Goal: Task Accomplishment & Management: Manage account settings

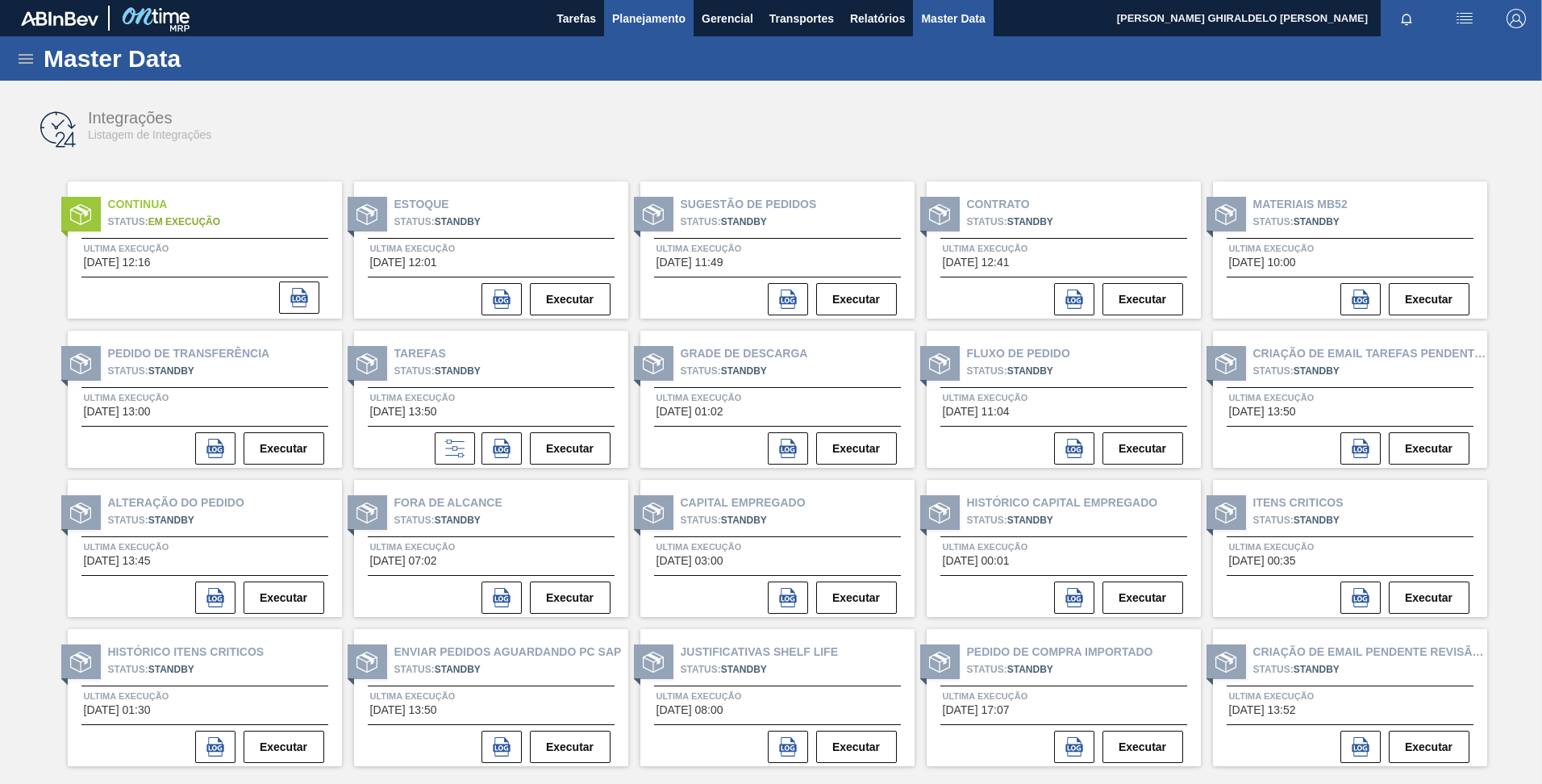
click at [649, 17] on span "Planejamento" at bounding box center [649, 18] width 73 height 19
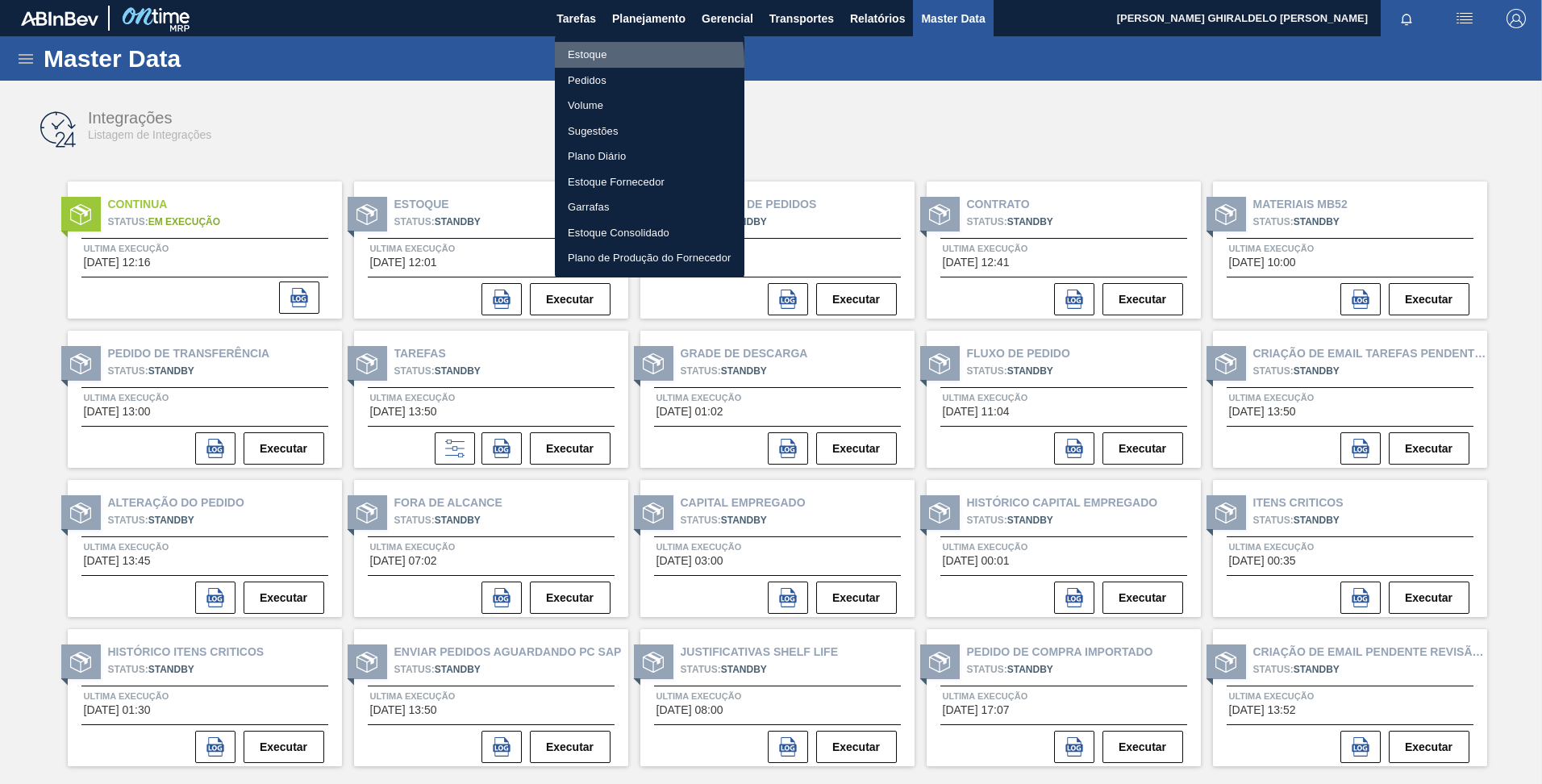
click at [590, 63] on li "Estoque" at bounding box center [650, 54] width 189 height 26
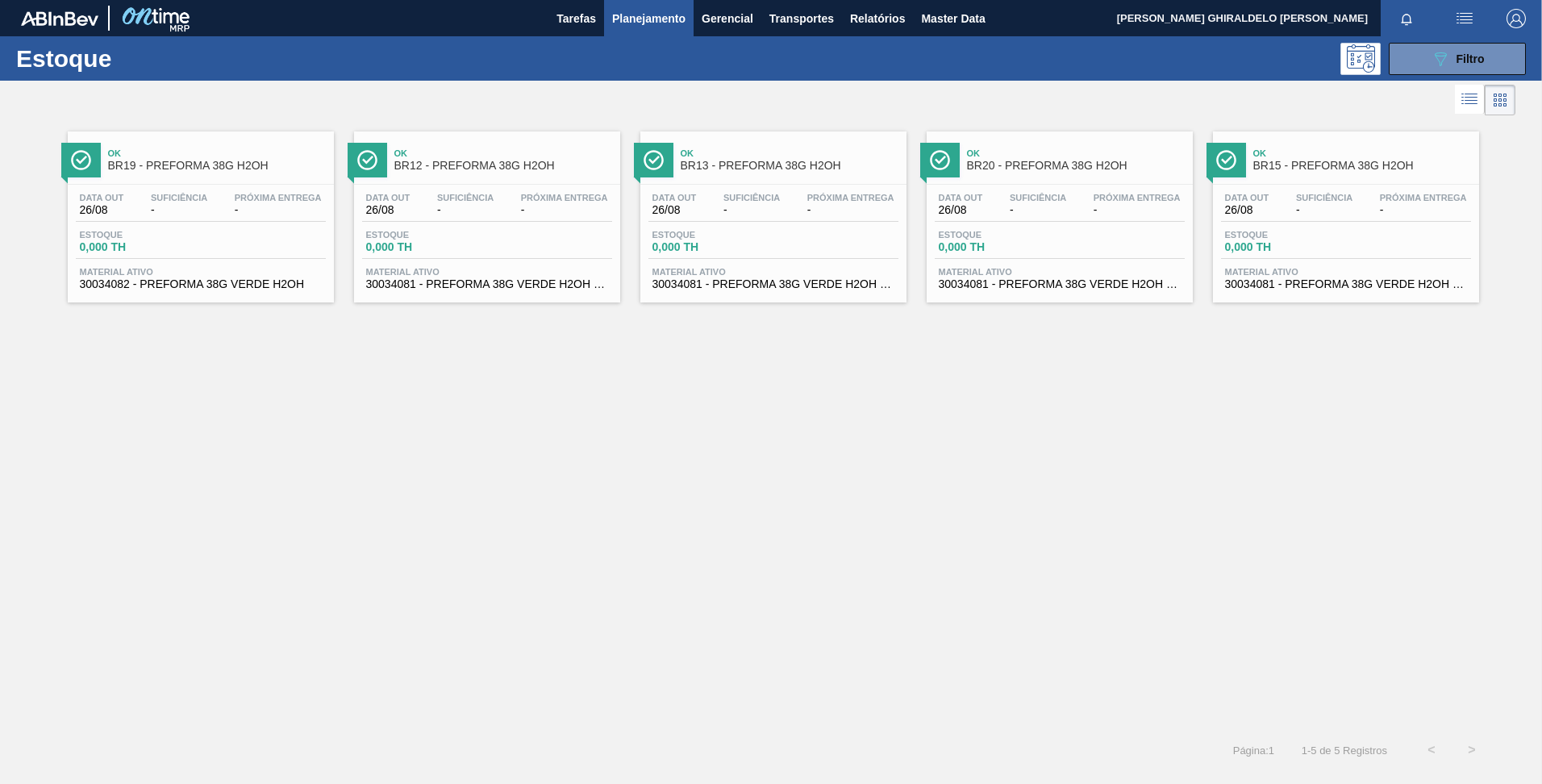
click at [1301, 225] on div "Data out 26/08 Suficiência - Próxima Entrega - Estoque 0,000 TH Material ativo …" at bounding box center [1346, 239] width 266 height 109
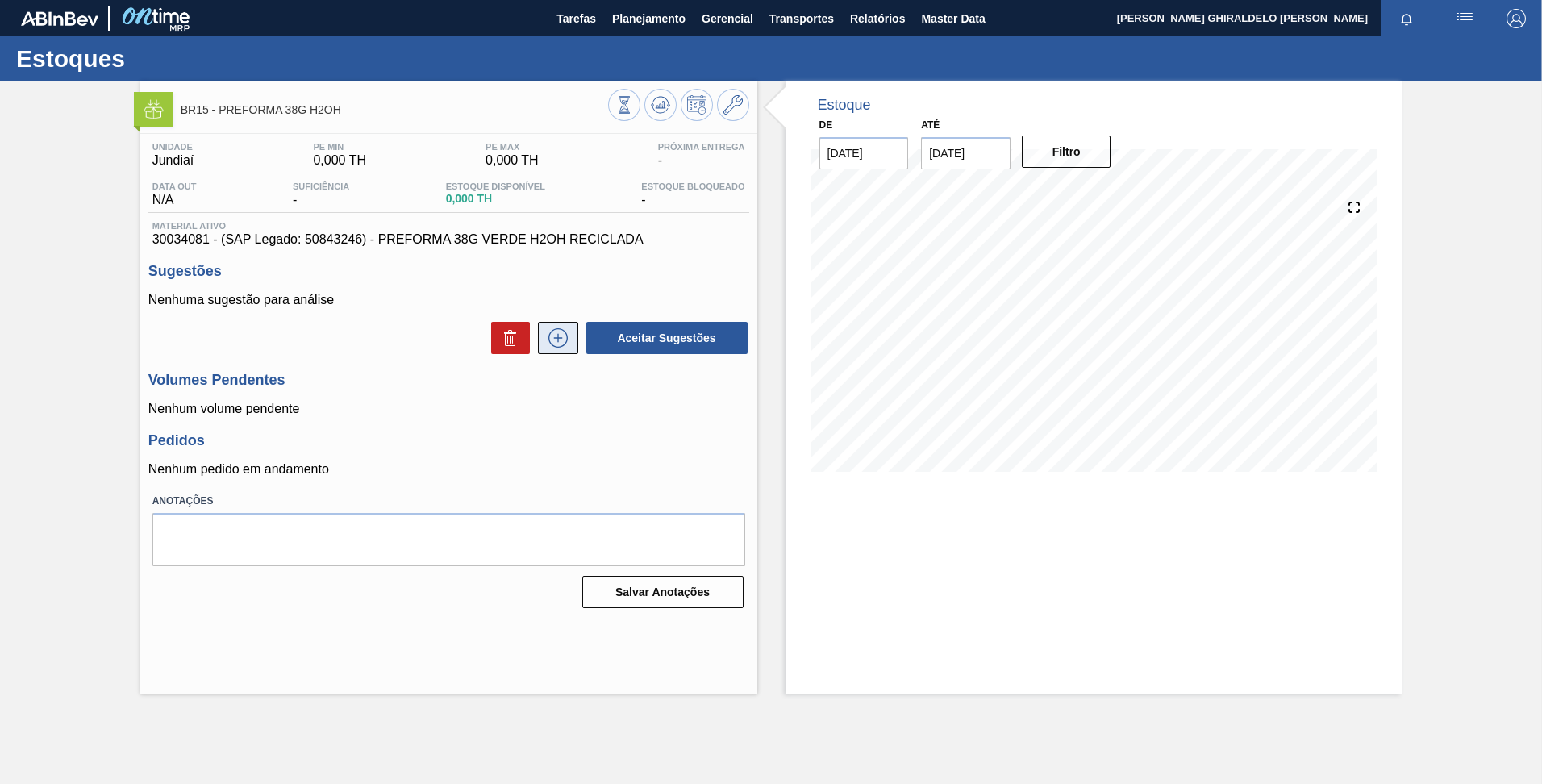
click at [559, 338] on icon at bounding box center [558, 338] width 26 height 19
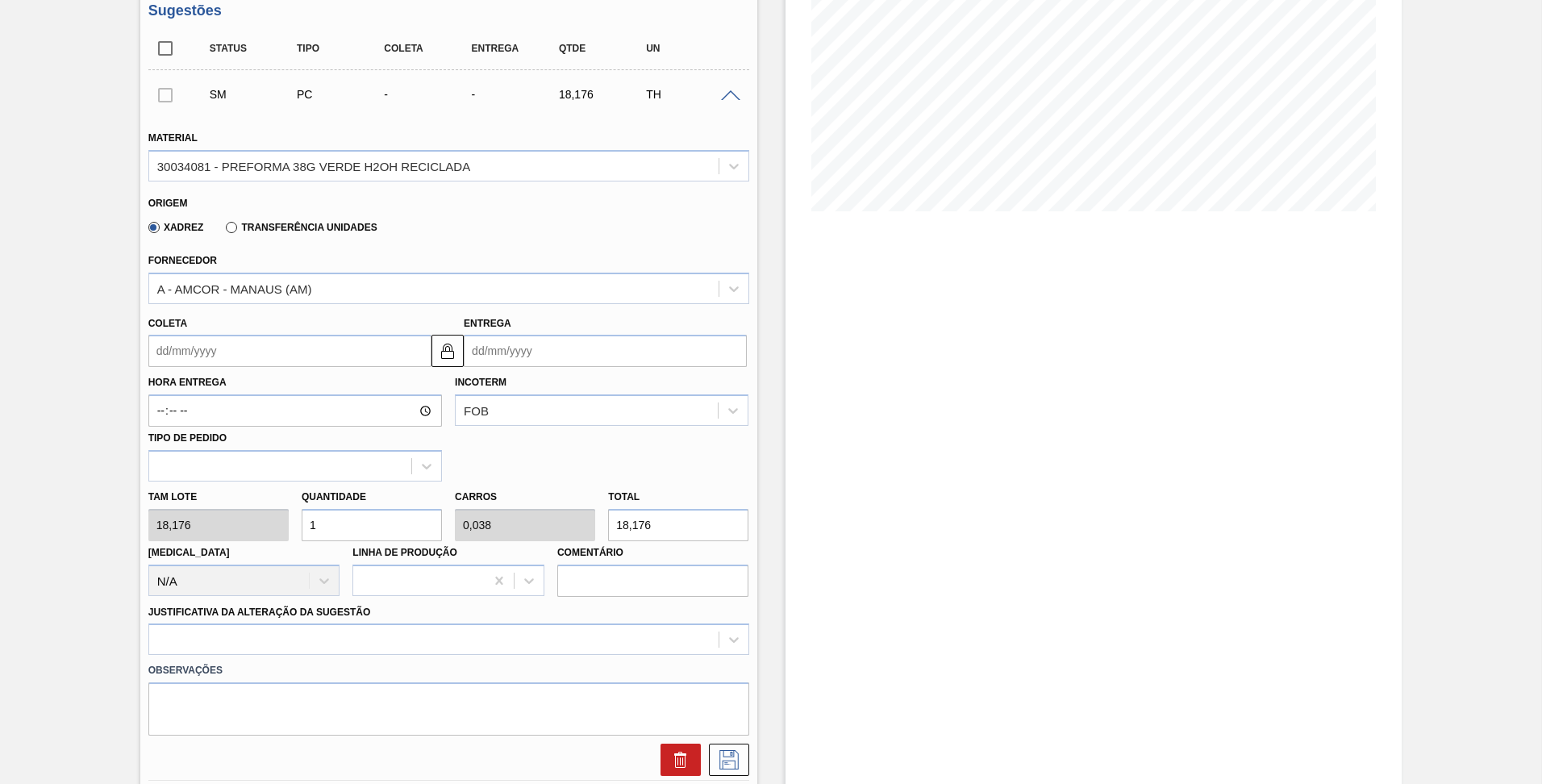
scroll to position [261, 0]
click at [343, 524] on input "1" at bounding box center [371, 524] width 140 height 32
type input "0"
type input "2"
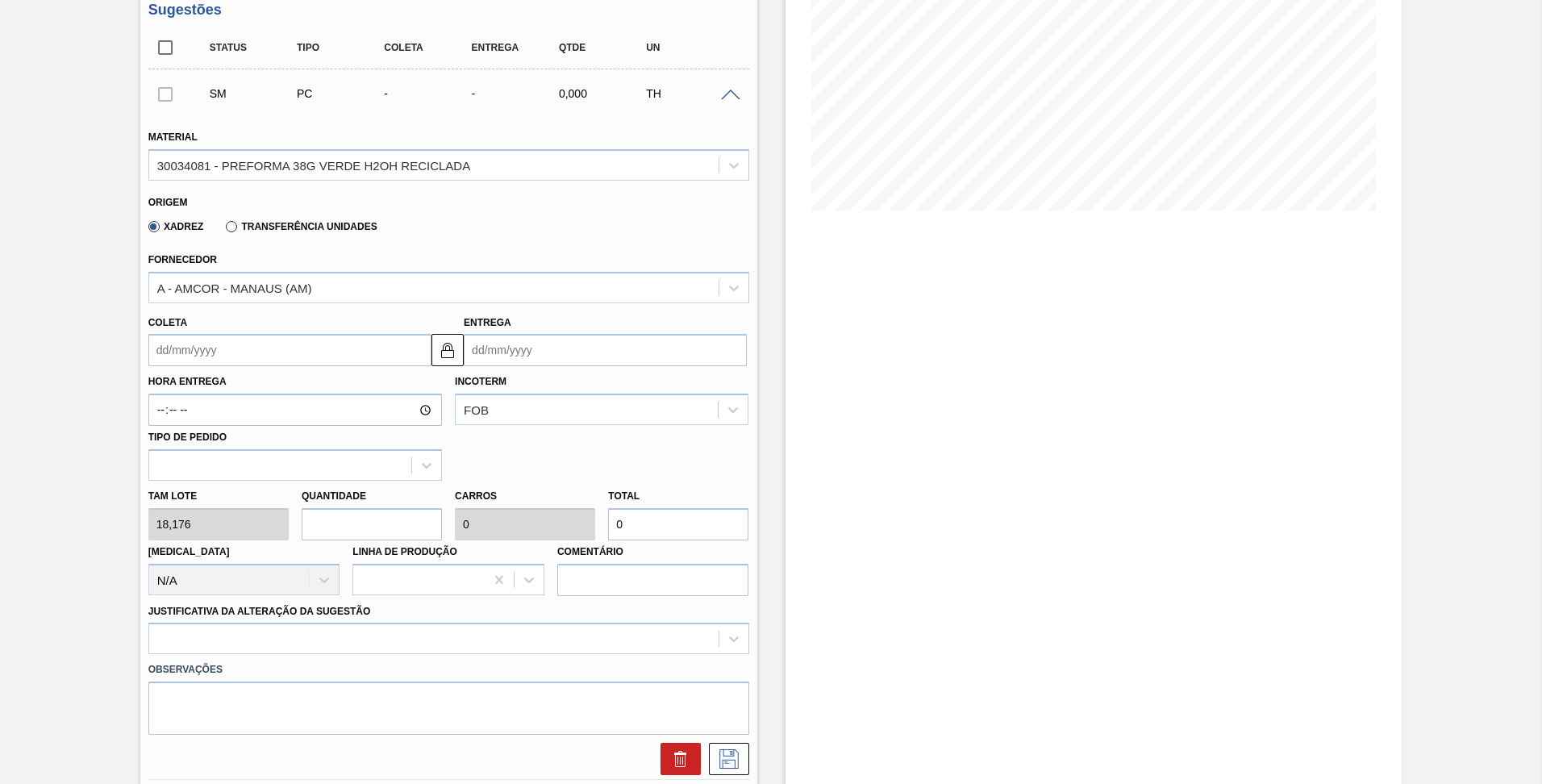
type input "0,077"
type input "36,352"
type input "26"
type input "1"
type input "472,576"
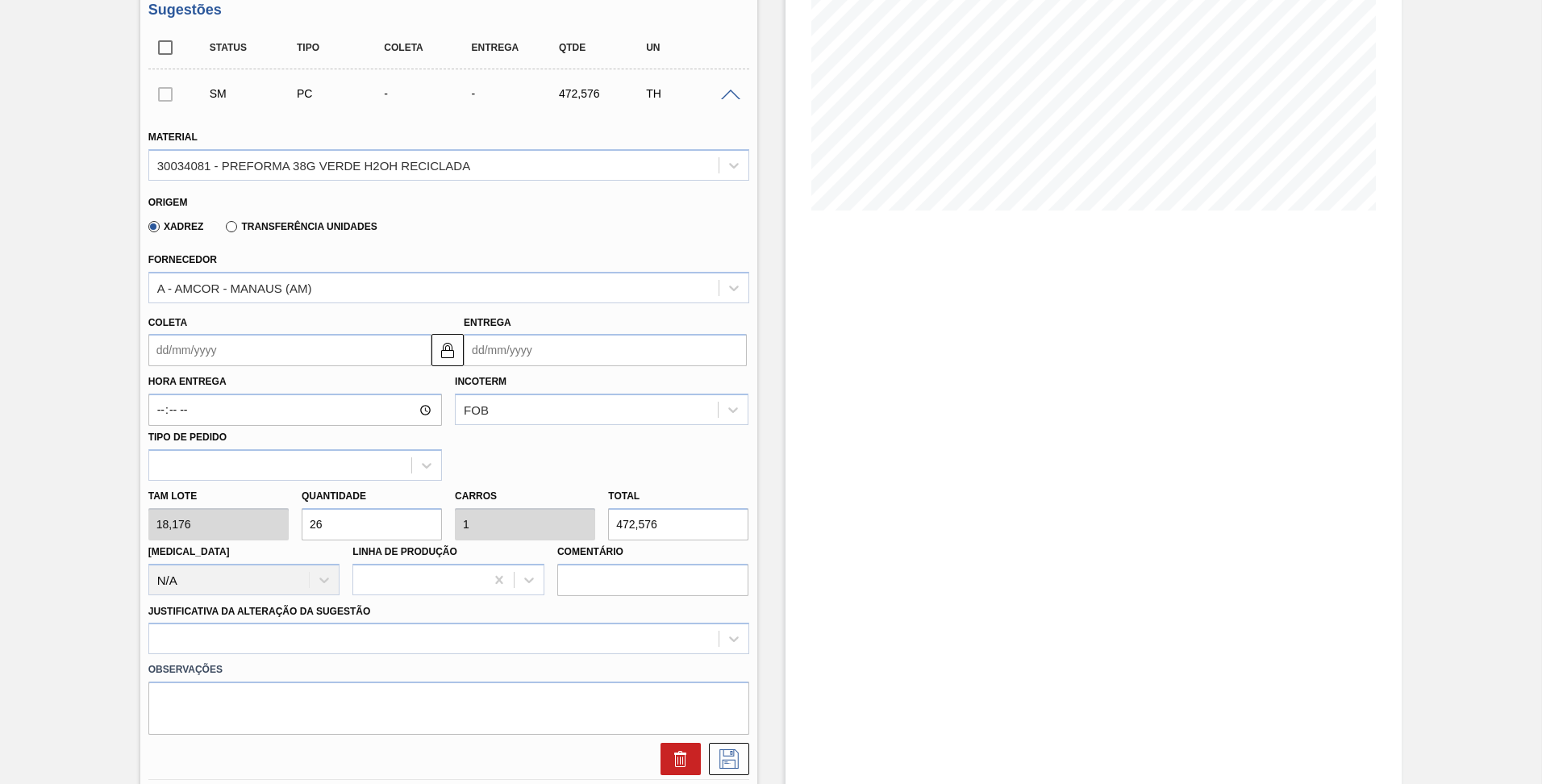
type input "26"
click at [573, 444] on div "Hora Entrega Incoterm FOB Tipo de pedido" at bounding box center [449, 423] width 614 height 114
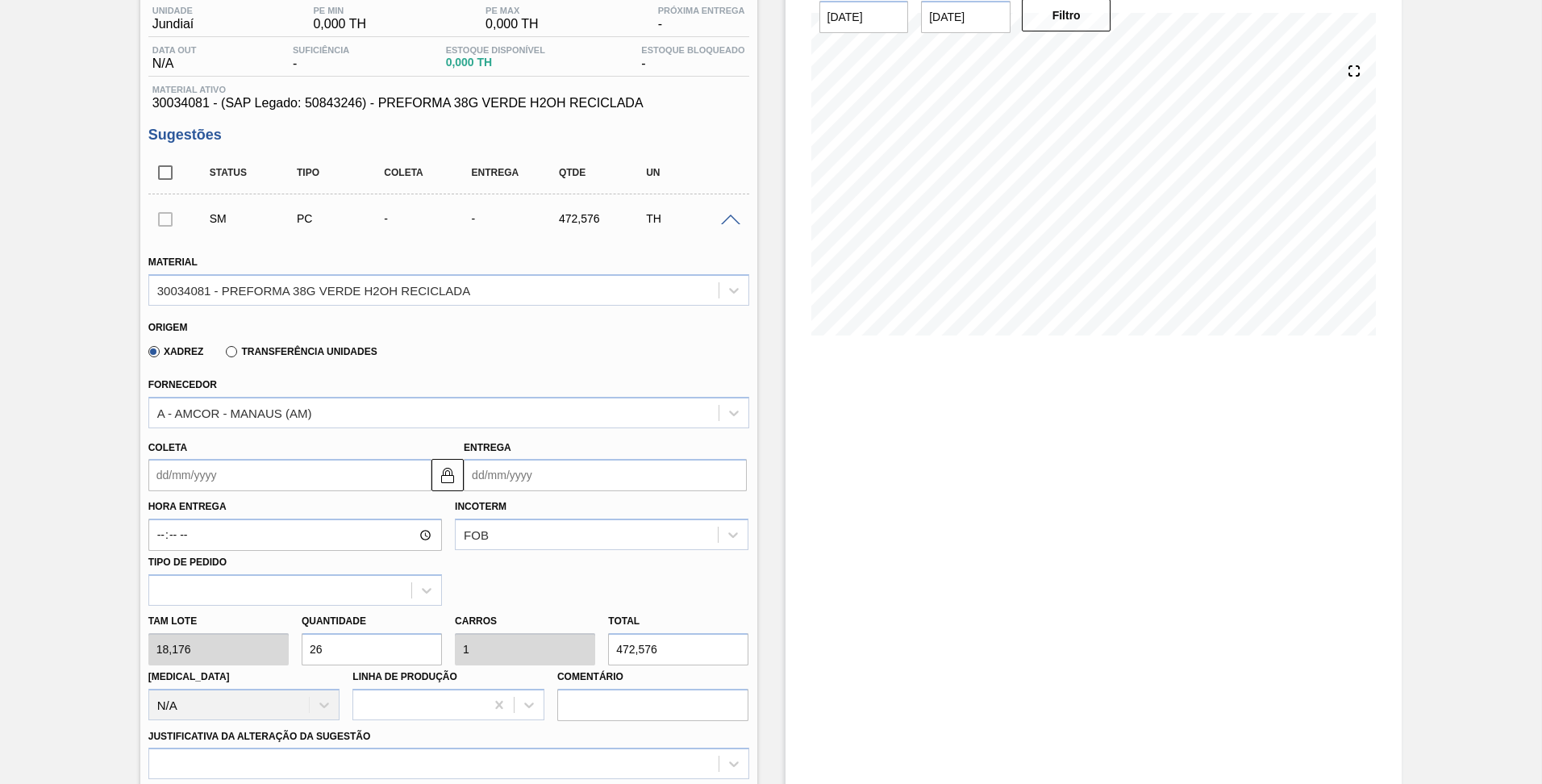
scroll to position [135, 0]
click at [455, 467] on img at bounding box center [448, 476] width 19 height 19
click at [339, 482] on input "Coleta" at bounding box center [290, 476] width 283 height 32
click at [458, 475] on button at bounding box center [447, 476] width 32 height 32
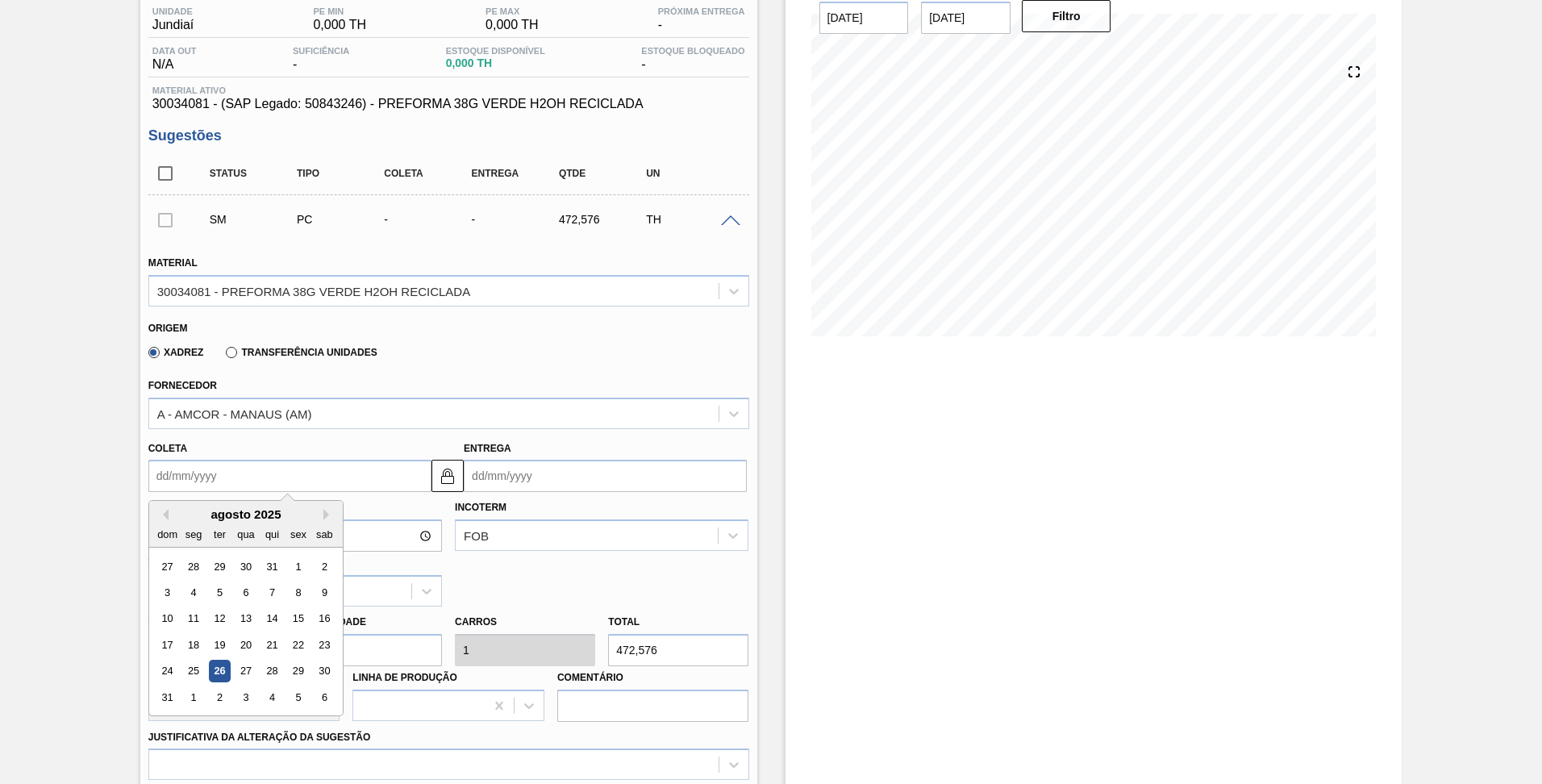
click at [387, 473] on input "Coleta" at bounding box center [290, 476] width 283 height 32
click at [271, 676] on div "28" at bounding box center [272, 671] width 22 height 22
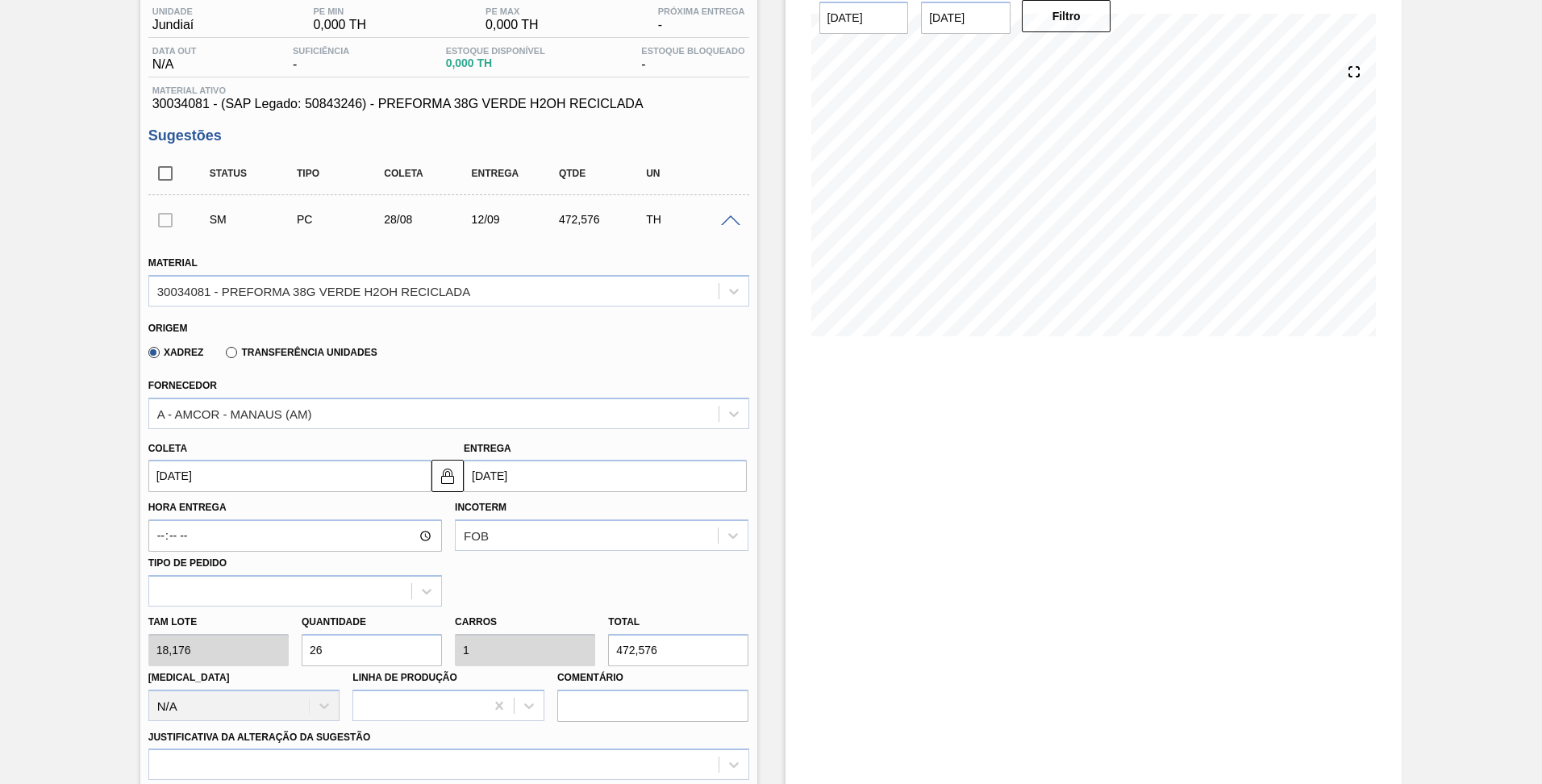
type input "[DATE]"
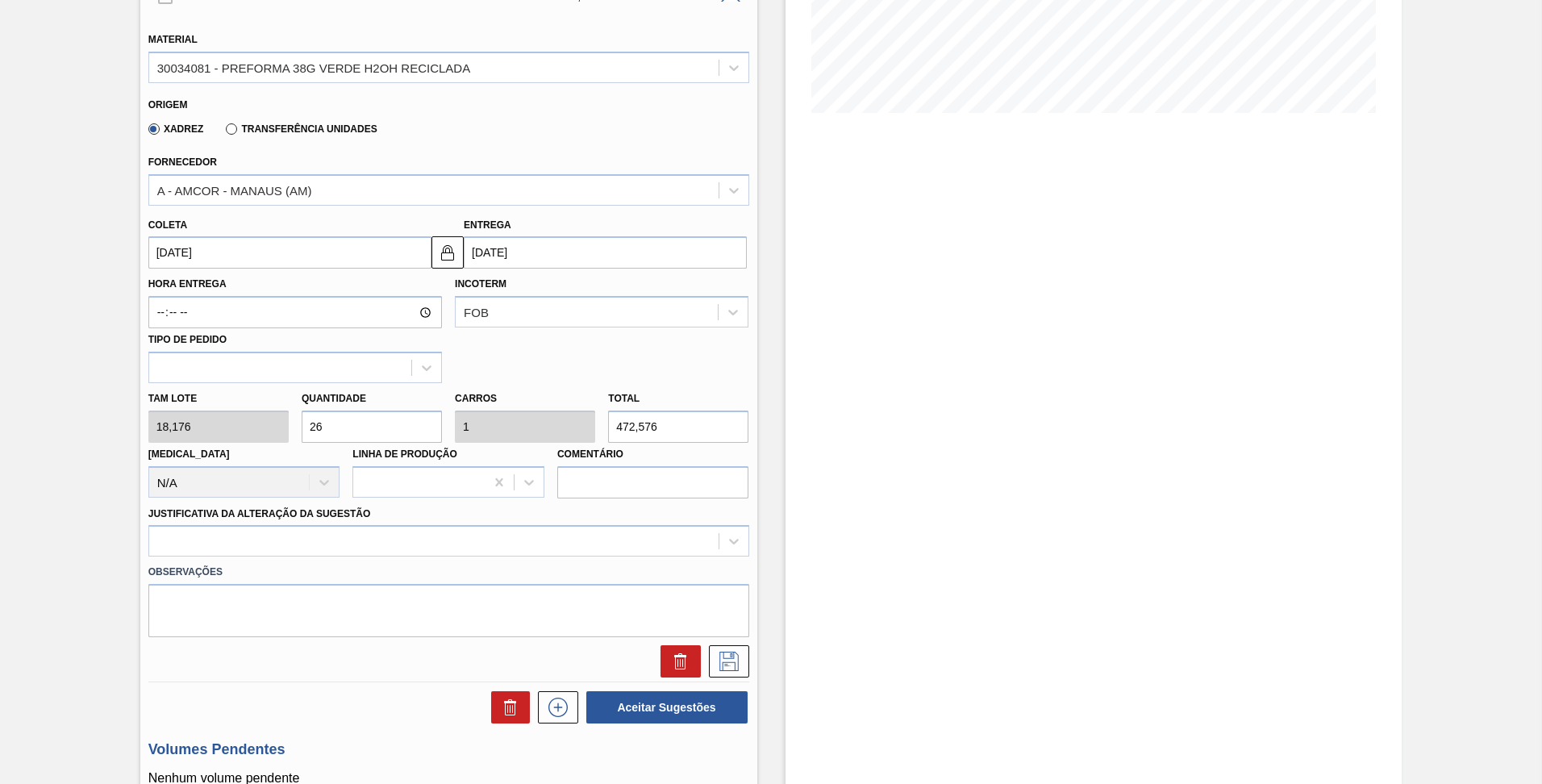
scroll to position [360, 0]
click at [632, 708] on button "Aceitar Sugestões" at bounding box center [667, 706] width 161 height 32
click at [440, 543] on div at bounding box center [450, 539] width 601 height 32
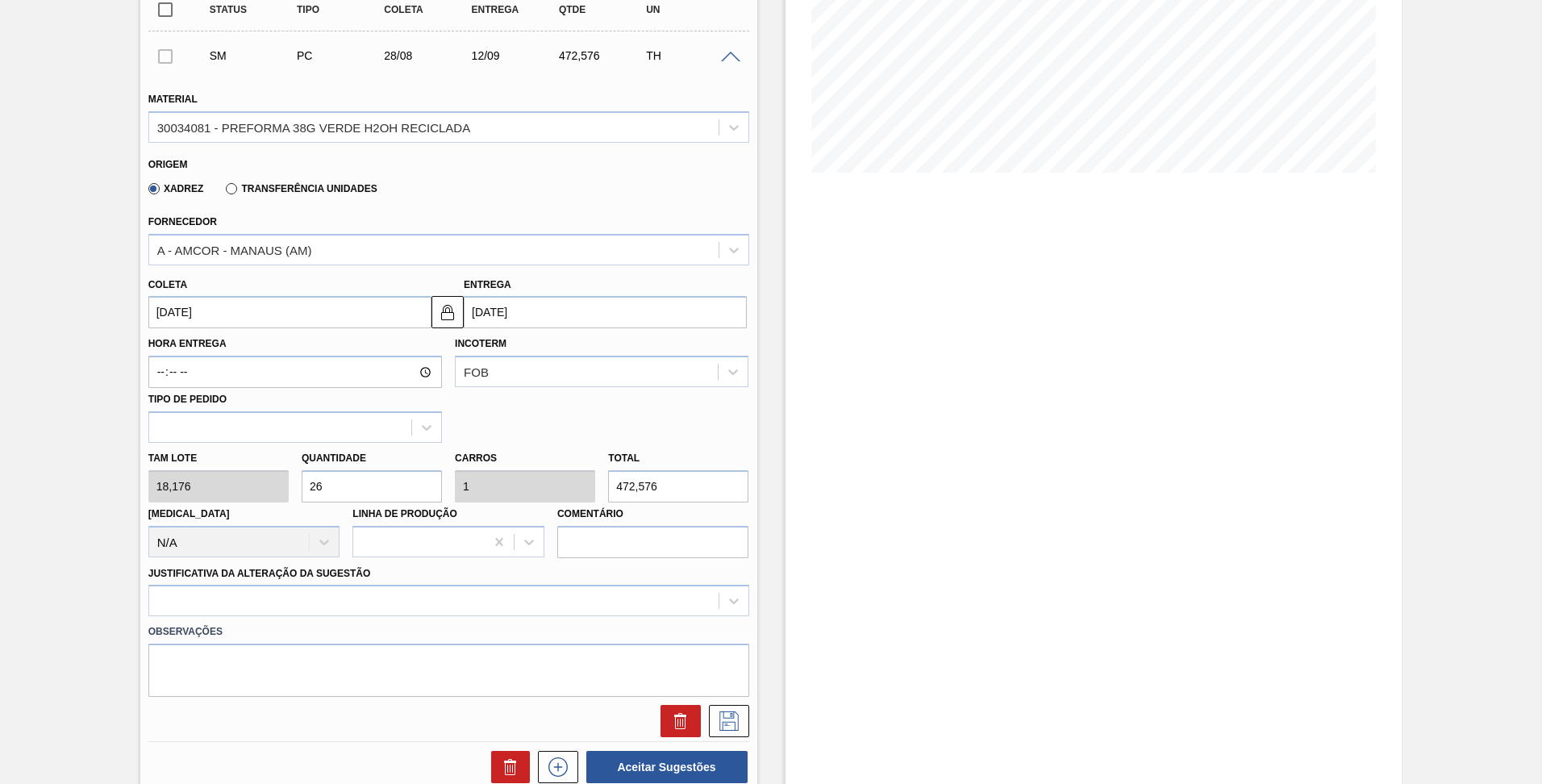
scroll to position [305, 0]
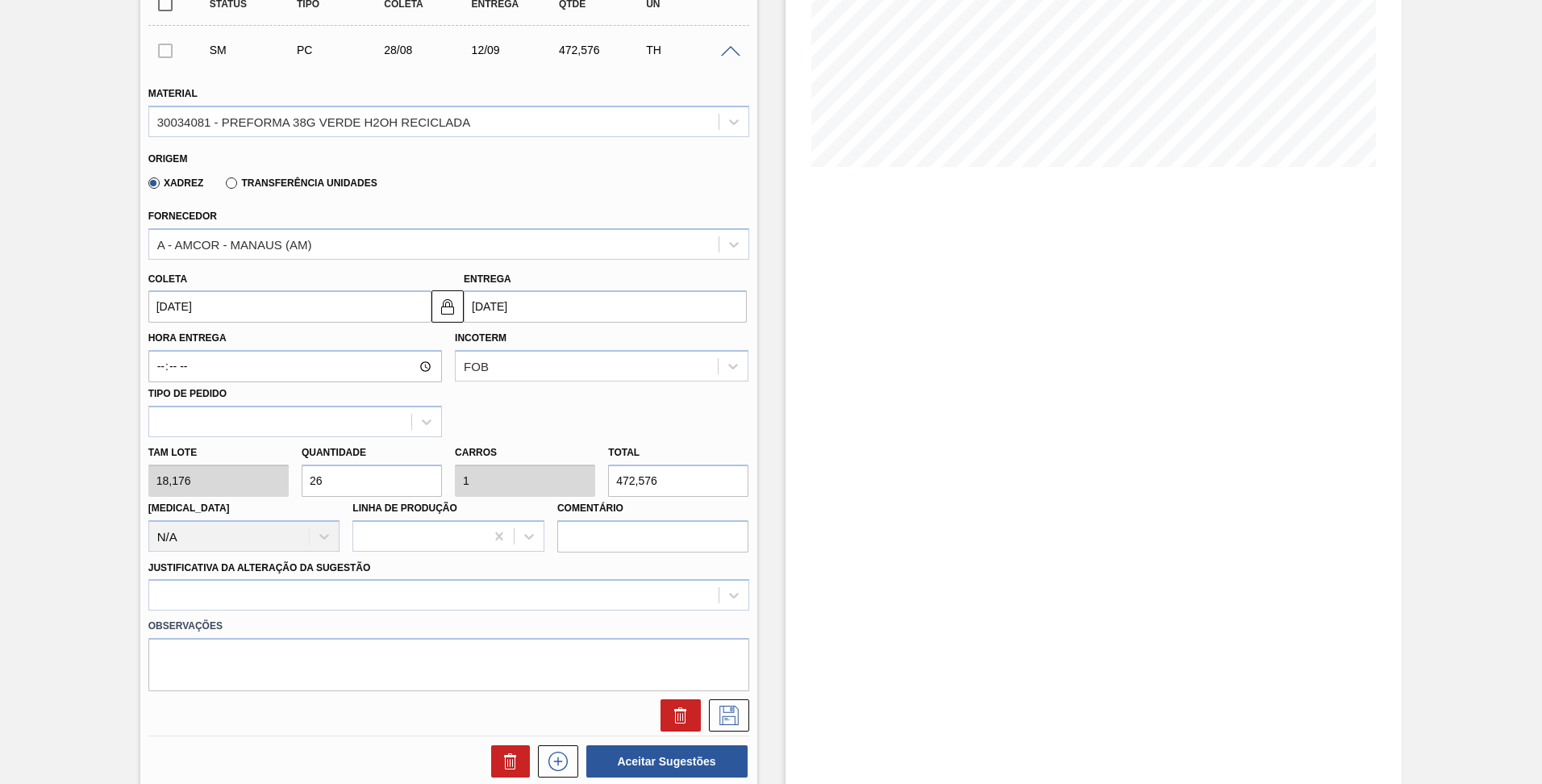
click at [278, 476] on div "[PERSON_NAME] 18,176 Quantidade 26 Carros 1 Total 472,576 [MEDICAL_DATA] N/A Li…" at bounding box center [449, 494] width 614 height 115
type input "2"
type input "0,077"
type input "36,352"
type input "29"
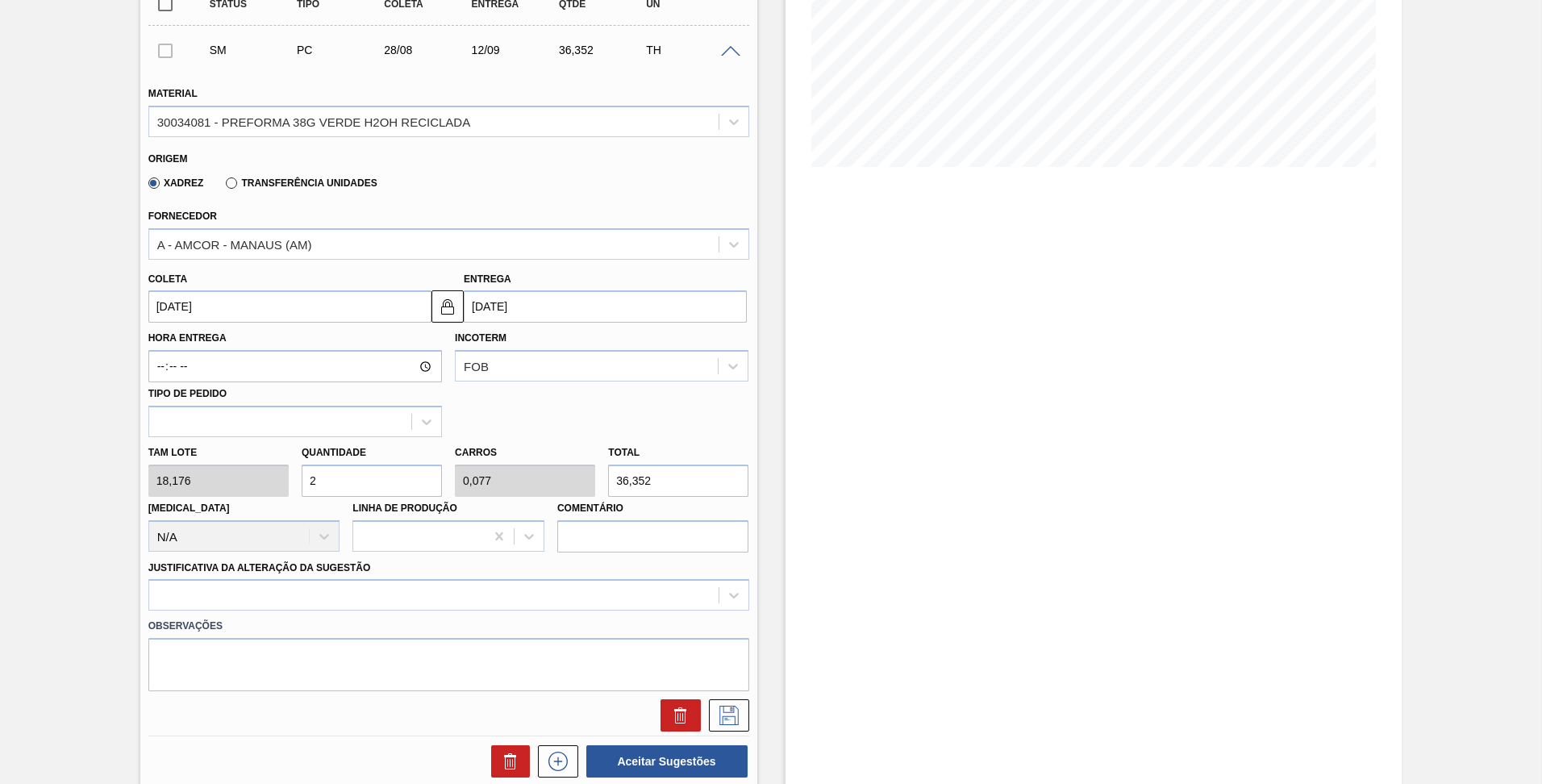
type input "1,115"
type input "527,104"
click at [499, 437] on div "[PERSON_NAME] 18,176 Quantidade 29 Carros 1,115 Total 527,104 [MEDICAL_DATA] N/…" at bounding box center [449, 494] width 614 height 115
click at [362, 596] on div at bounding box center [450, 595] width 601 height 32
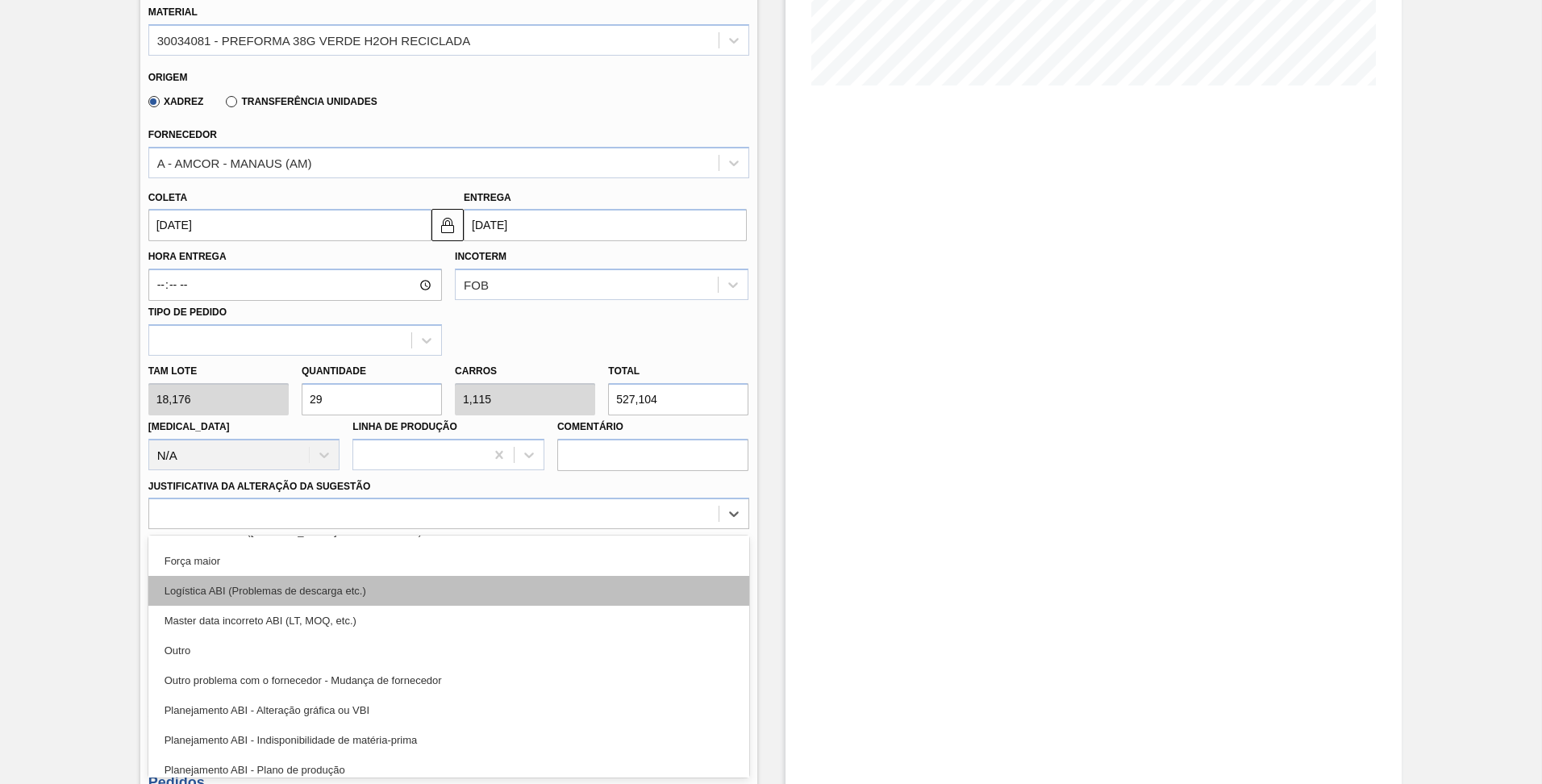
scroll to position [0, 0]
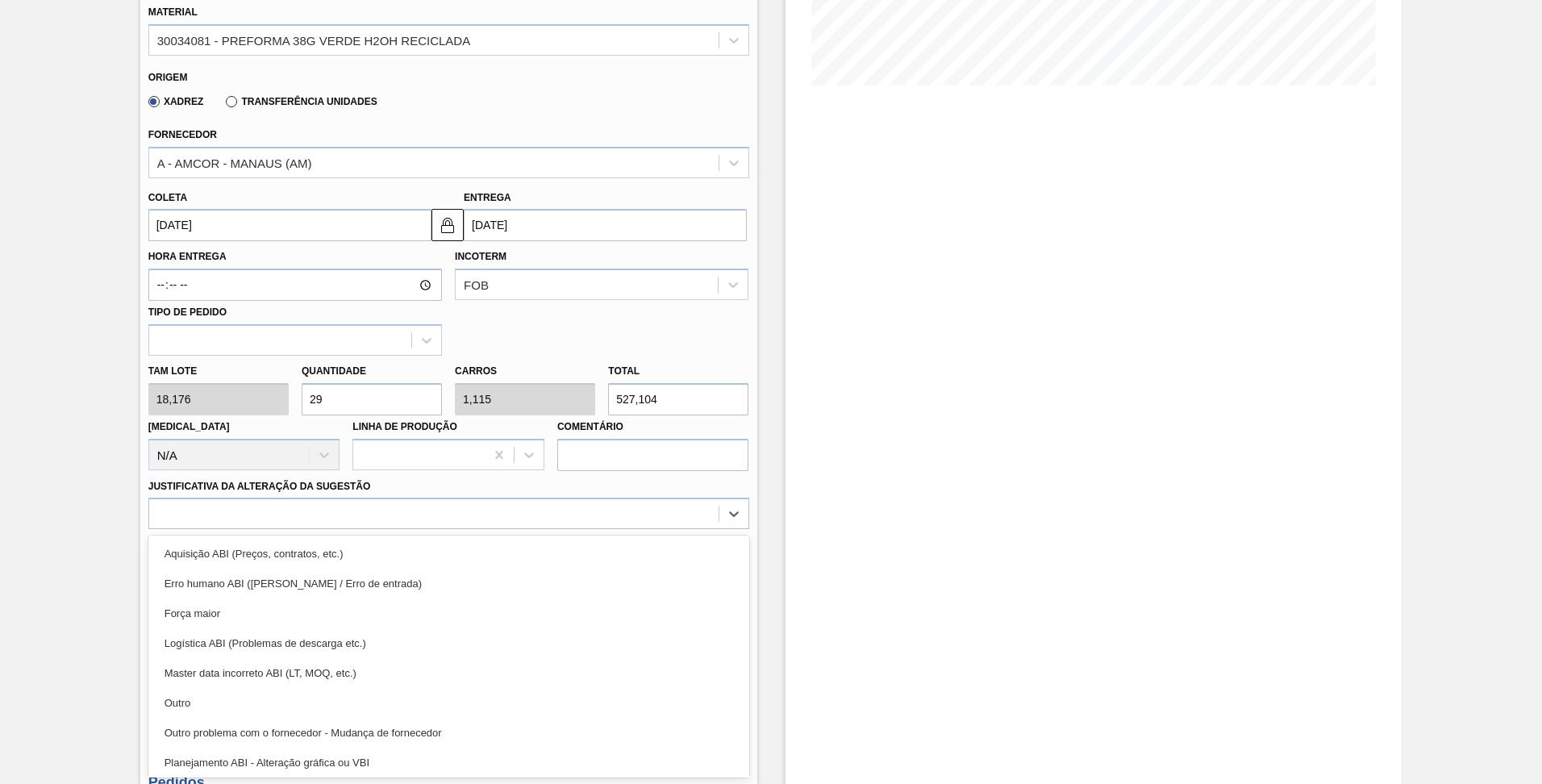
click at [153, 537] on div "Aquisição ABI (Preços, contratos, etc.) Erro humano ABI (Cálculo / Erro de entr…" at bounding box center [450, 656] width 601 height 242
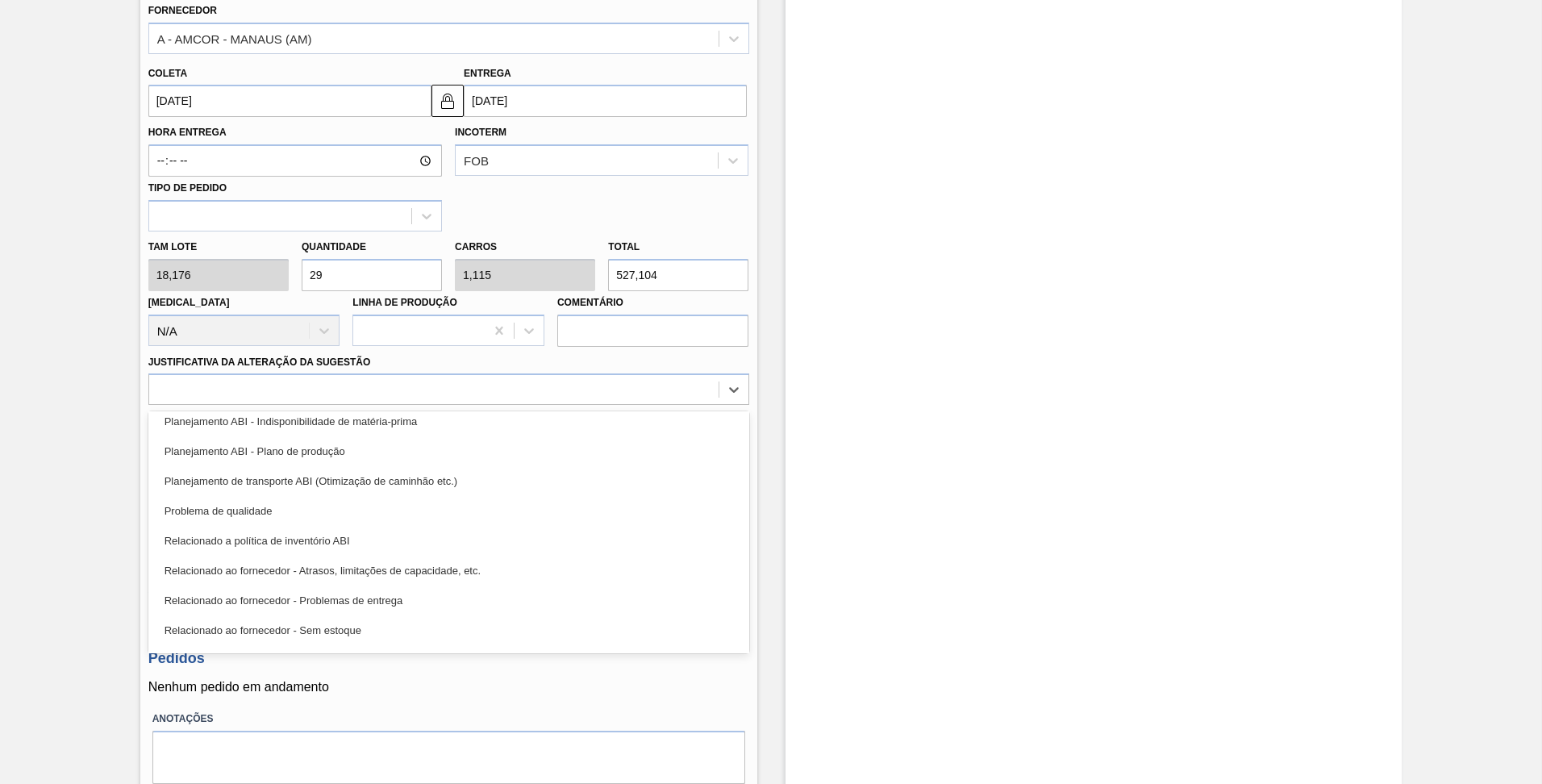
scroll to position [247, 0]
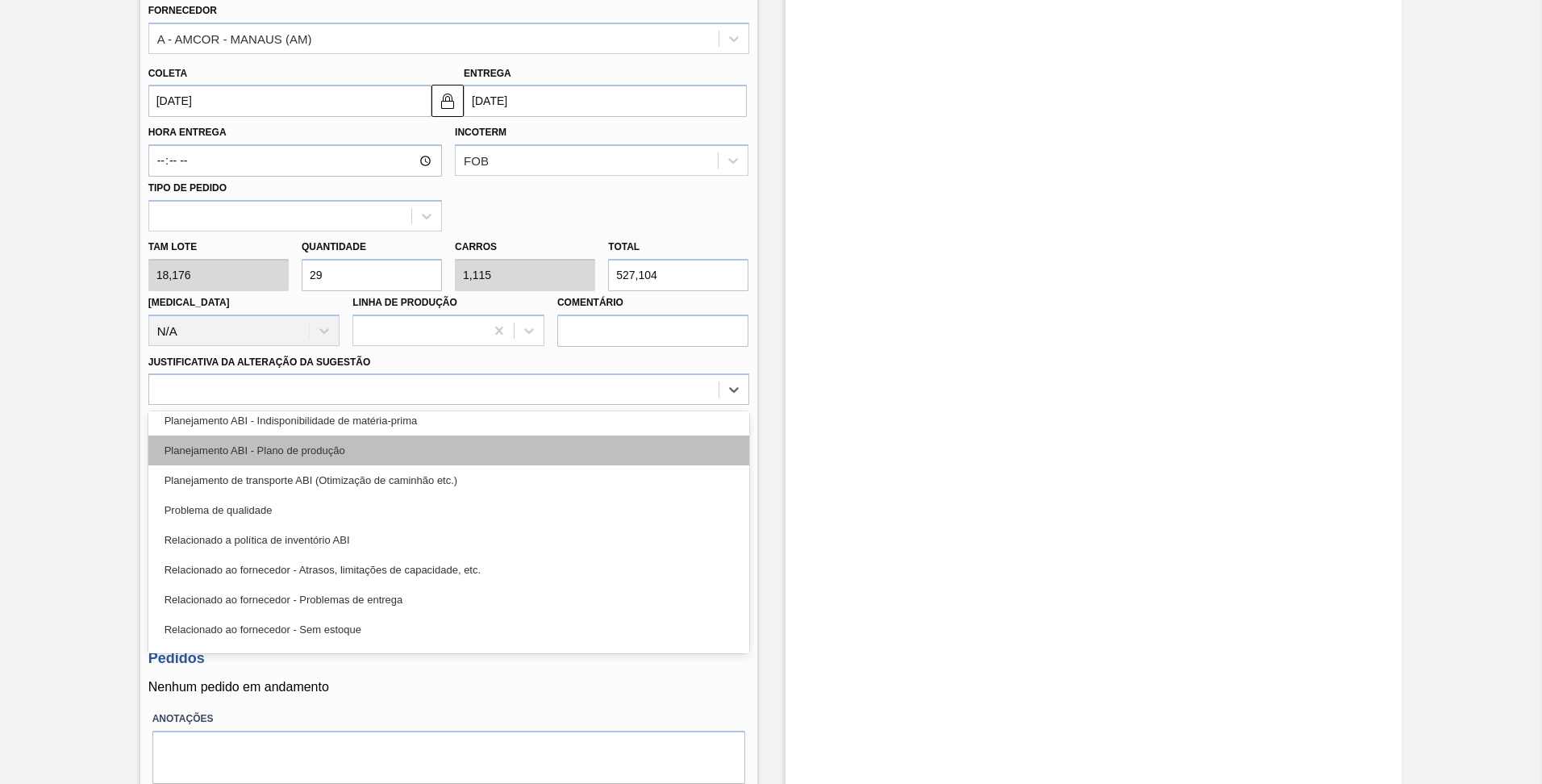
click at [193, 450] on div "Planejamento ABI - Plano de produção" at bounding box center [450, 450] width 601 height 30
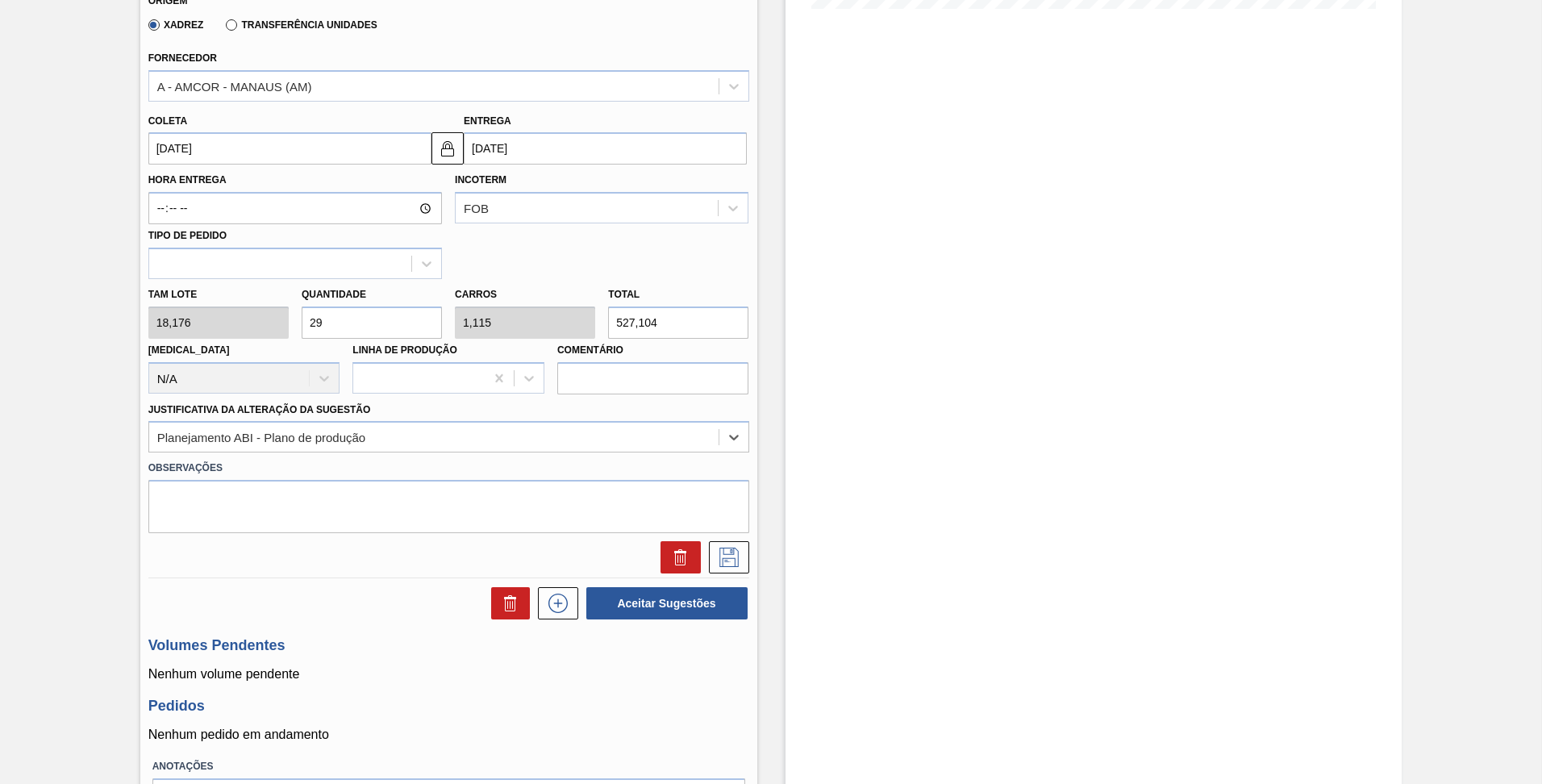
scroll to position [462, 0]
click at [656, 594] on button "Aceitar Sugestões" at bounding box center [667, 603] width 161 height 32
click at [349, 329] on input "29" at bounding box center [371, 323] width 140 height 32
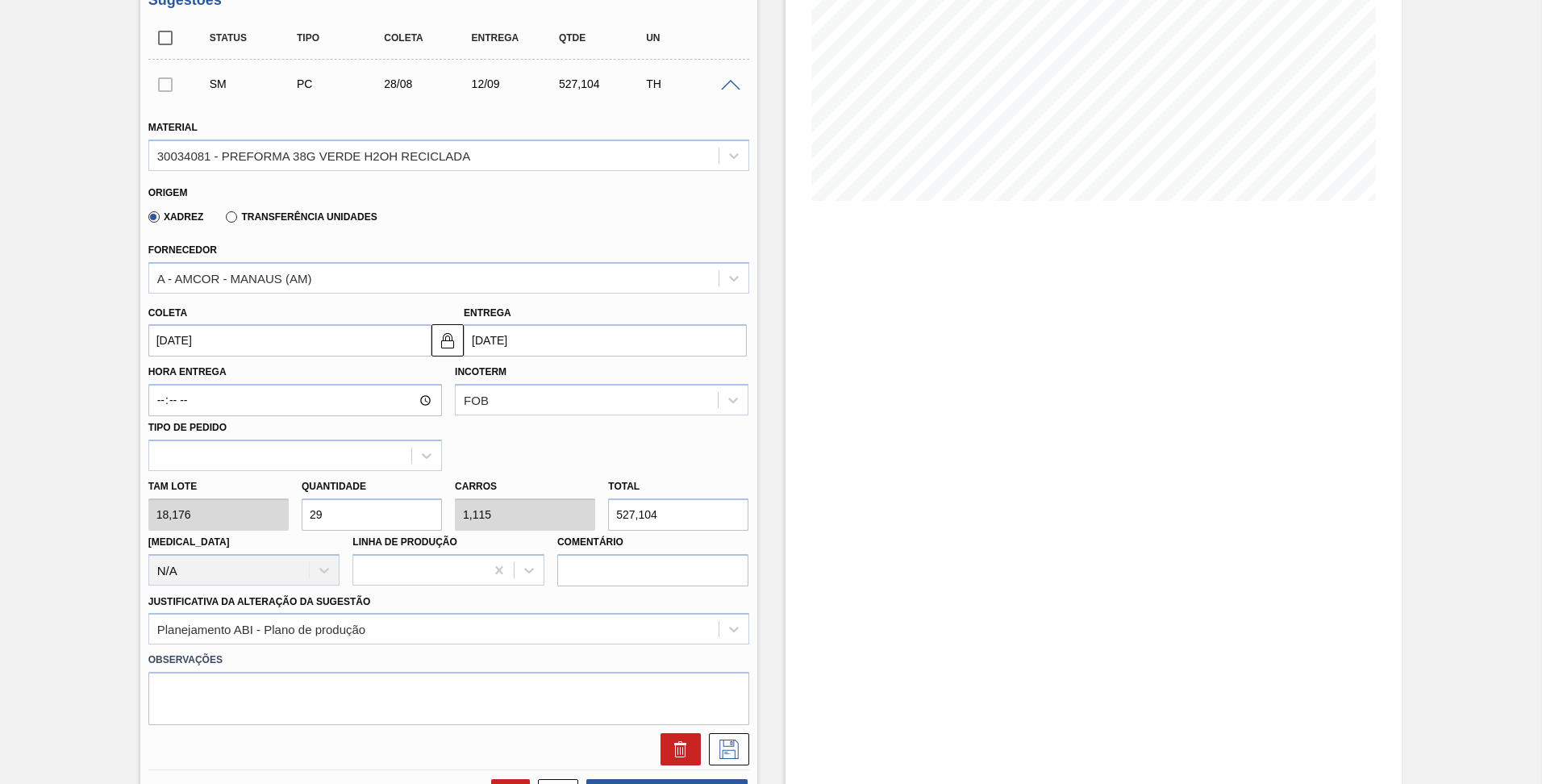
scroll to position [301, 0]
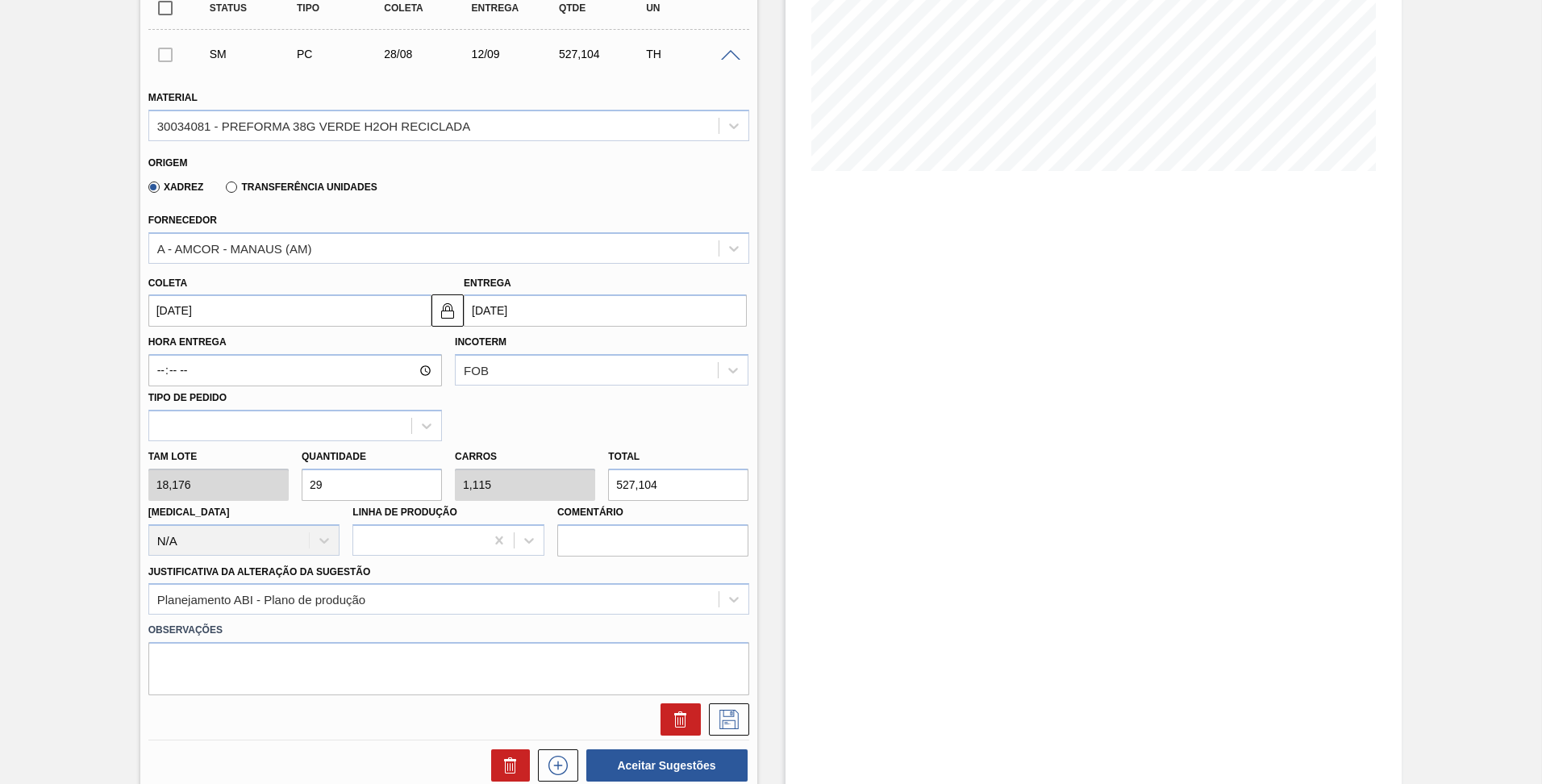
type input "2"
type input "0,077"
type input "36,352"
type input "26"
type input "1"
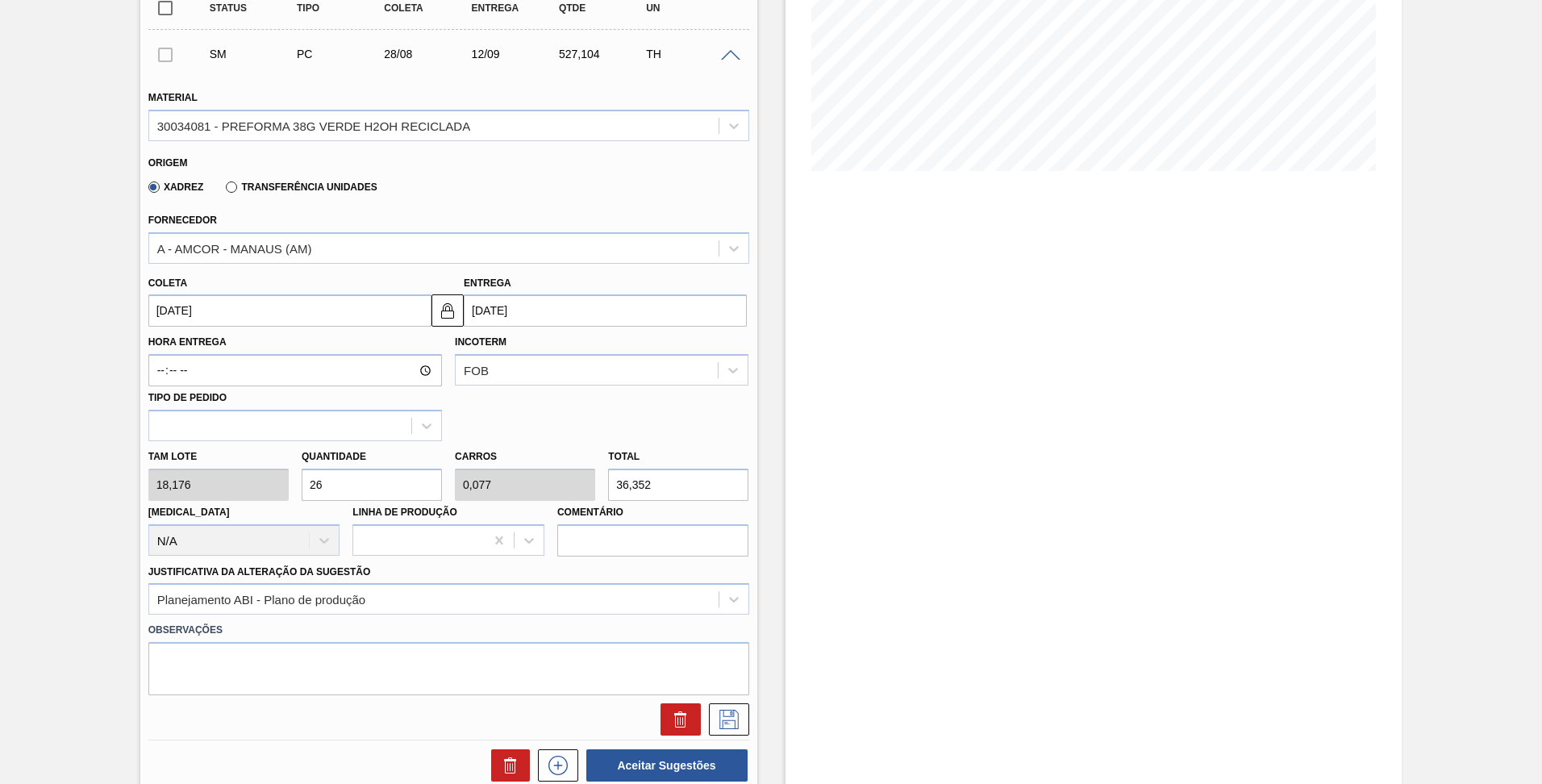
type input "472,576"
type input "26"
click at [459, 407] on div "Hora Entrega Incoterm FOB Tipo de pedido" at bounding box center [449, 384] width 614 height 114
click at [391, 311] on input "[DATE]" at bounding box center [290, 310] width 283 height 32
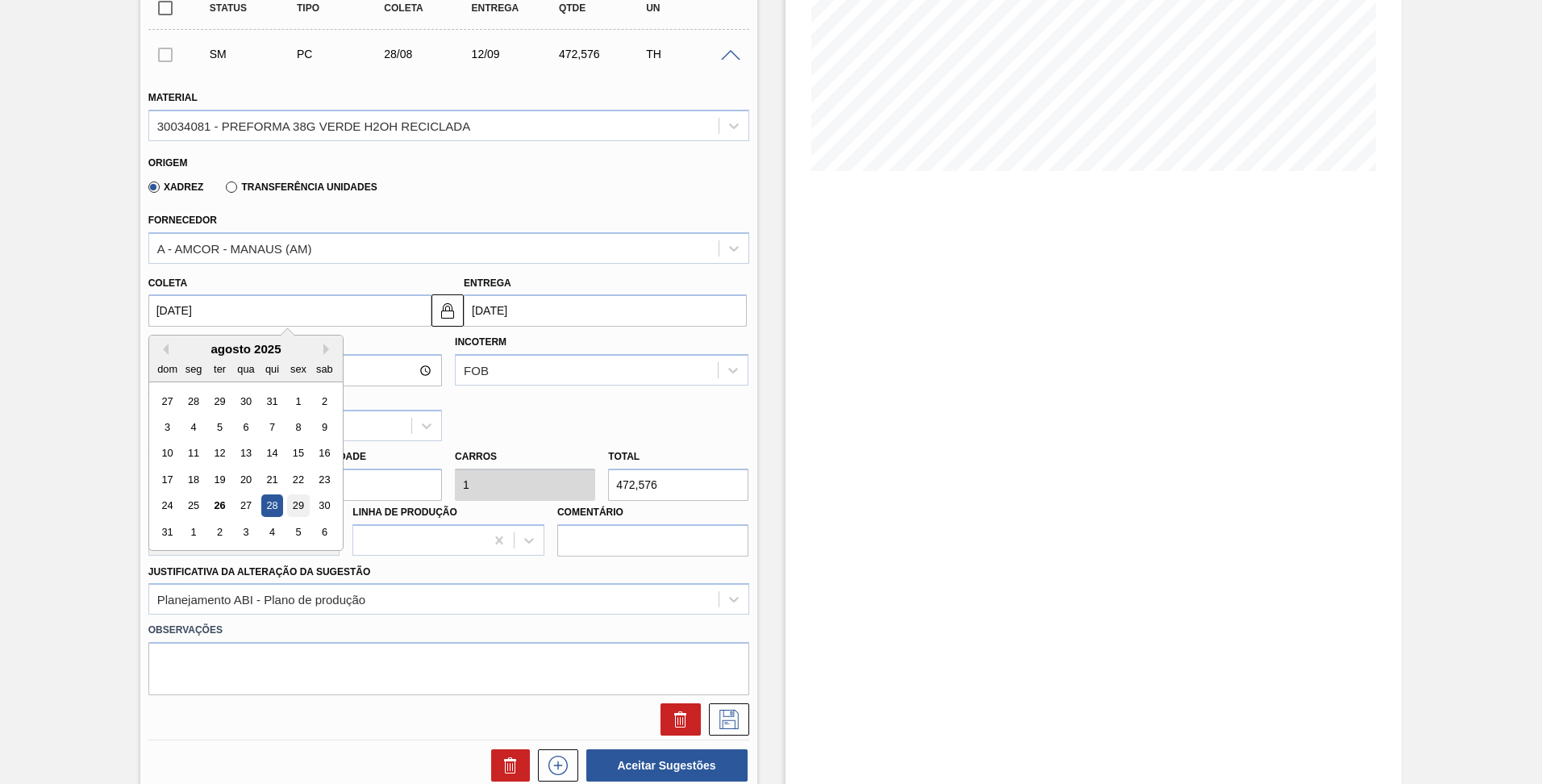
click at [301, 504] on div "29" at bounding box center [298, 506] width 22 height 22
type input "[DATE]"
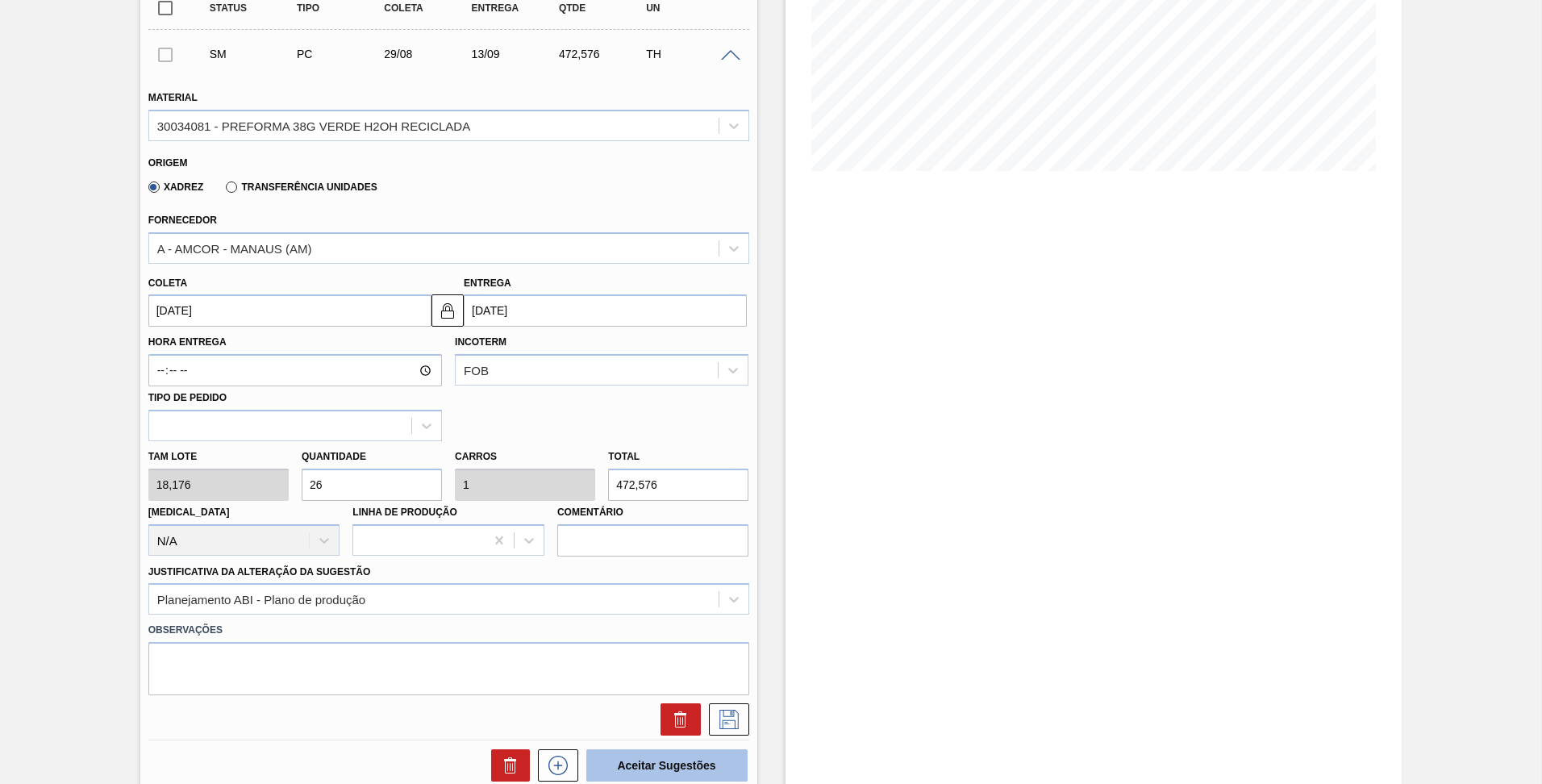
click at [640, 752] on button "Aceitar Sugestões" at bounding box center [667, 765] width 161 height 32
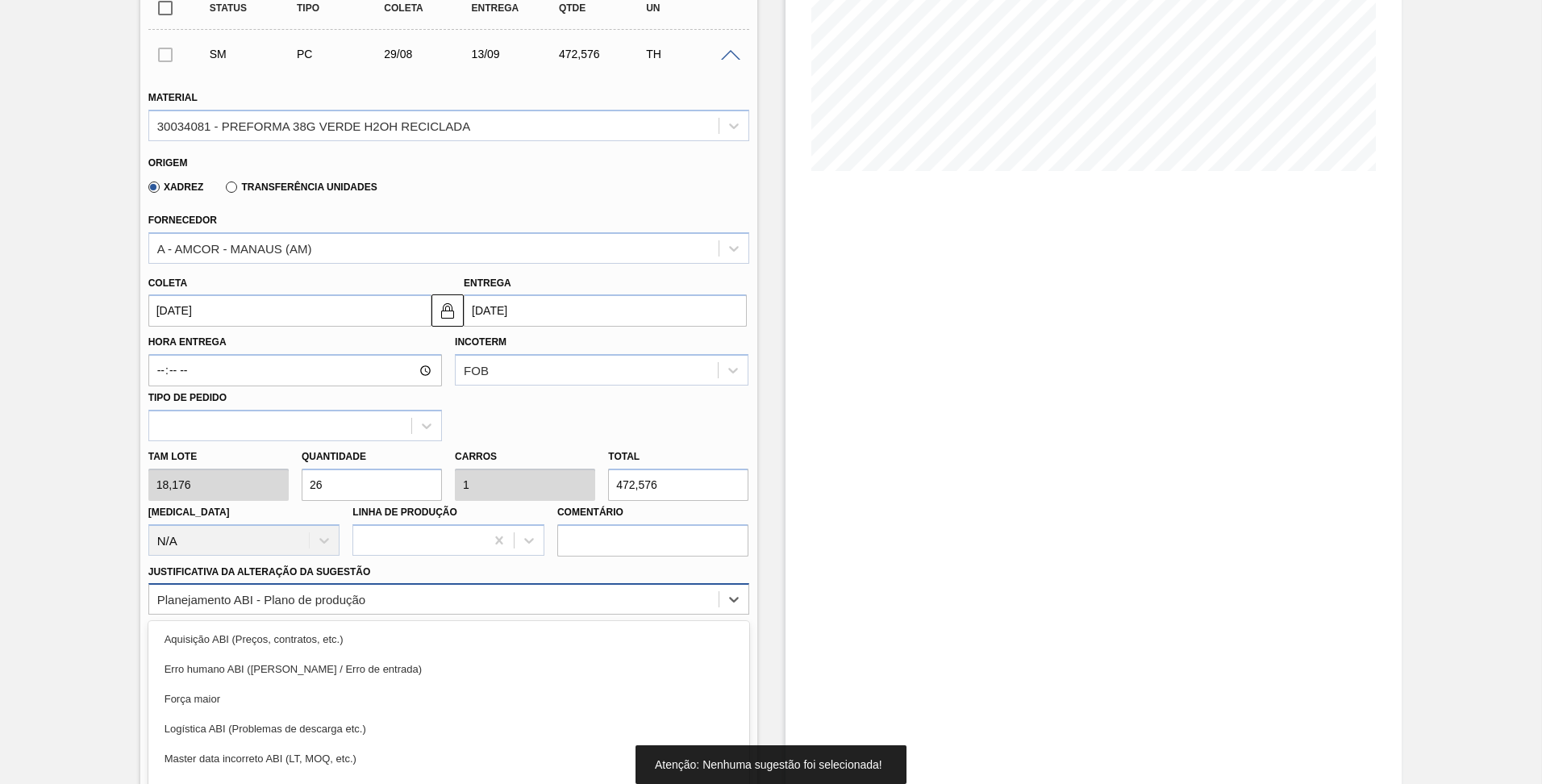
click at [377, 607] on div "option Planejamento ABI - Plano de produção, selected. option Força maior focus…" at bounding box center [450, 598] width 601 height 32
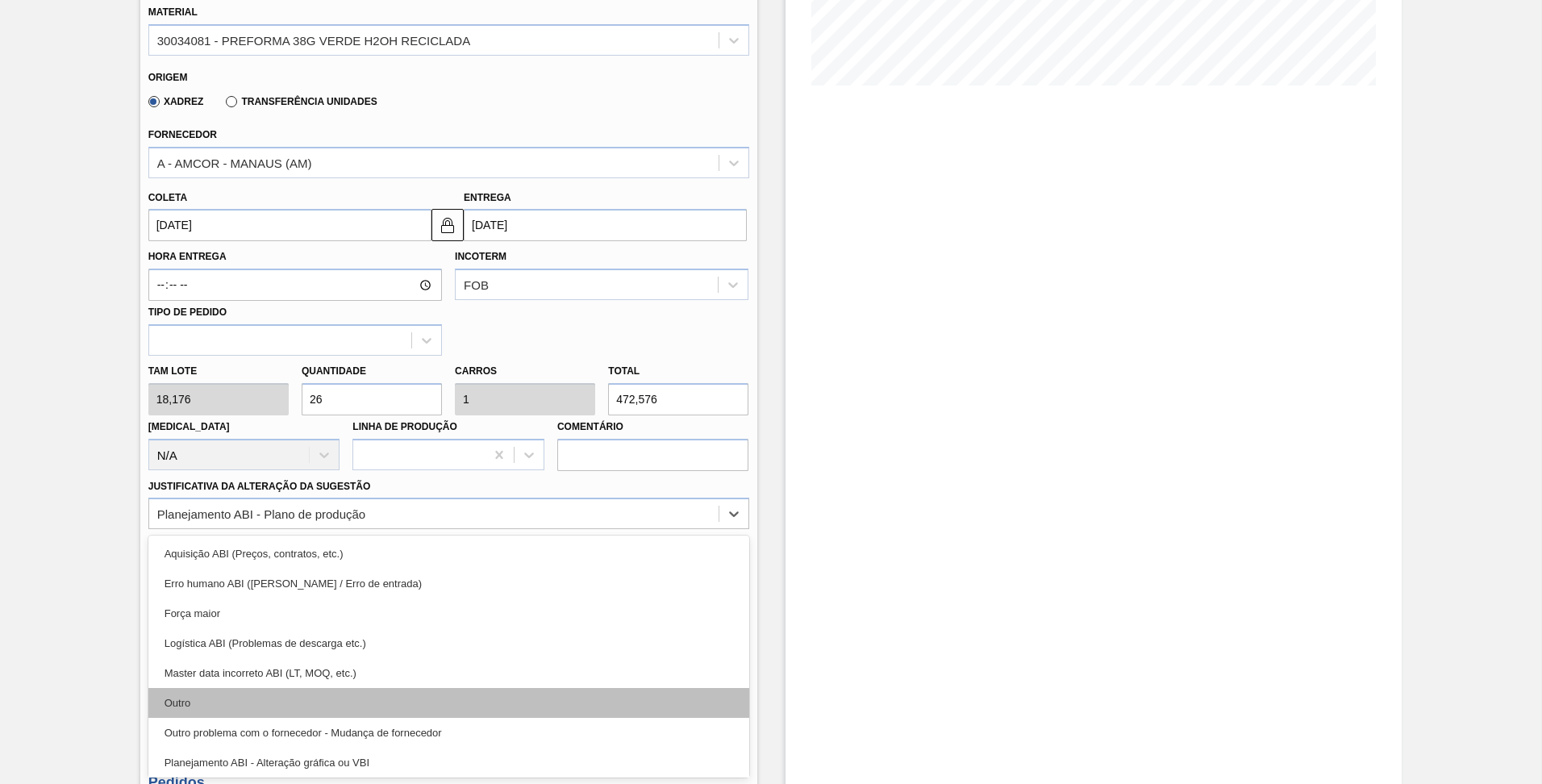
scroll to position [19, 0]
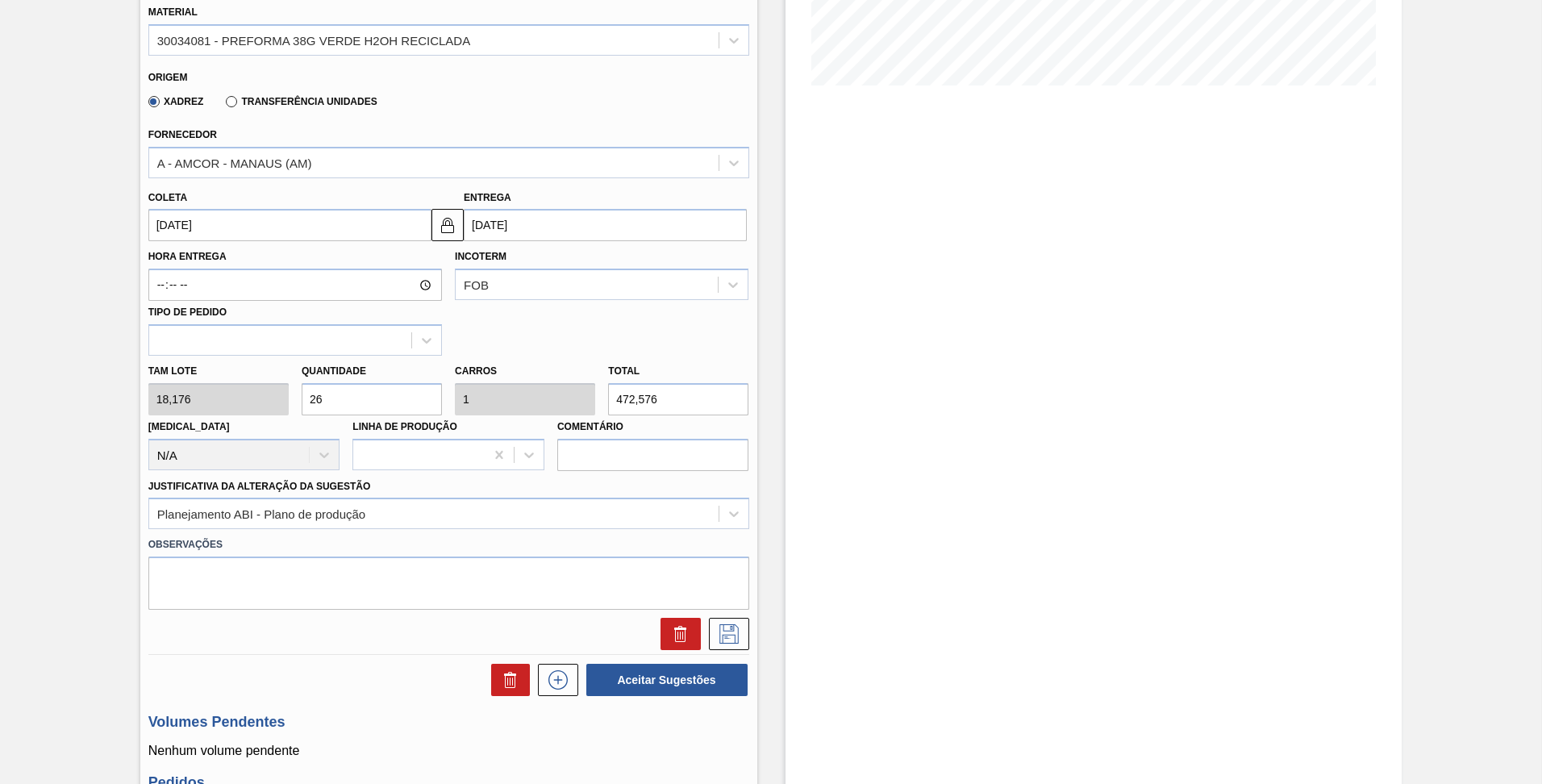
click at [85, 586] on div "BR15 - PREFORMA 38G H2OH Unidade Jundiaí PE MIN 0,000 TH PE MAX 0,000 TH Próxim…" at bounding box center [771, 329] width 1542 height 1269
click at [726, 628] on icon at bounding box center [729, 634] width 26 height 19
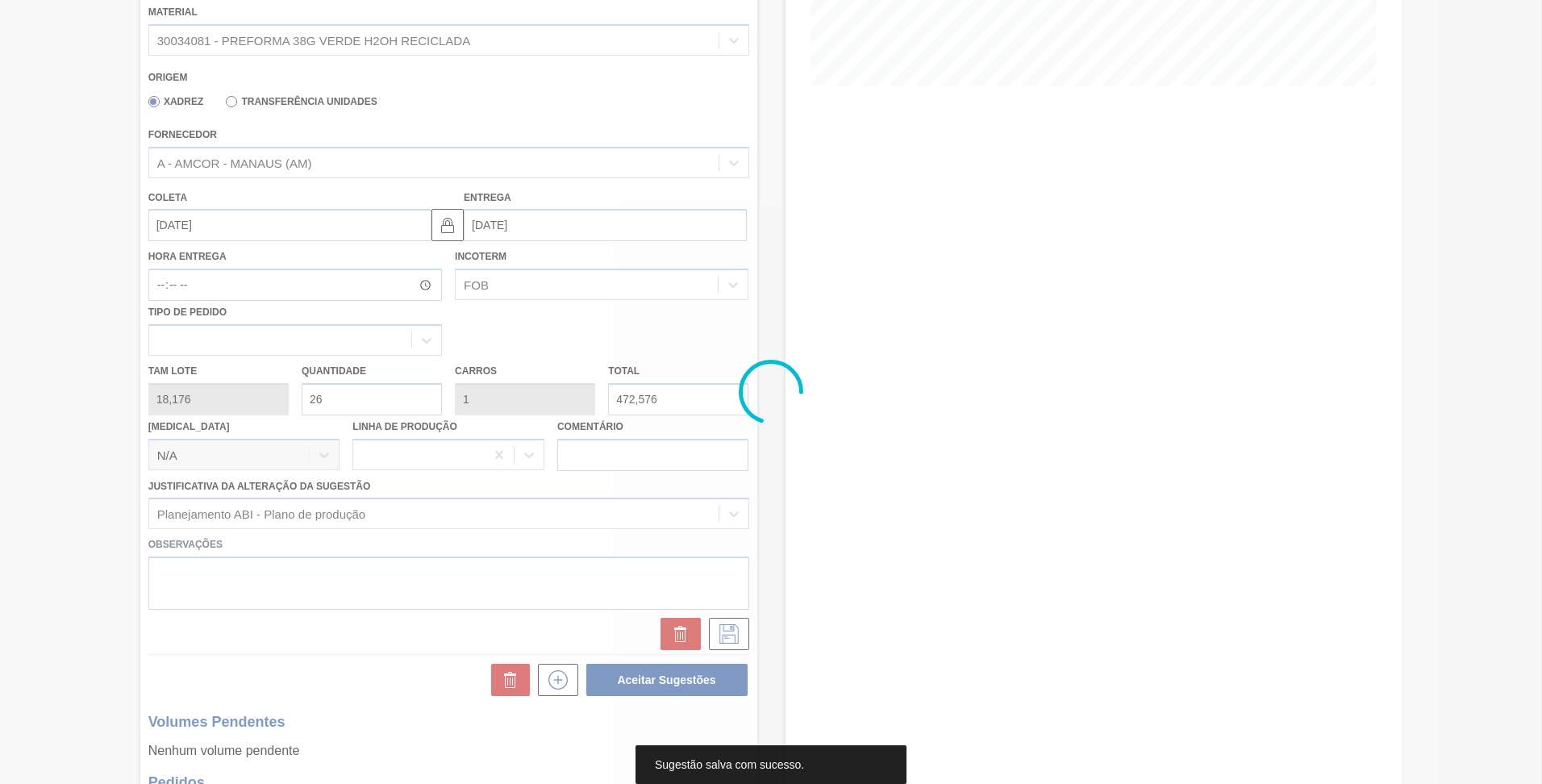
scroll to position [0, 0]
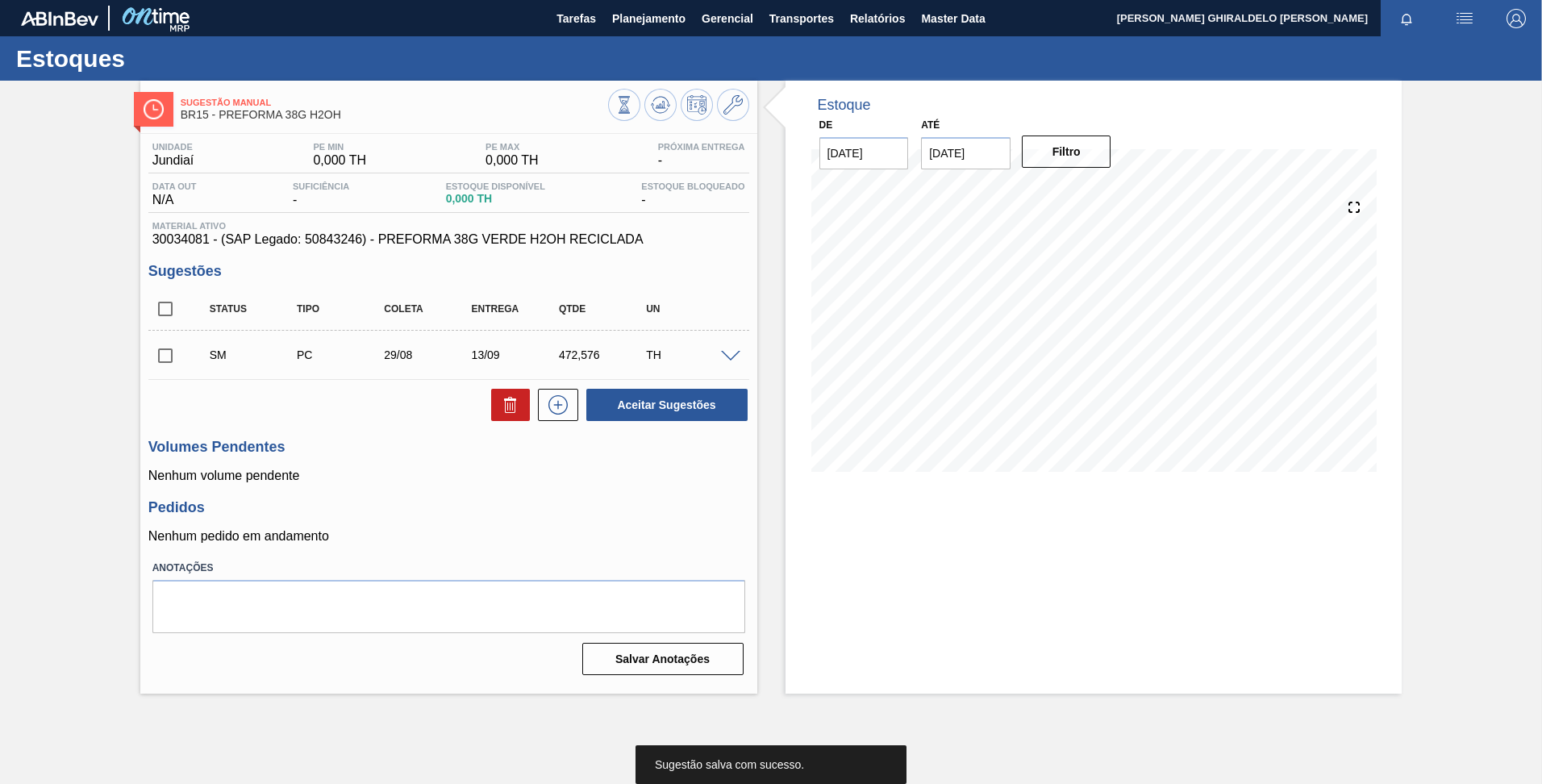
click at [164, 356] on input "checkbox" at bounding box center [165, 355] width 34 height 34
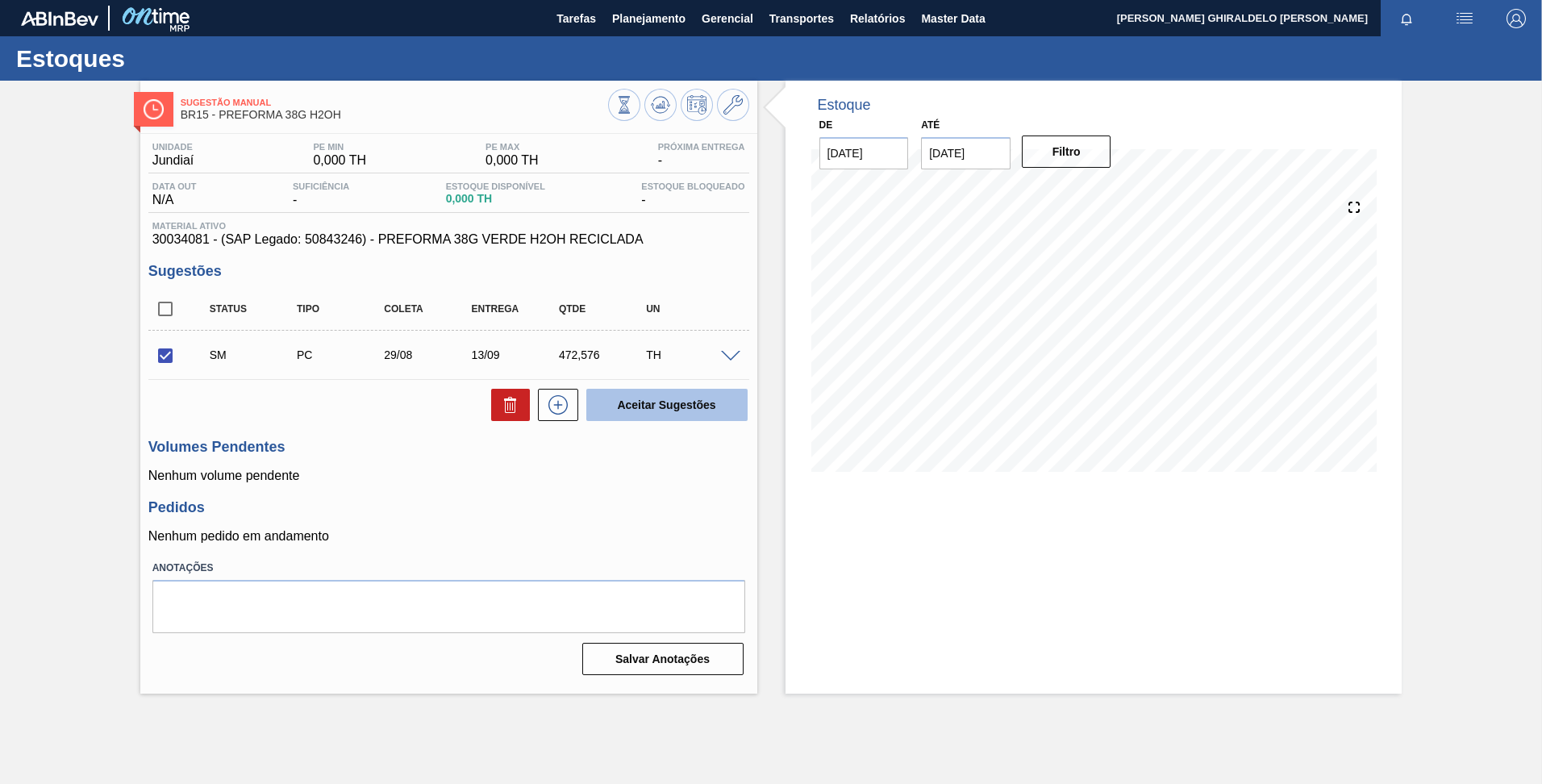
click at [657, 407] on button "Aceitar Sugestões" at bounding box center [667, 404] width 161 height 32
click at [163, 358] on input "checkbox" at bounding box center [165, 355] width 34 height 34
click at [632, 412] on button "Aceitar Sugestões" at bounding box center [667, 404] width 161 height 32
checkbox input "false"
click at [924, 33] on button "Master Data" at bounding box center [952, 18] width 80 height 37
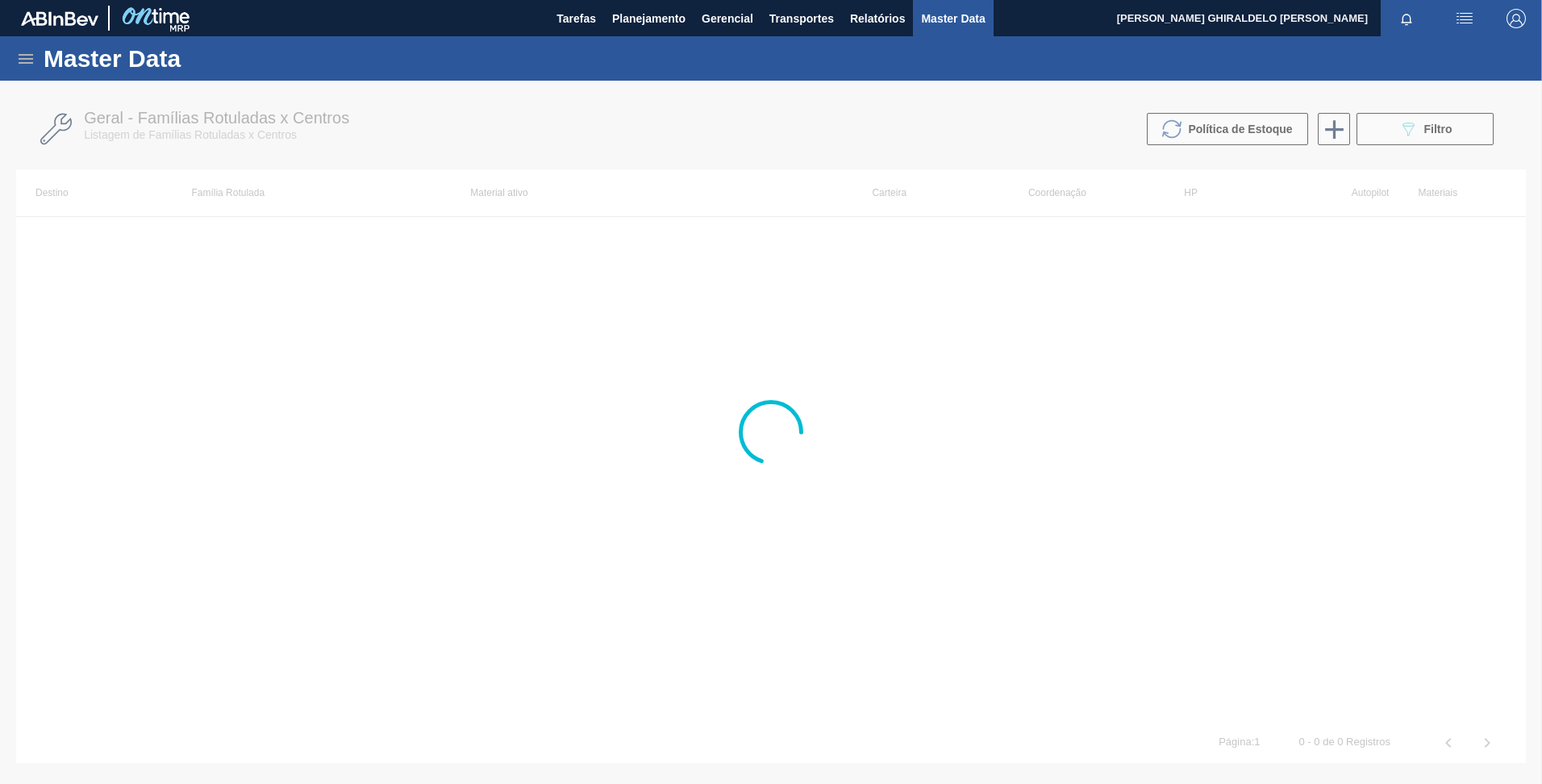
click at [24, 59] on icon at bounding box center [25, 59] width 15 height 10
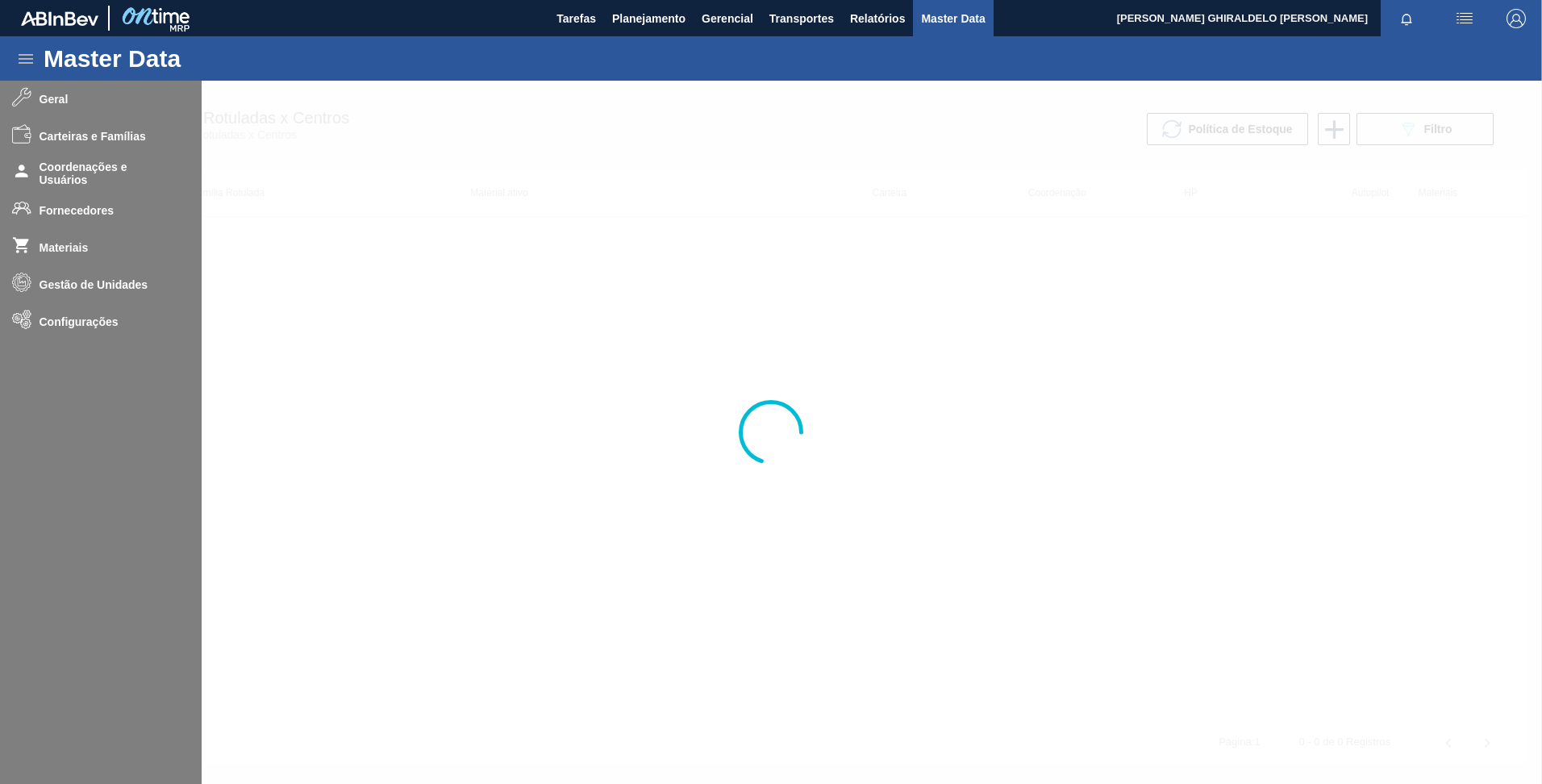
click at [57, 329] on div at bounding box center [771, 432] width 1542 height 704
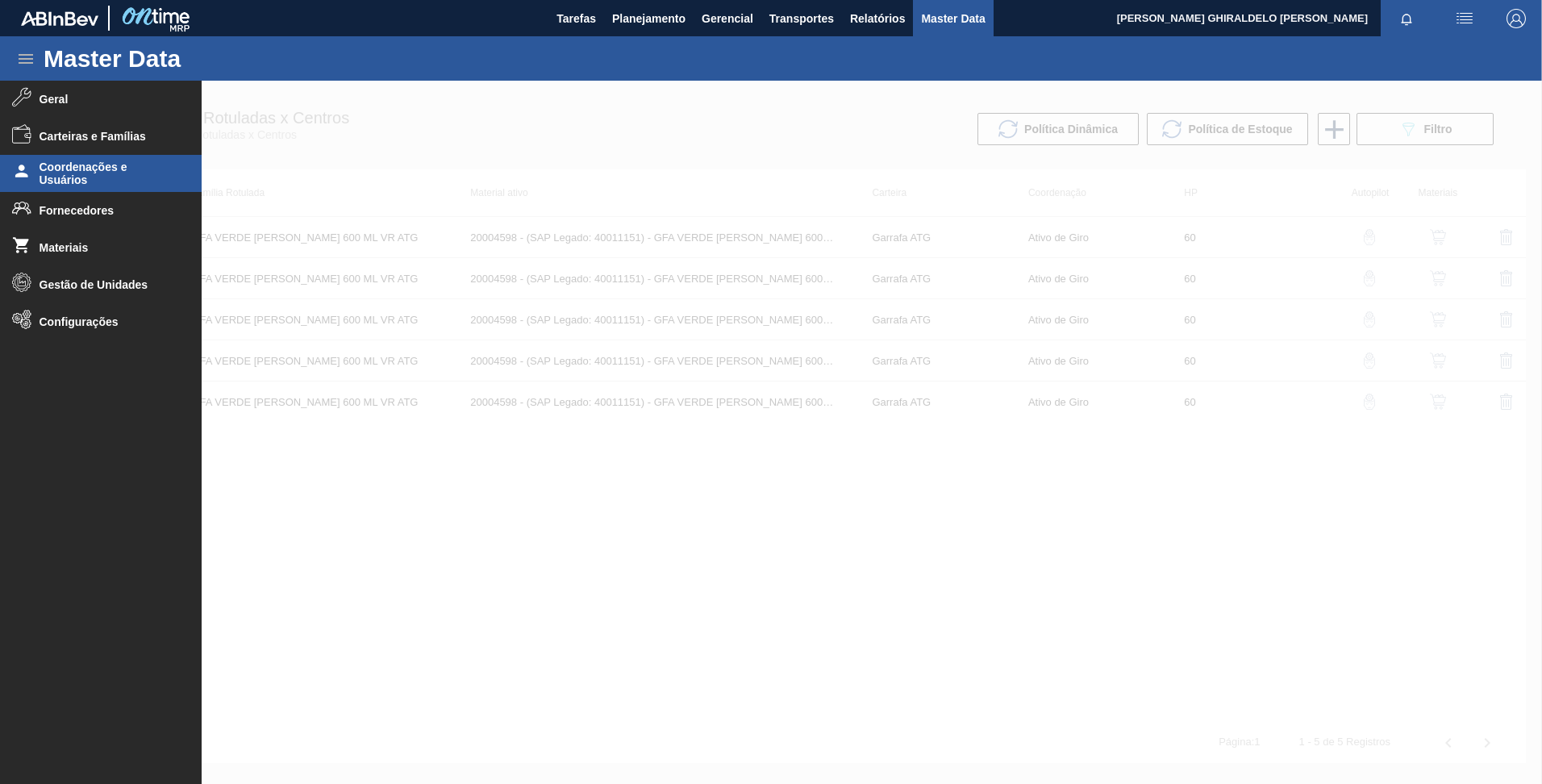
click at [95, 179] on span "Coordenações e Usuários" at bounding box center [106, 173] width 133 height 26
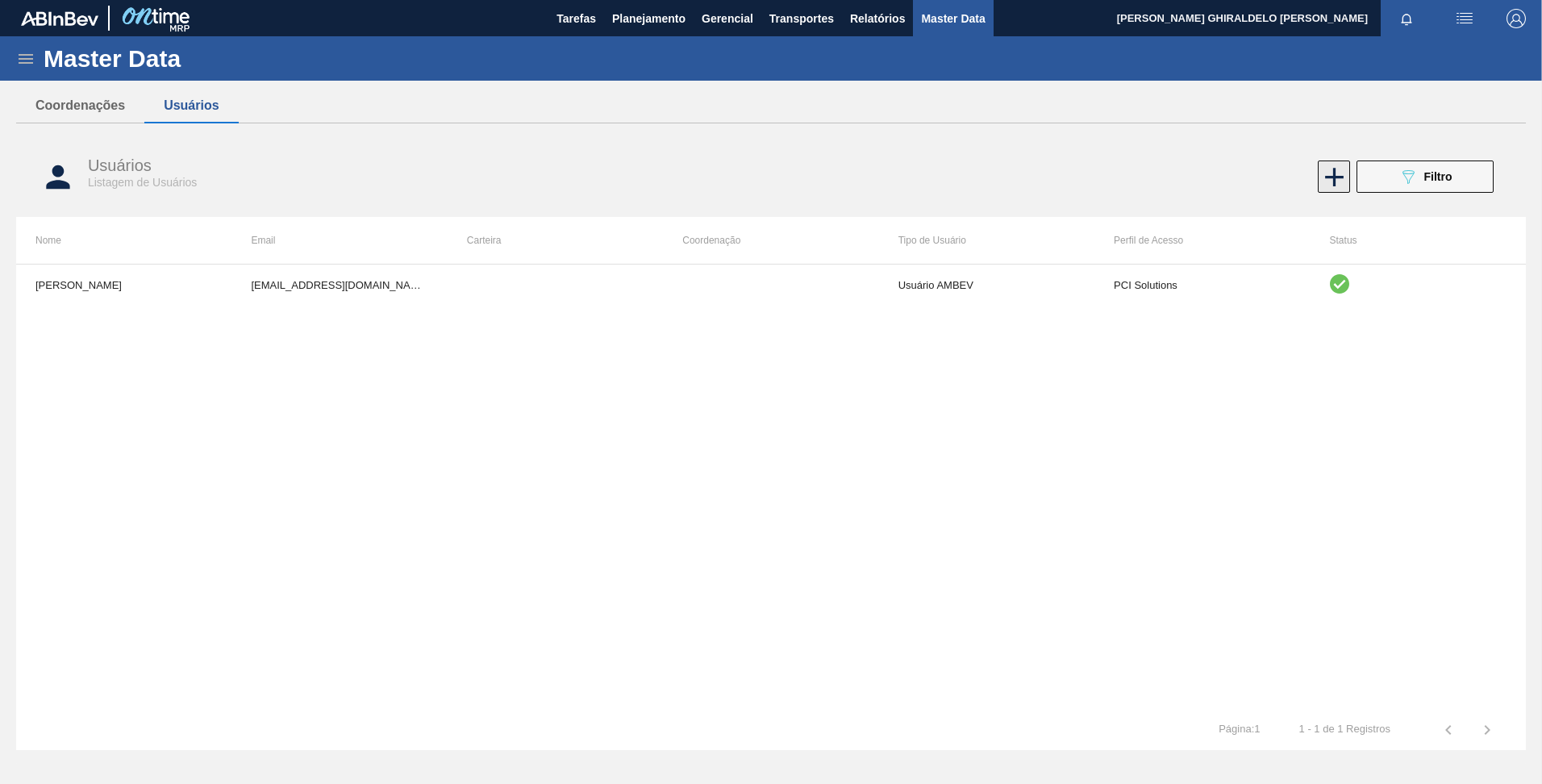
click at [1334, 192] on icon at bounding box center [1334, 177] width 32 height 32
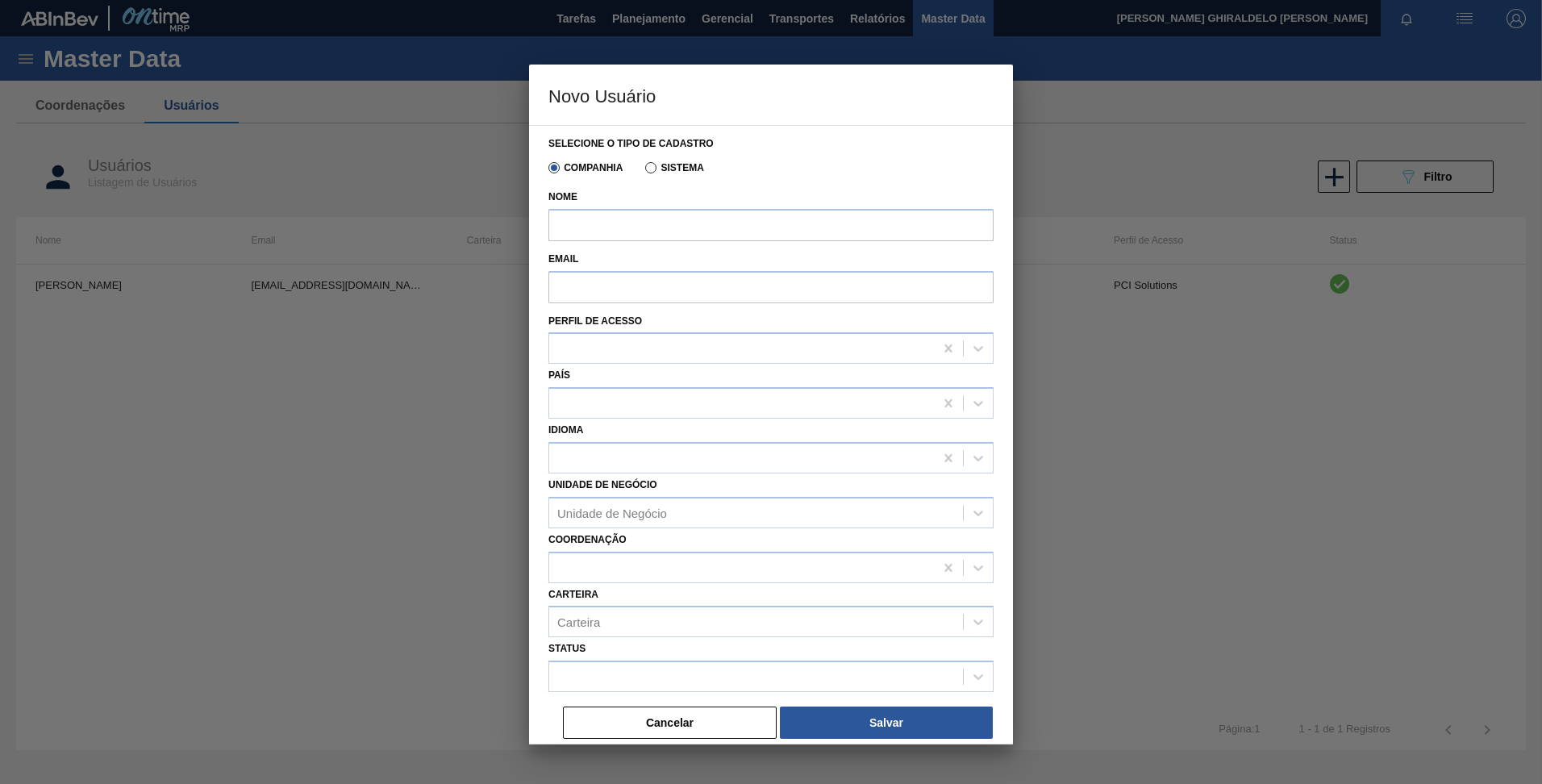
click at [396, 0] on html "Tarefas Planejamento Gerencial Transportes Relatórios Master Data [PERSON_NAME]…" at bounding box center [771, 0] width 1542 height 0
click at [586, 289] on input "Email" at bounding box center [771, 286] width 446 height 32
paste input "[EMAIL_ADDRESS][DOMAIN_NAME]"
type input "[EMAIL_ADDRESS][DOMAIN_NAME]"
click at [585, 224] on input "Nome" at bounding box center [771, 224] width 446 height 32
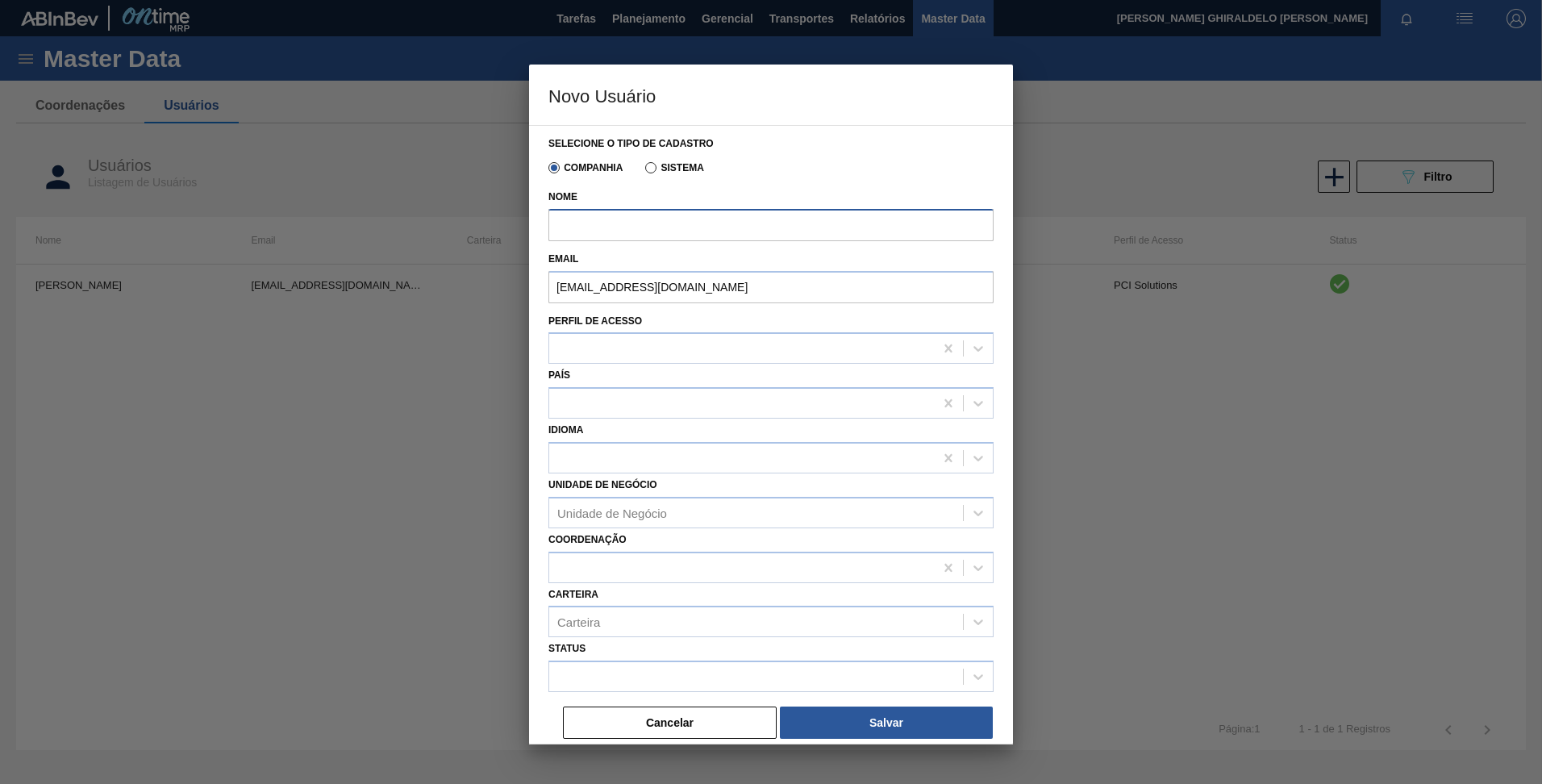
paste input "[PERSON_NAME] Ferrarez [PERSON_NAME]"
type input "[PERSON_NAME] Ferrarez [PERSON_NAME]"
click at [603, 382] on div "País" at bounding box center [771, 391] width 446 height 55
click at [591, 345] on div at bounding box center [742, 349] width 385 height 23
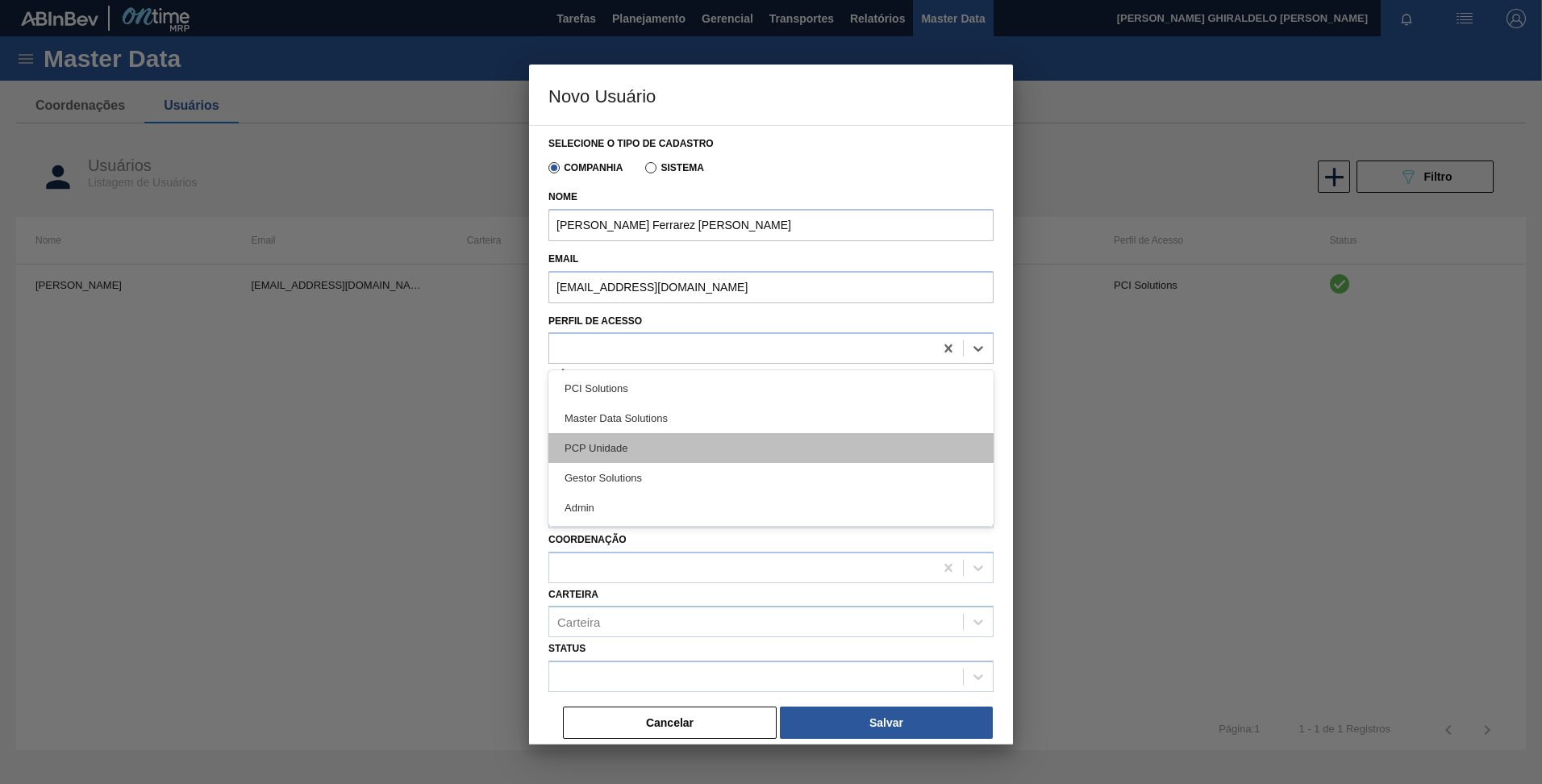
click at [587, 449] on div "PCP Unidade" at bounding box center [771, 448] width 446 height 30
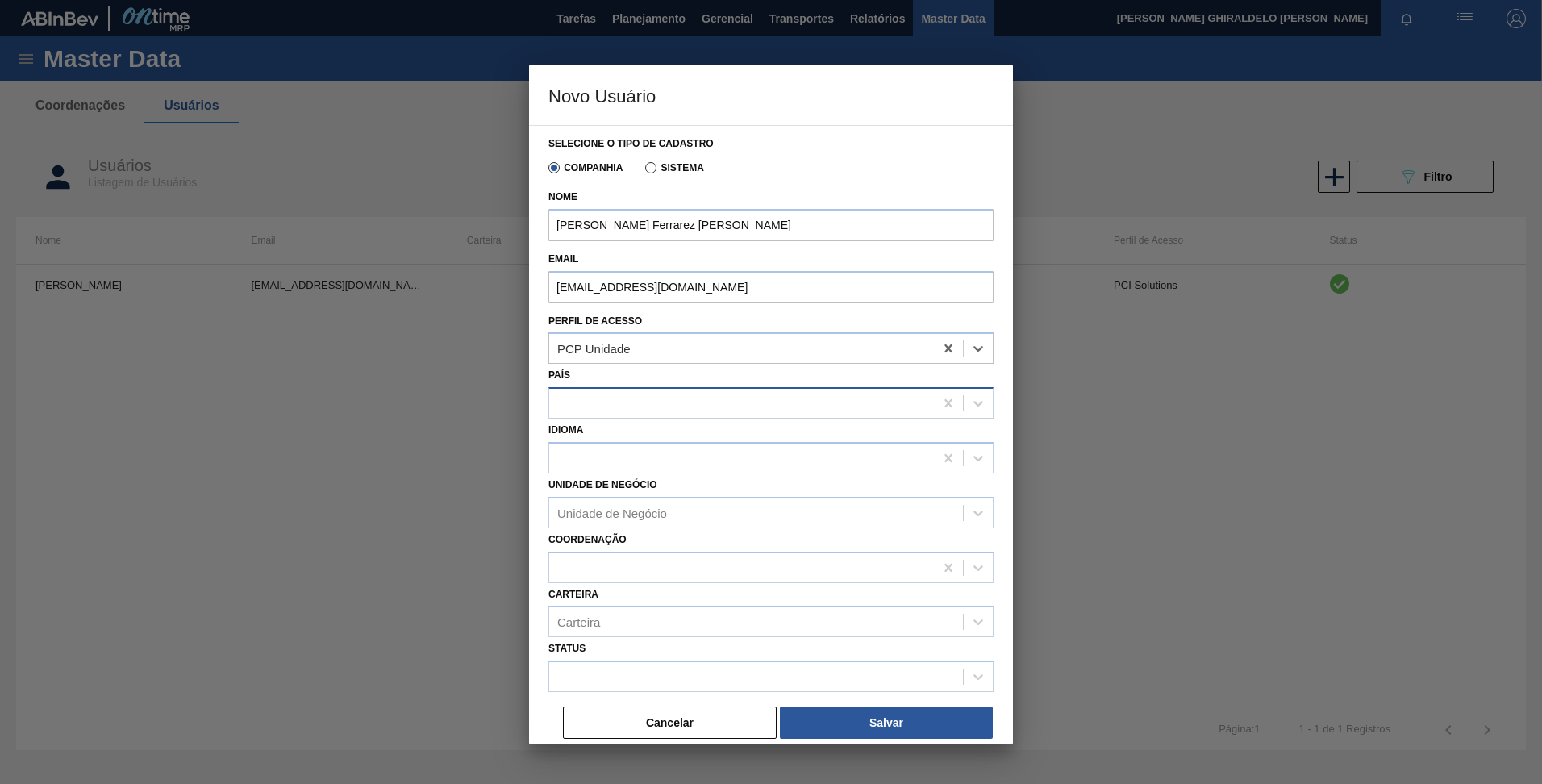
click at [583, 390] on div at bounding box center [771, 402] width 446 height 32
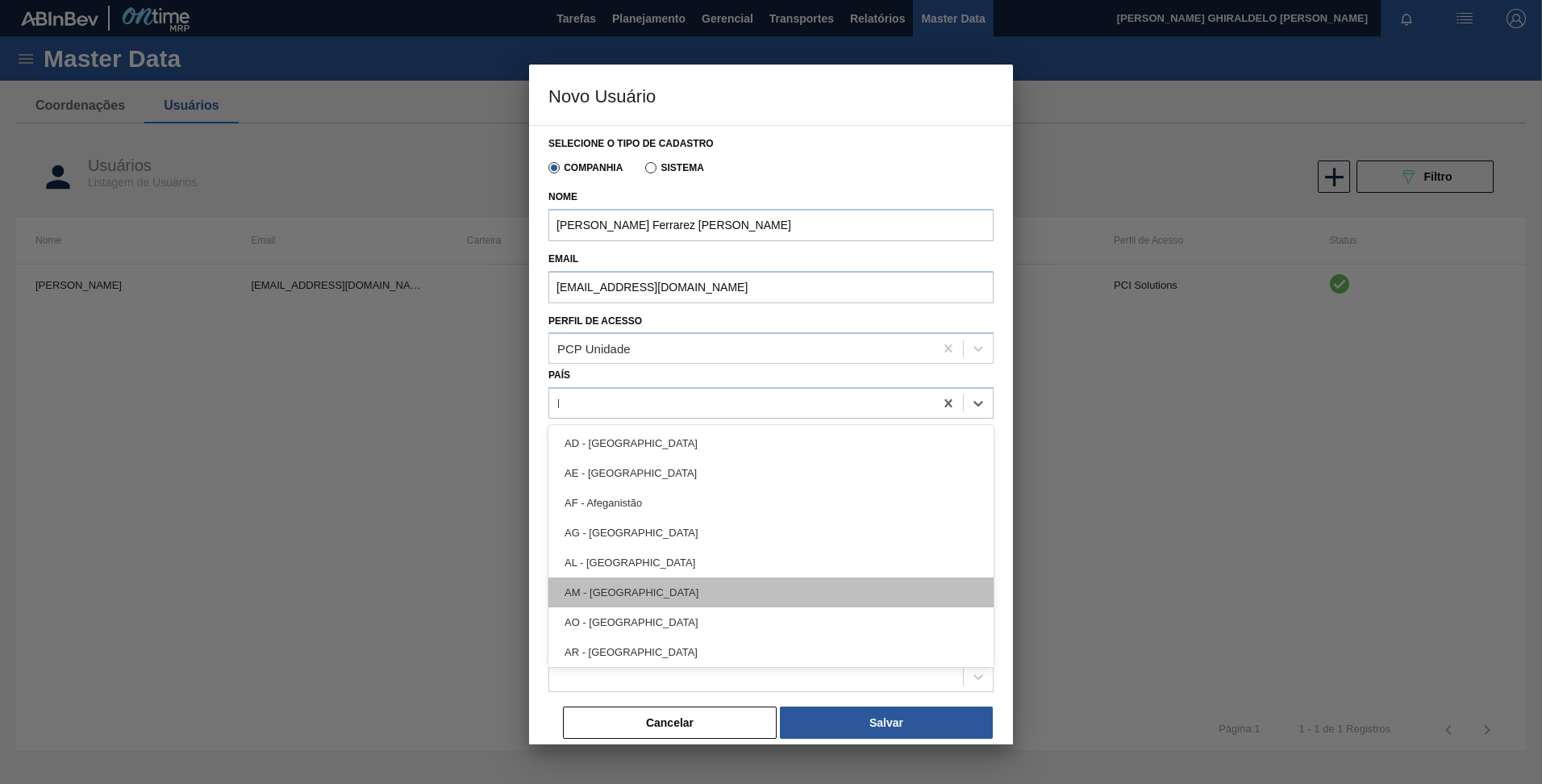
type input "br"
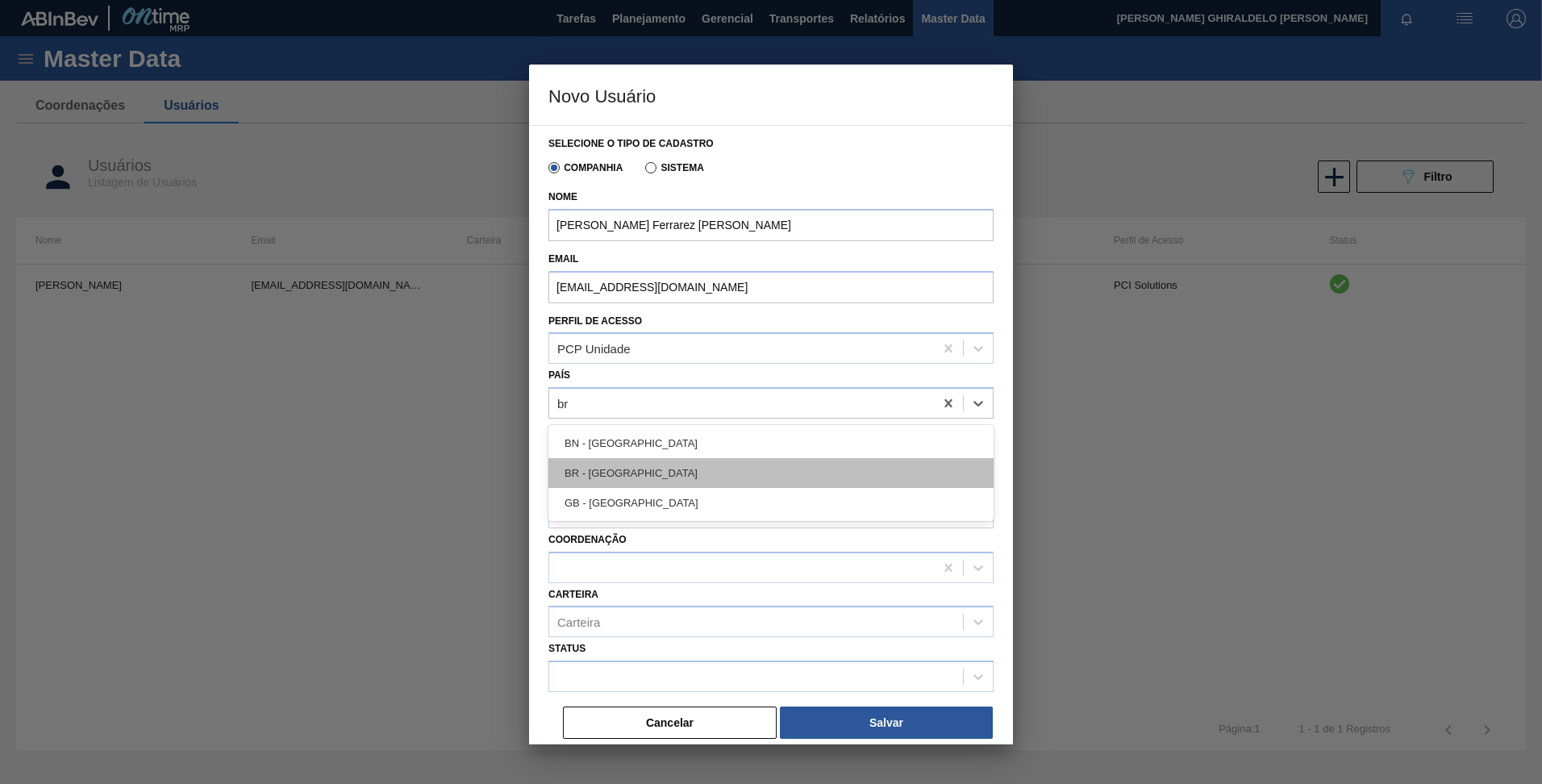
click at [586, 465] on div "BR - [GEOGRAPHIC_DATA]" at bounding box center [771, 473] width 446 height 30
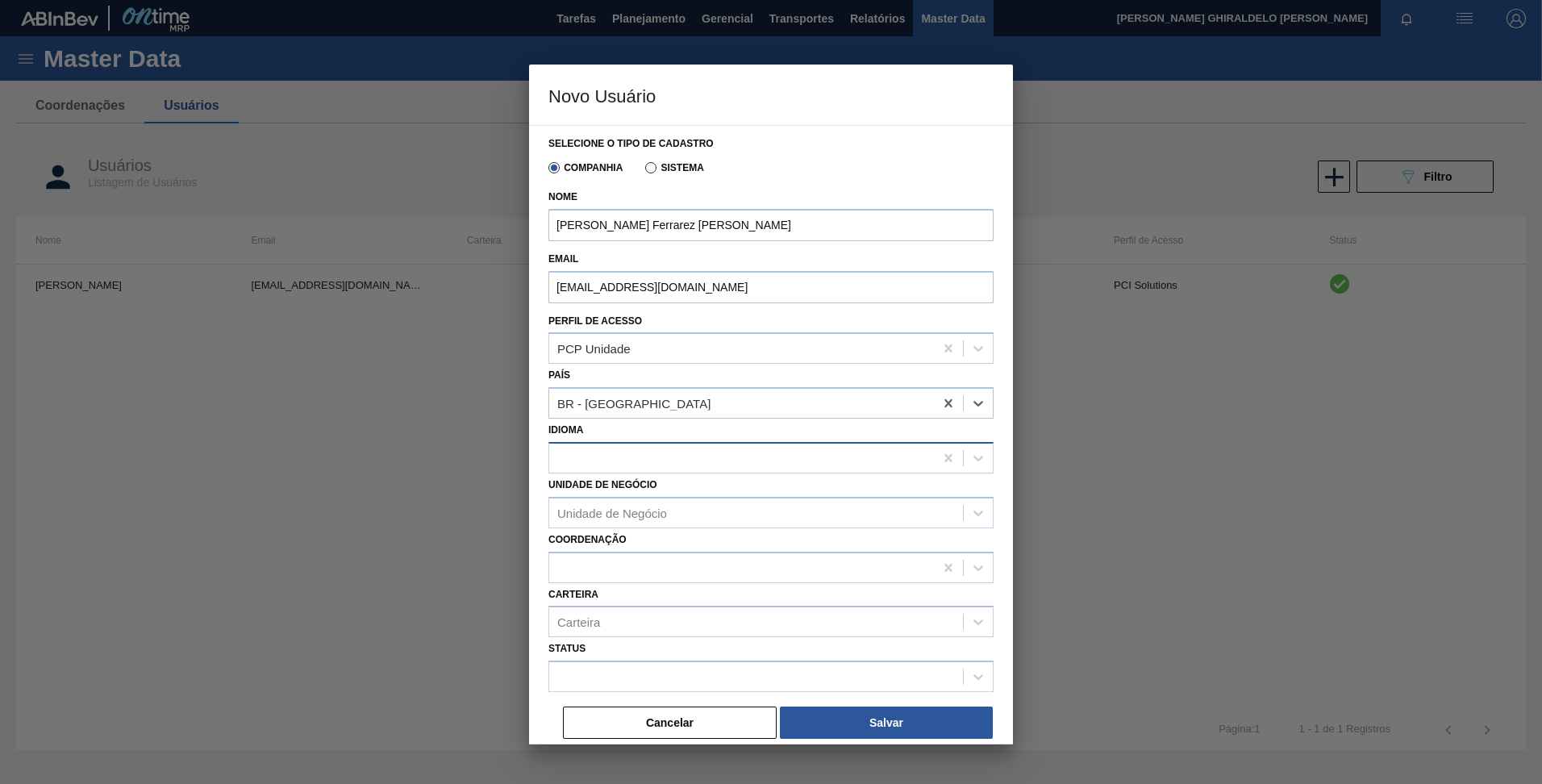
click at [586, 464] on div at bounding box center [742, 457] width 385 height 23
type input "port"
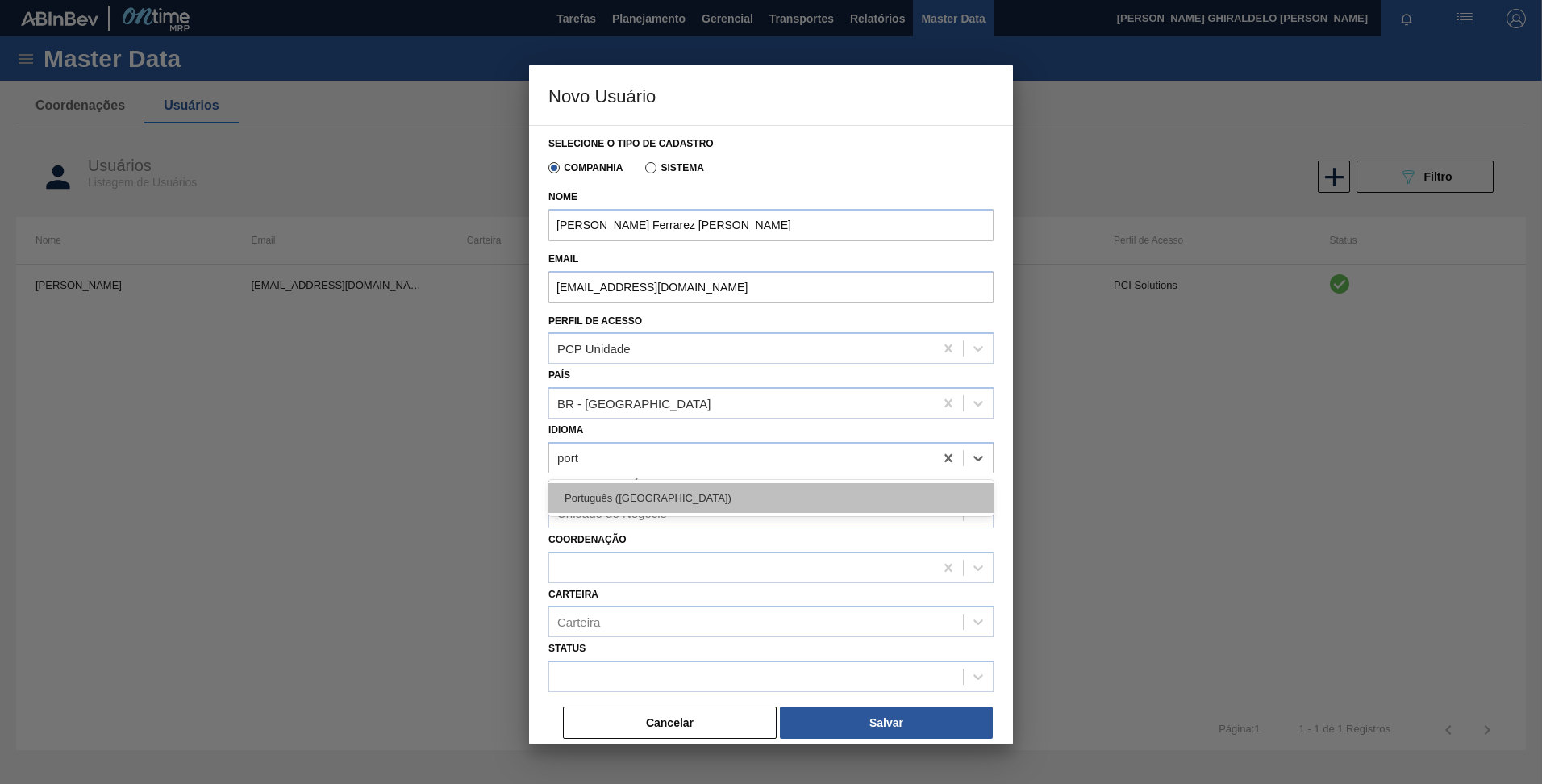
click at [581, 499] on div "Português ([GEOGRAPHIC_DATA])" at bounding box center [771, 498] width 446 height 30
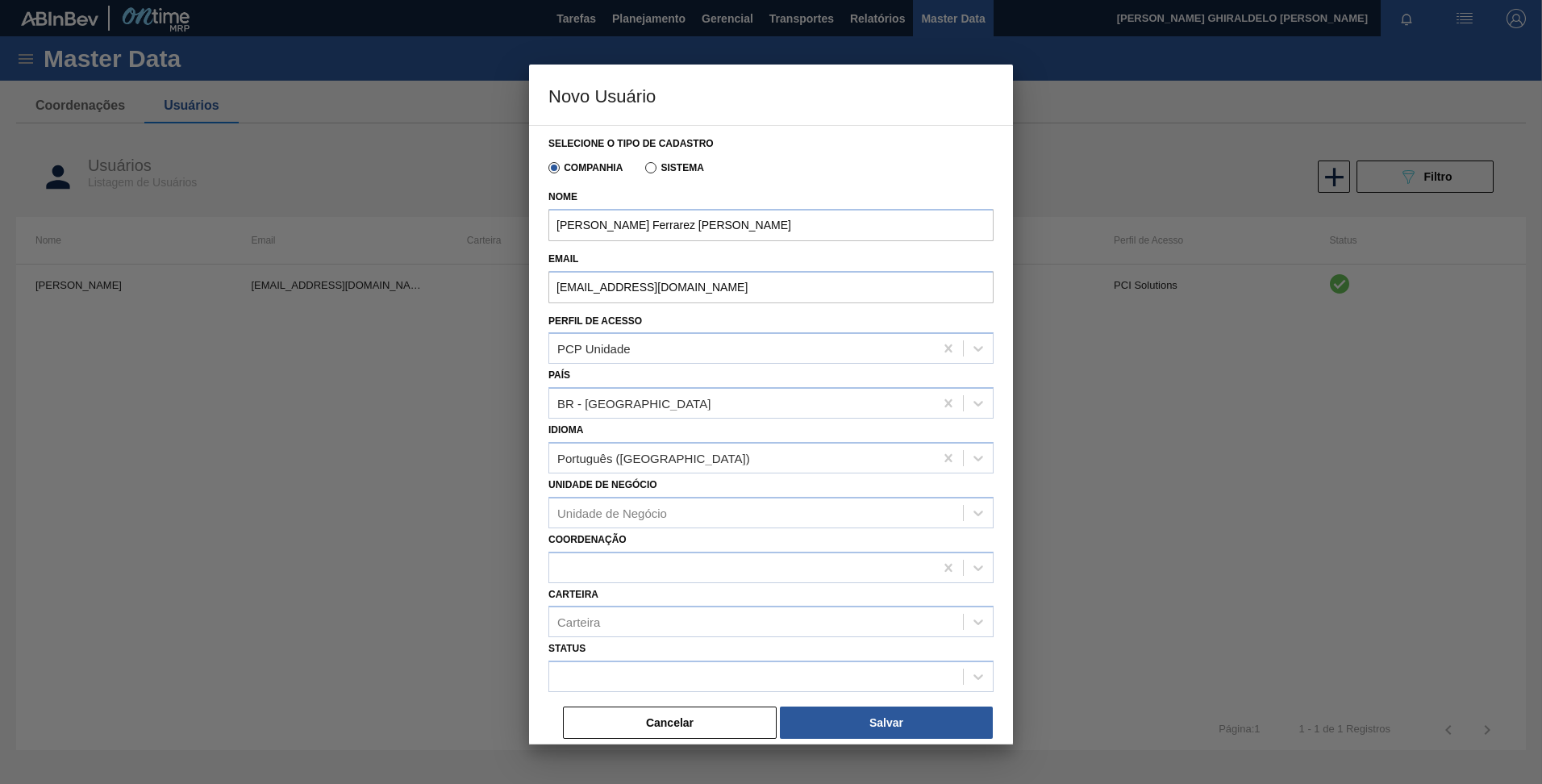
click at [577, 656] on div "Status" at bounding box center [771, 664] width 446 height 55
click at [580, 667] on div at bounding box center [756, 677] width 414 height 23
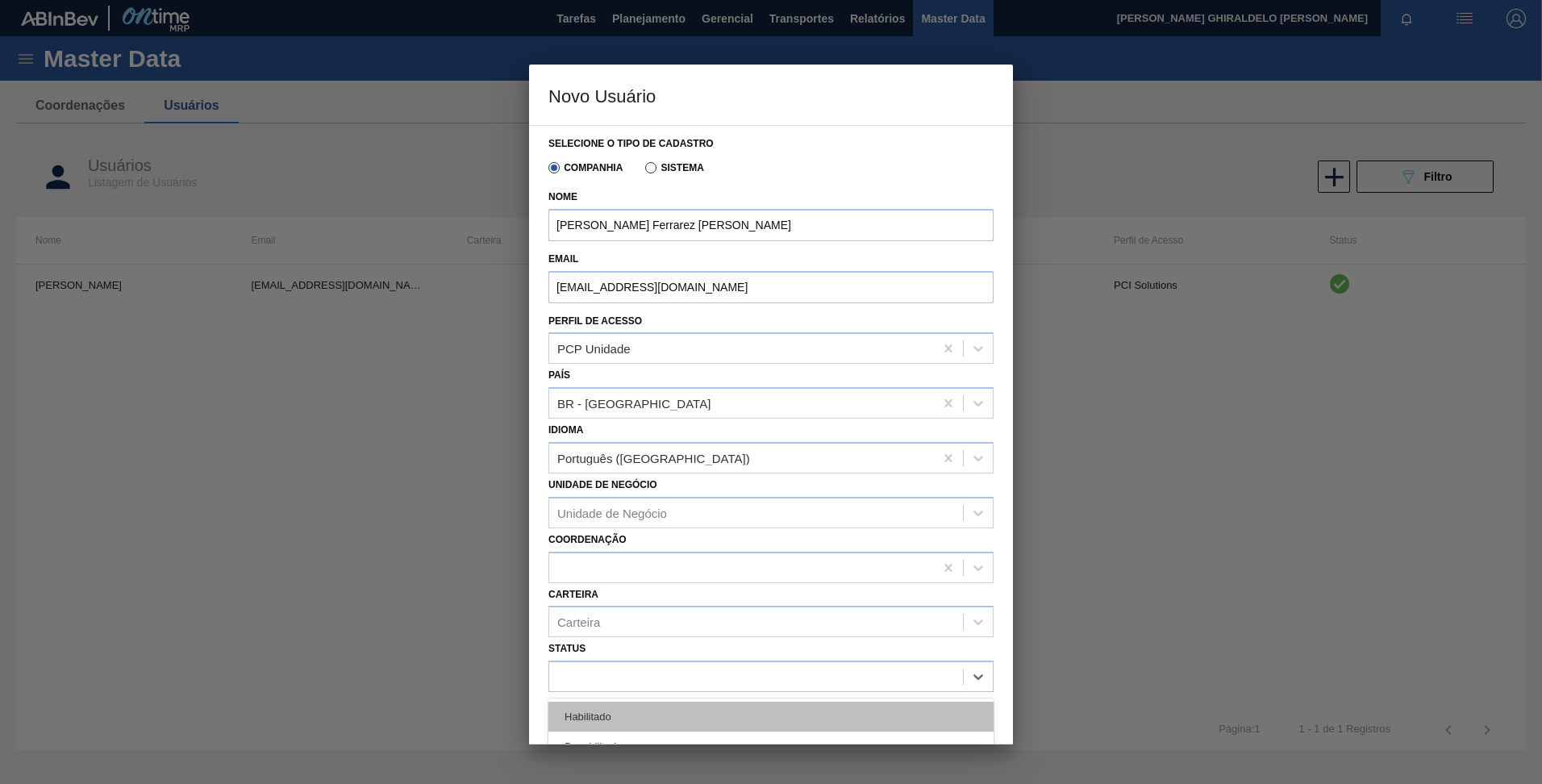
click at [606, 713] on div "Habilitado" at bounding box center [771, 716] width 446 height 30
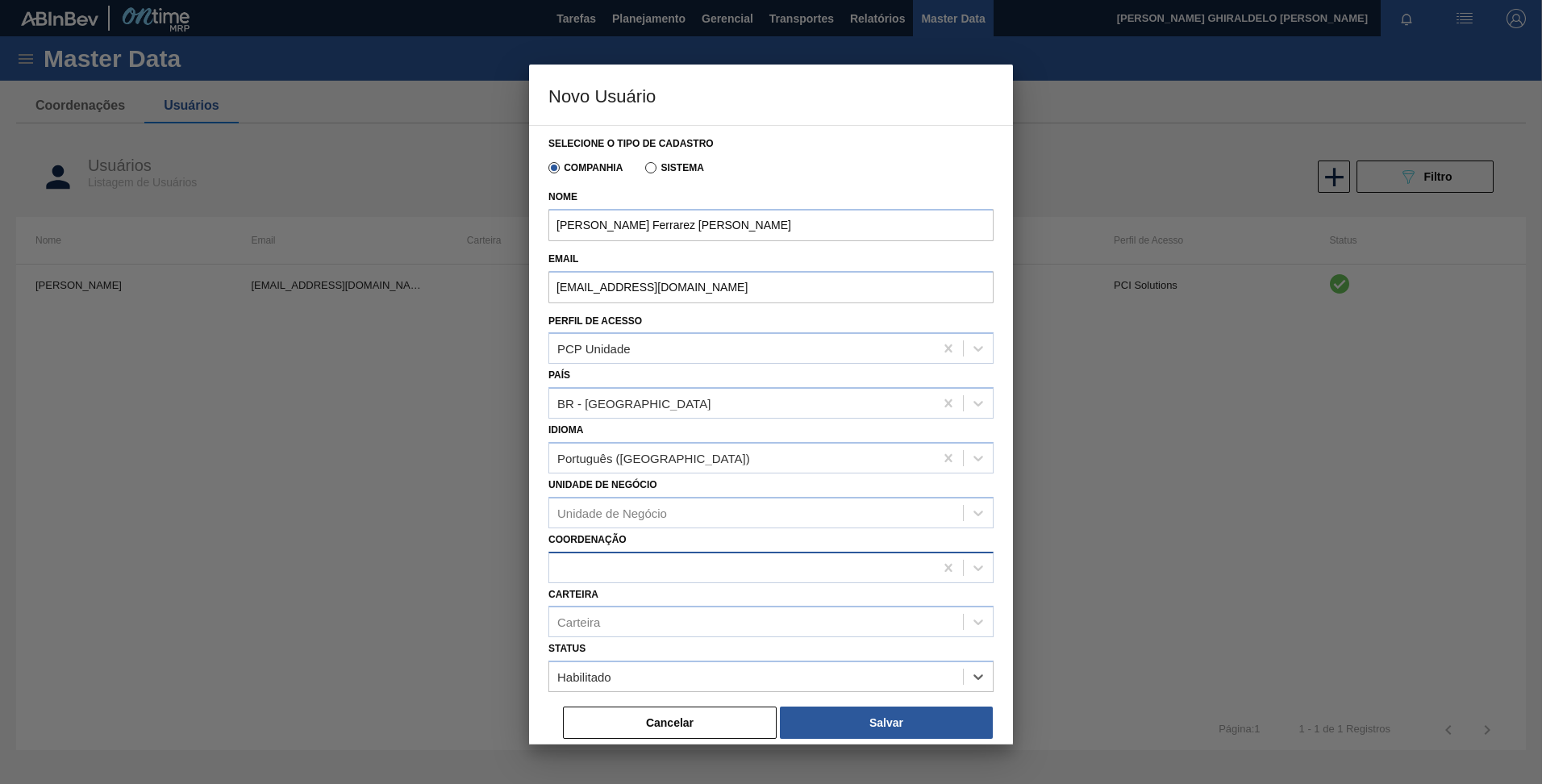
click at [590, 567] on div at bounding box center [742, 567] width 385 height 23
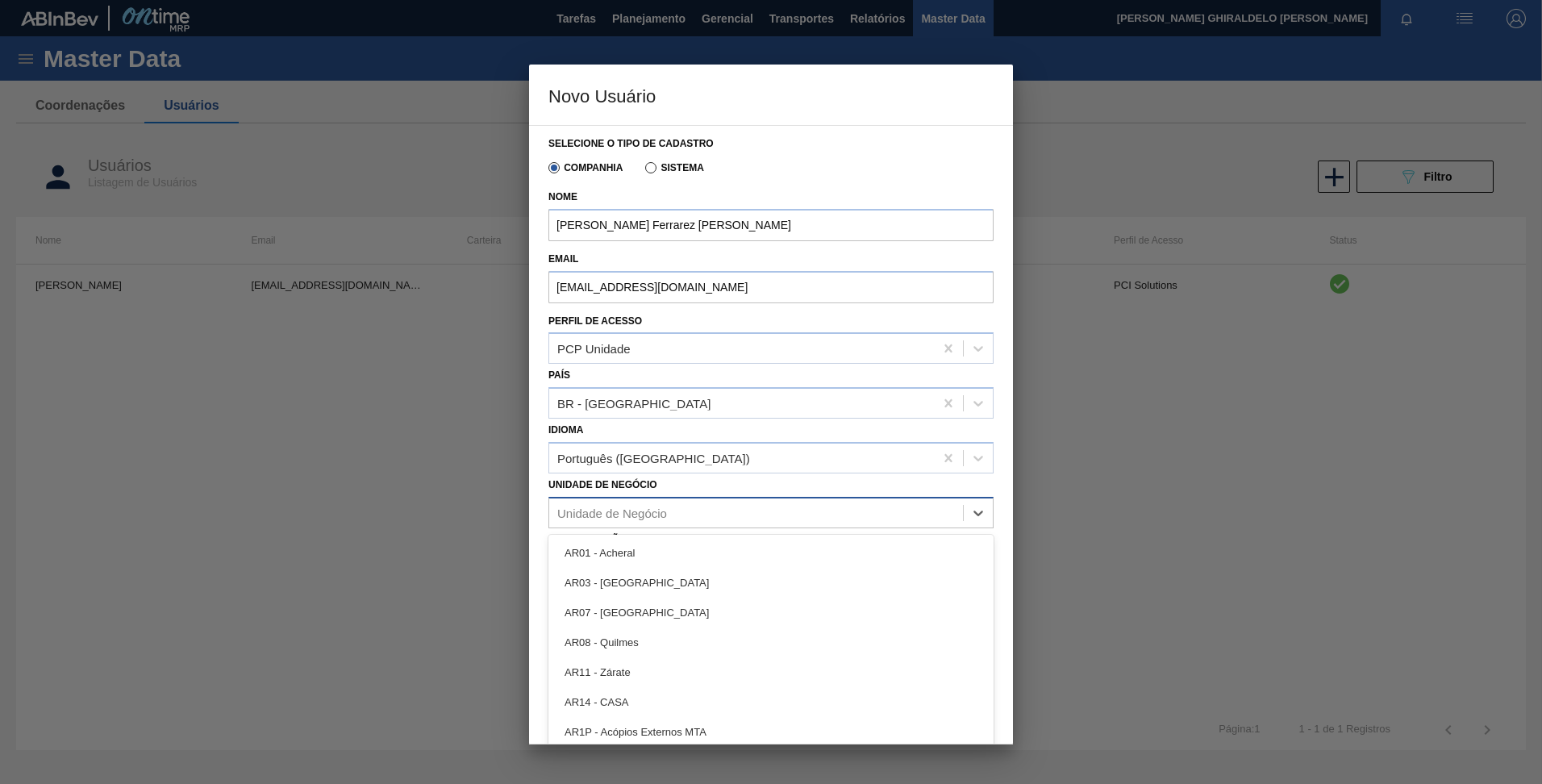
click at [592, 522] on div "Unidade de Negócio" at bounding box center [756, 512] width 414 height 23
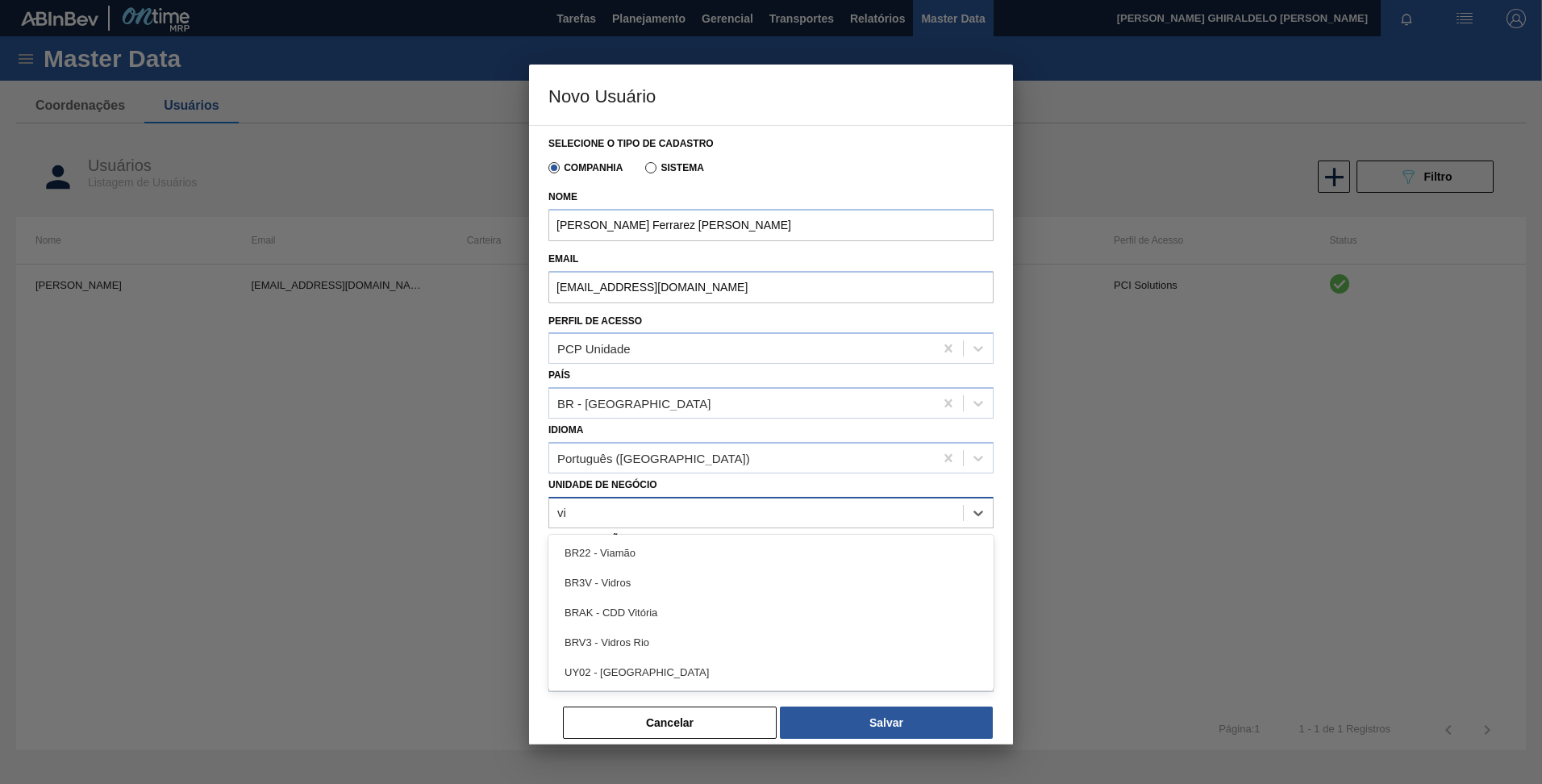
type Negócio "v"
type Negócio "vidros"
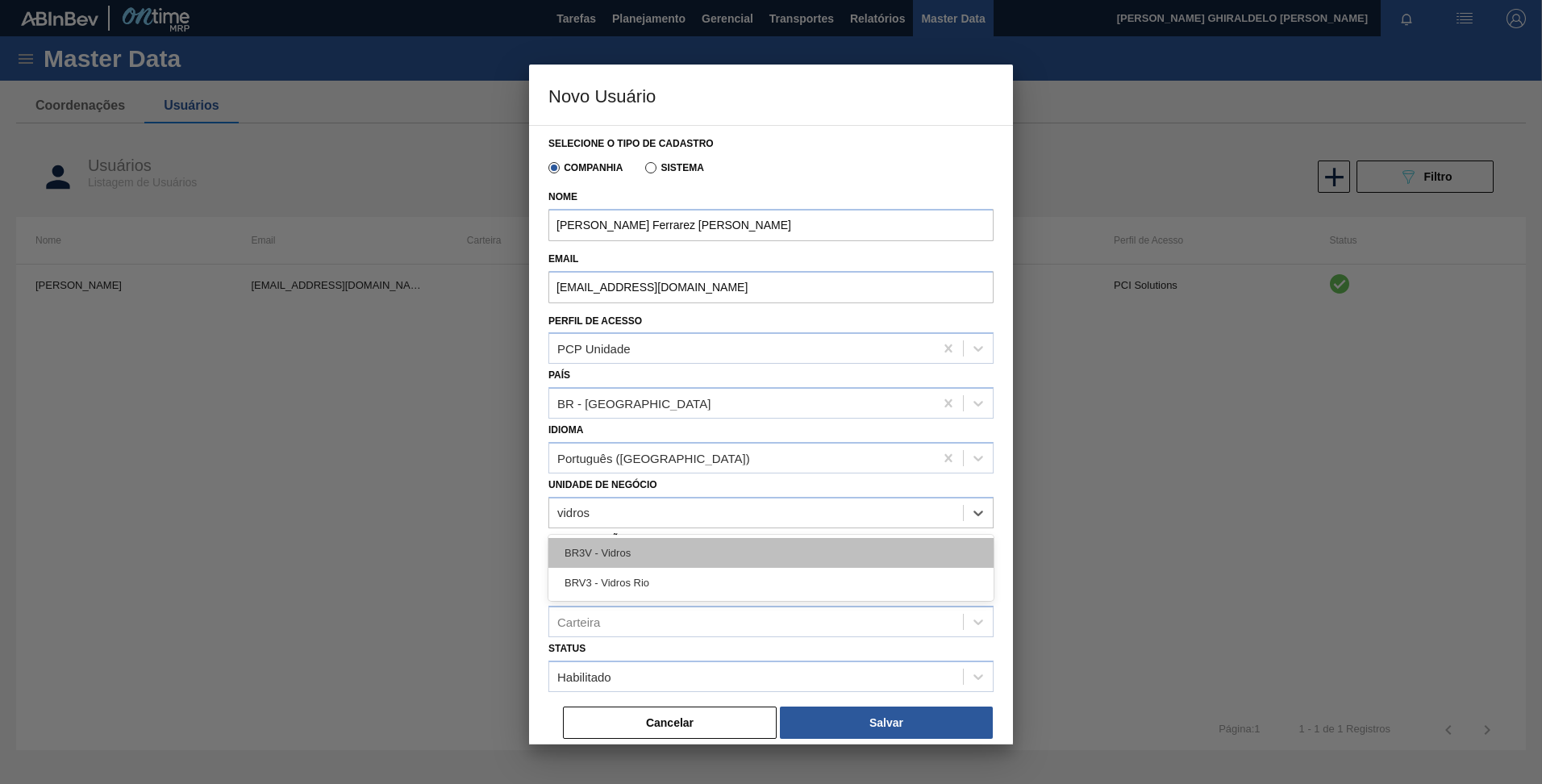
click at [614, 544] on div "BR3V - Vidros" at bounding box center [771, 553] width 446 height 30
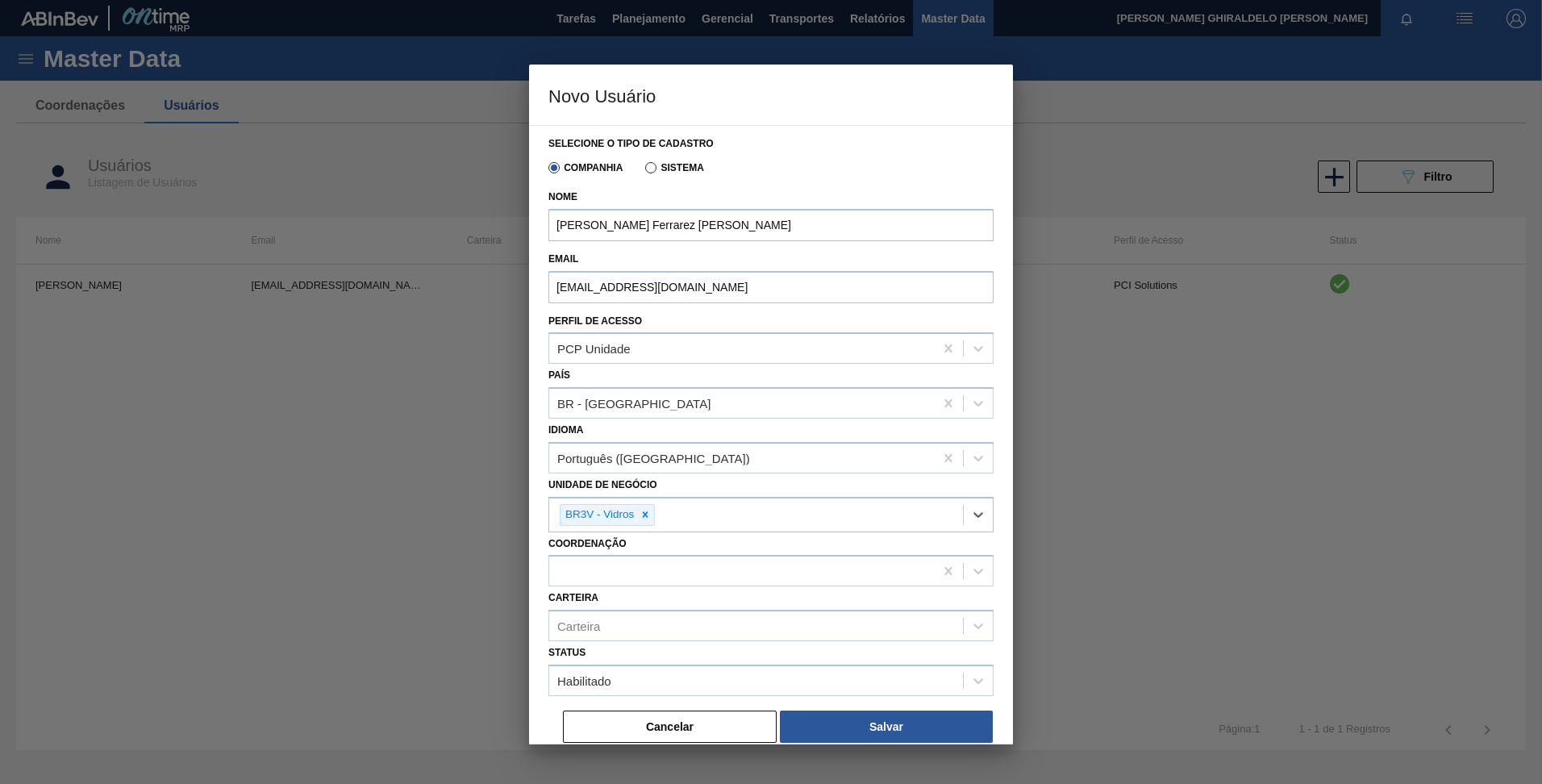
scroll to position [8, 0]
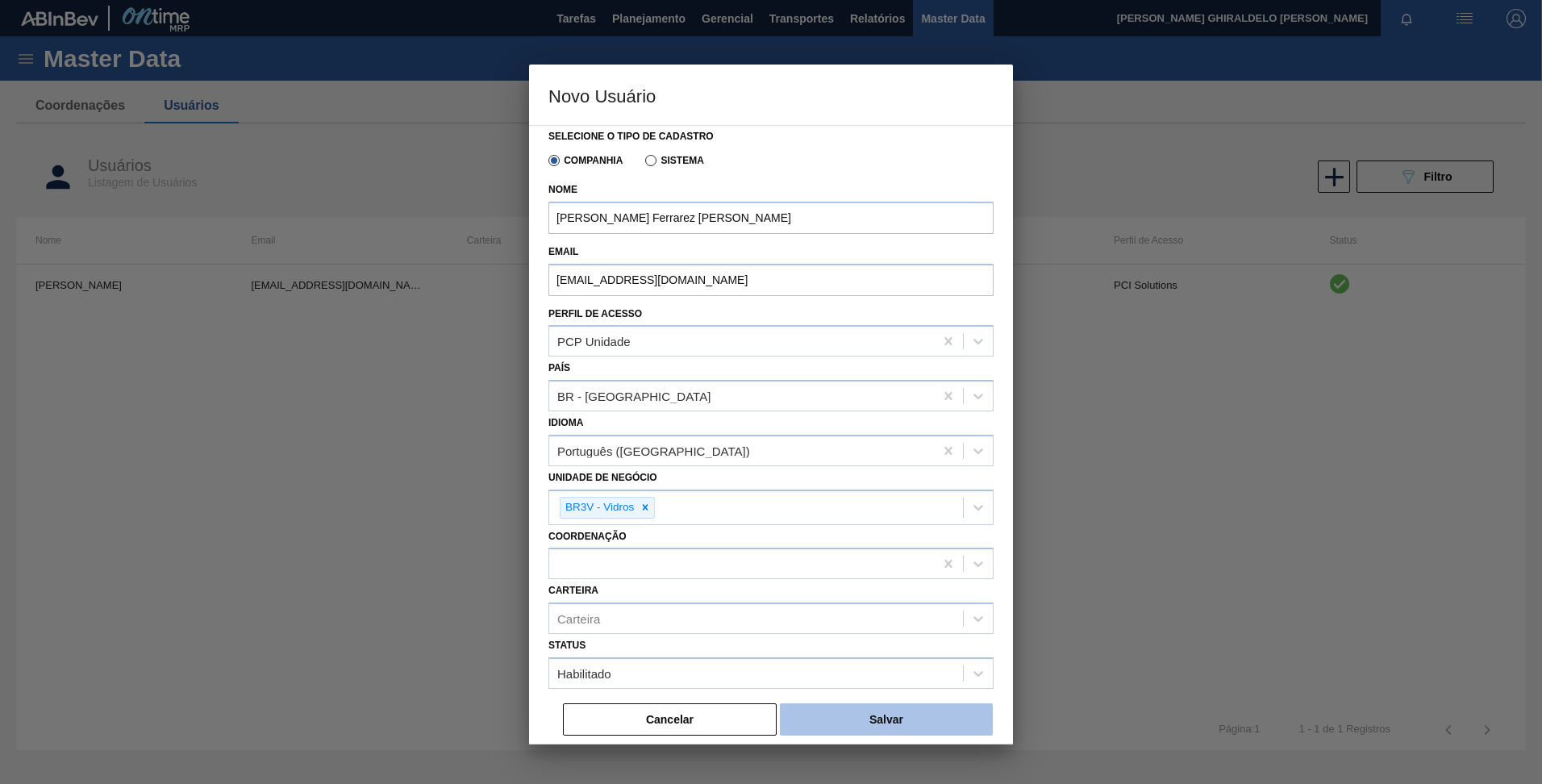
click at [847, 714] on button "Salvar" at bounding box center [887, 719] width 213 height 32
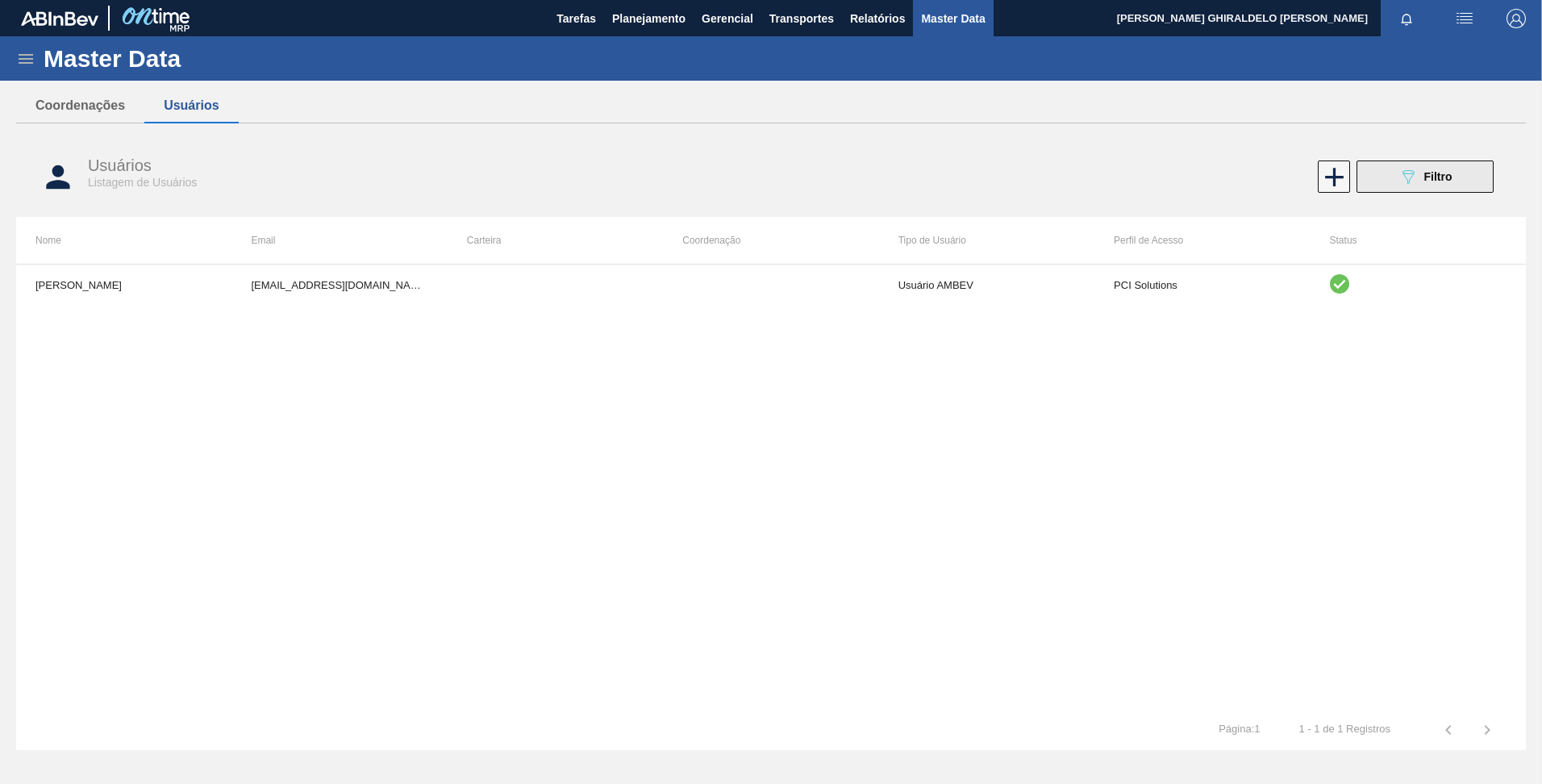
click at [1428, 170] on span "Filtro" at bounding box center [1438, 176] width 28 height 13
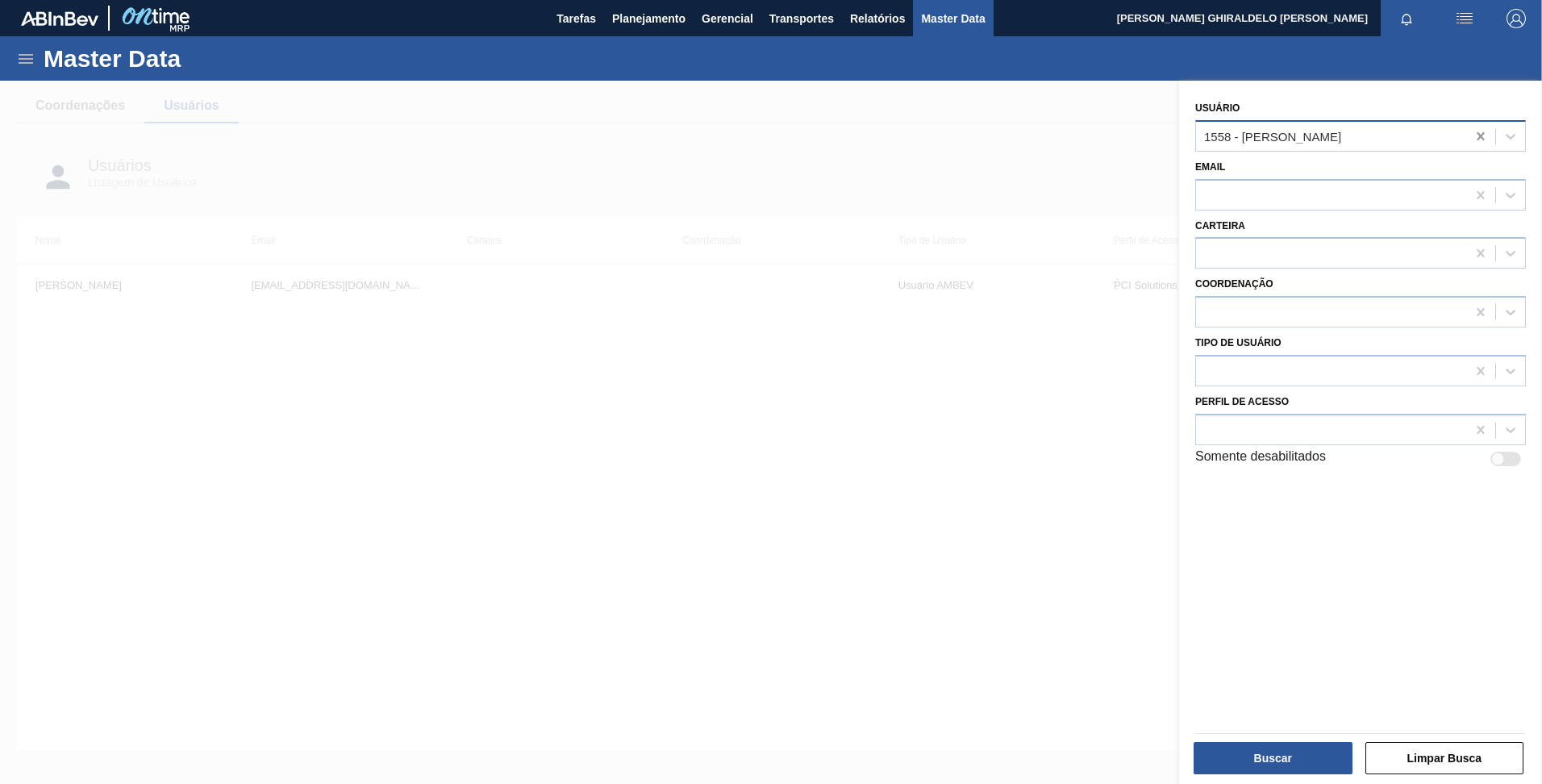
click at [1479, 144] on icon at bounding box center [1481, 136] width 16 height 16
paste input "[PERSON_NAME] Ferrarez [PERSON_NAME]"
type input "[PERSON_NAME] Ferrarez [PERSON_NAME]"
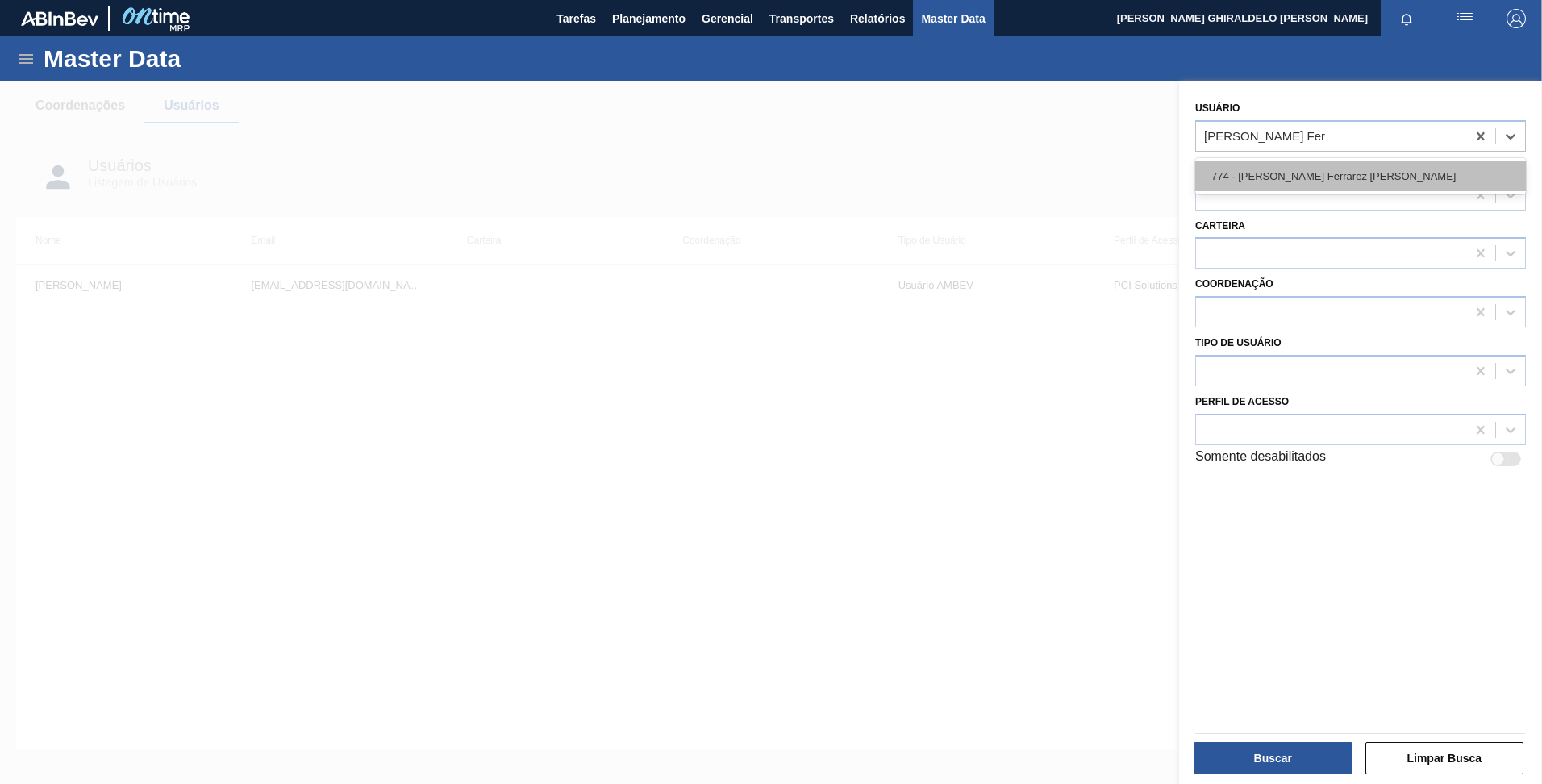
click at [1251, 169] on div "774 - [PERSON_NAME] Ferrarez [PERSON_NAME]" at bounding box center [1361, 176] width 331 height 30
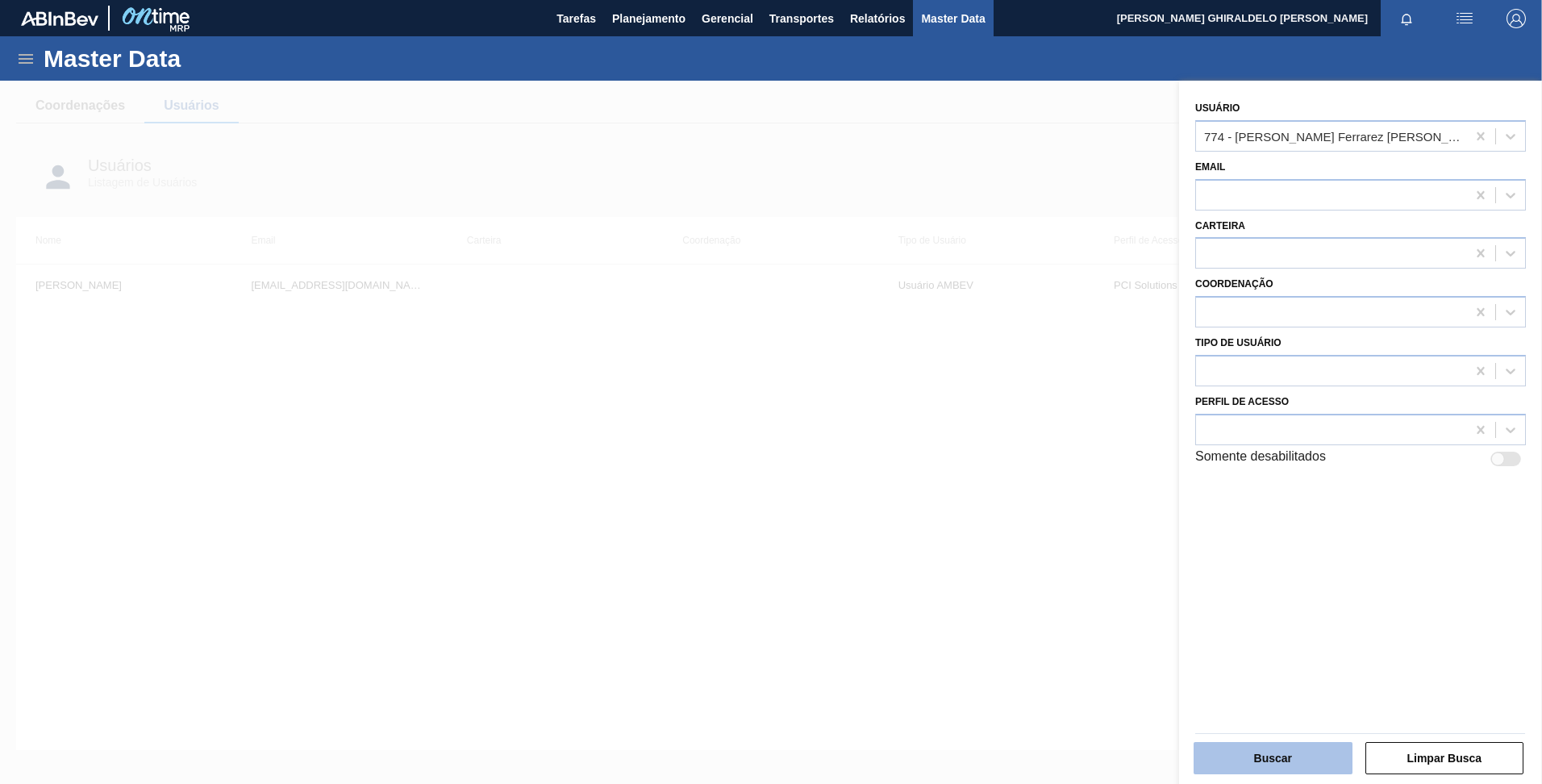
click at [1279, 747] on button "Buscar" at bounding box center [1273, 758] width 159 height 32
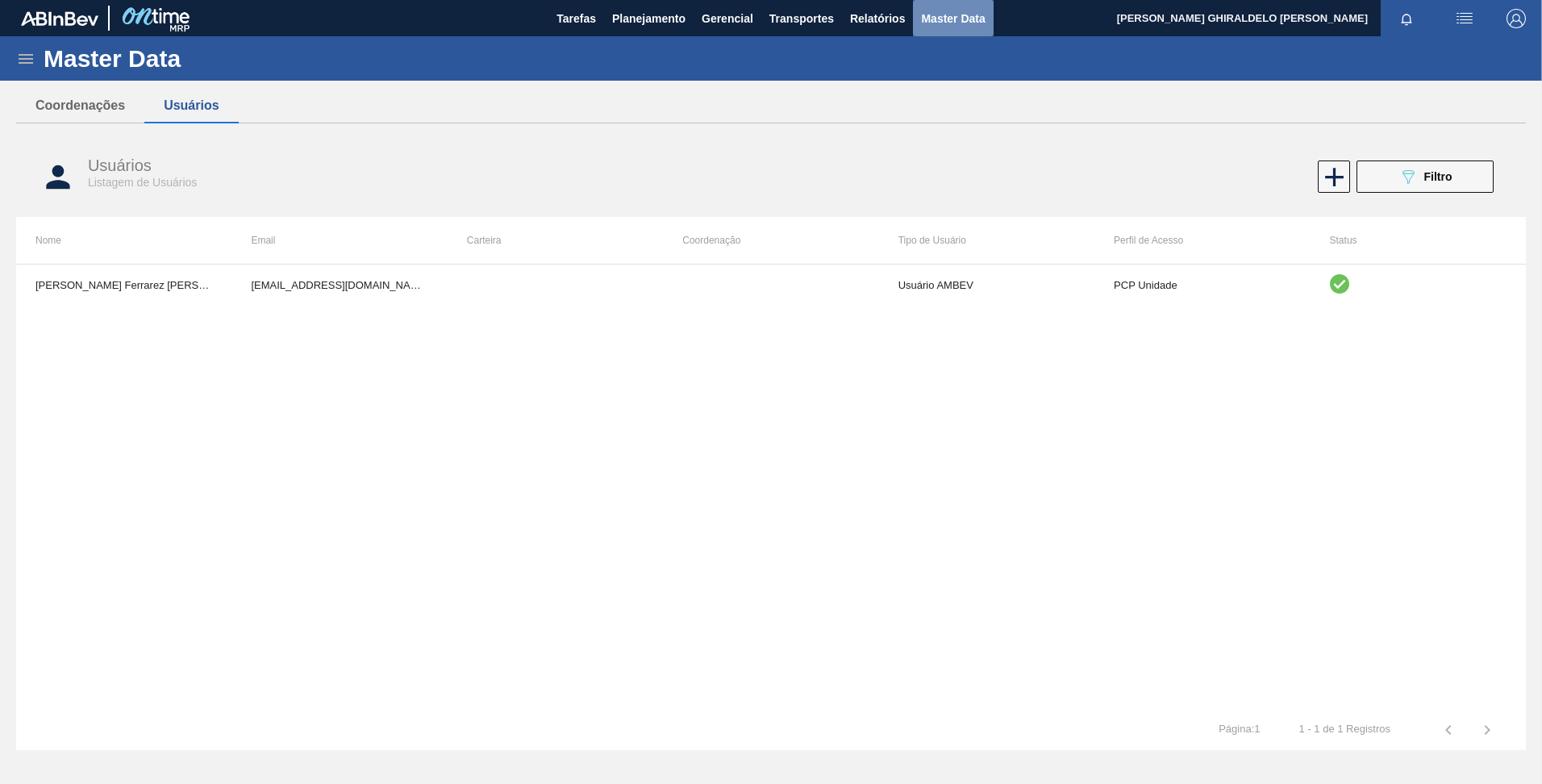
click at [937, 15] on span "Master Data" at bounding box center [953, 18] width 64 height 19
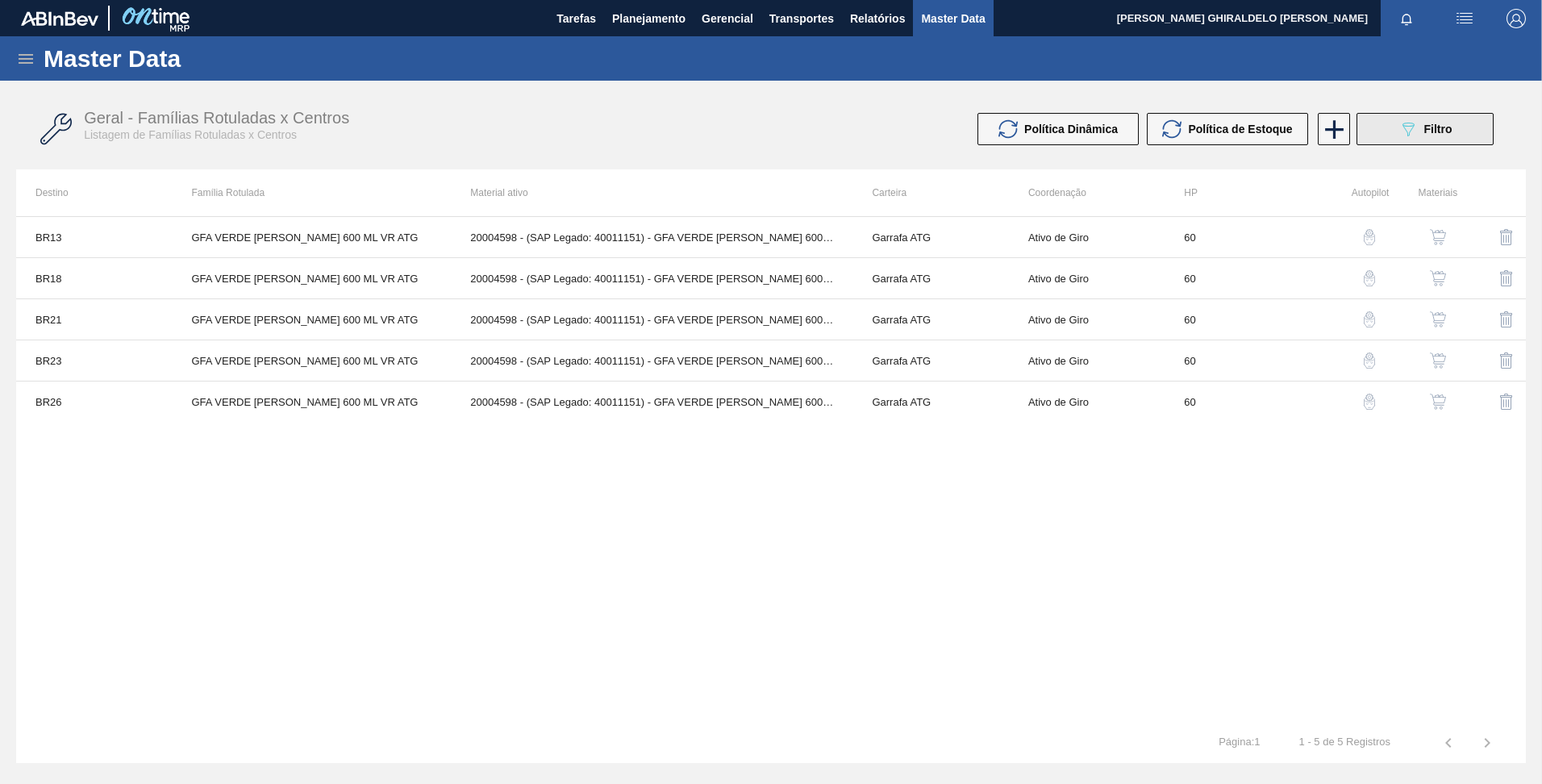
click at [1405, 124] on icon at bounding box center [1409, 130] width 13 height 14
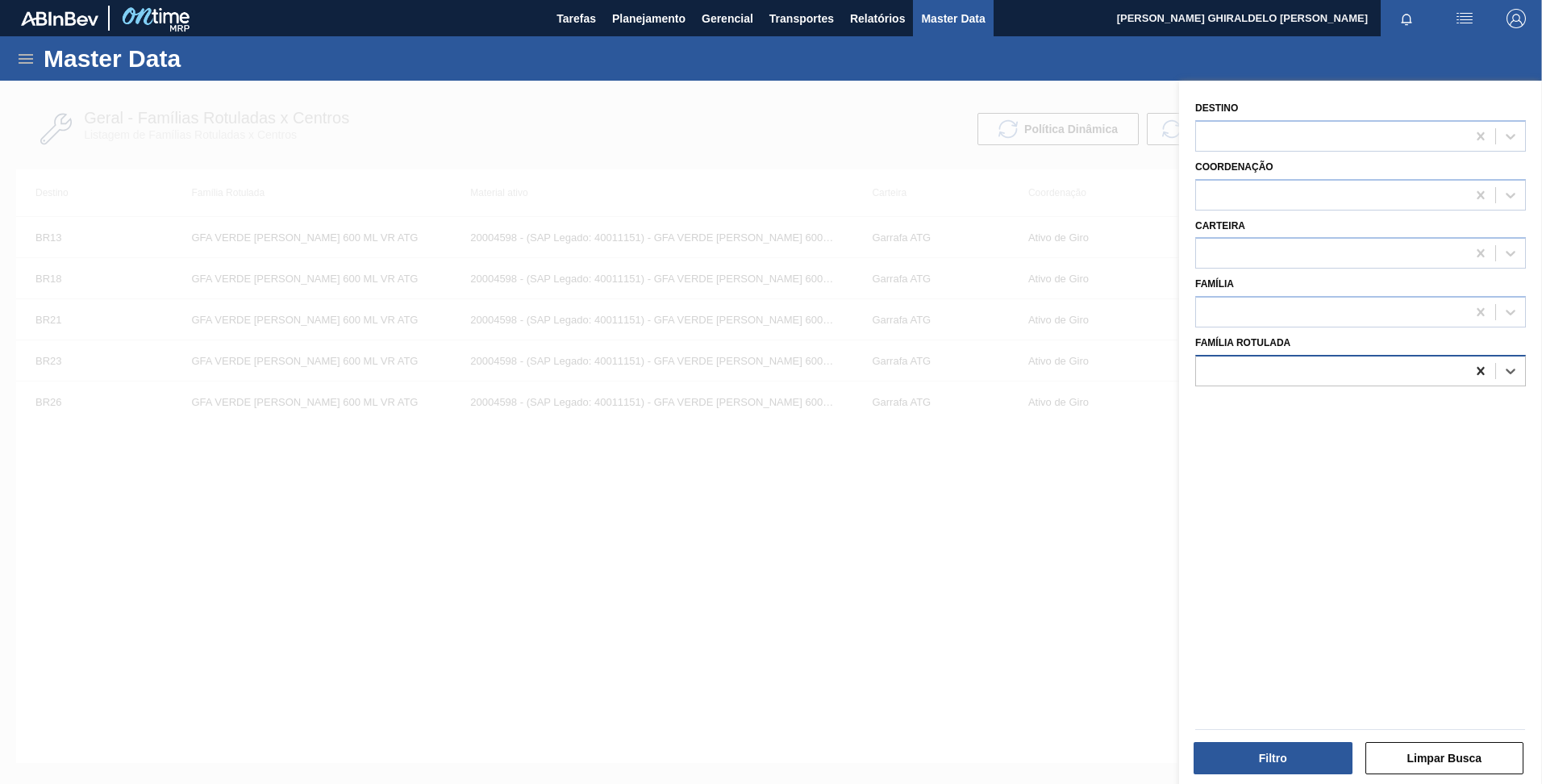
click at [1483, 374] on icon at bounding box center [1481, 370] width 16 height 16
type Rotulada "preforma 38g"
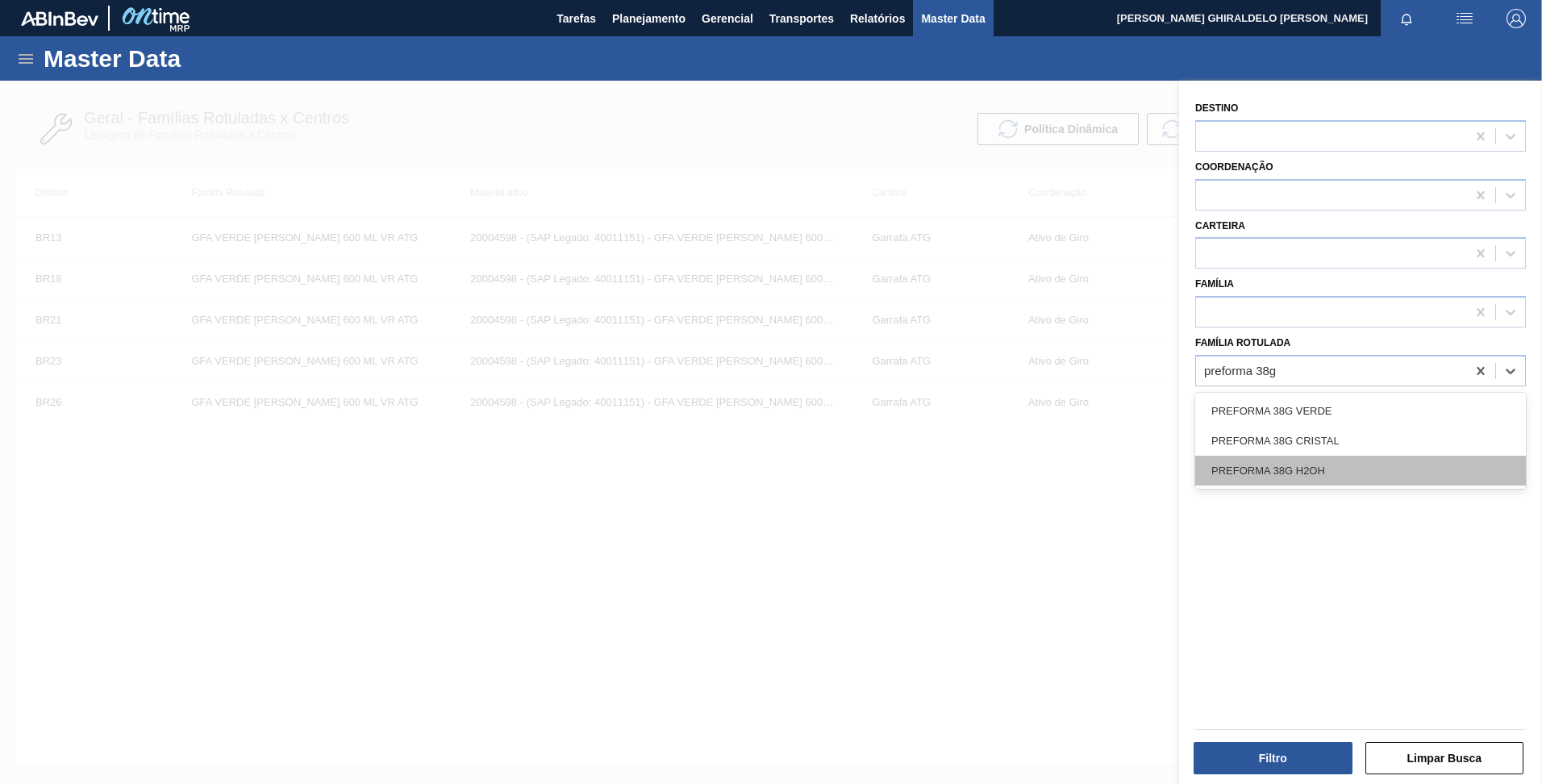
click at [1292, 474] on div "PREFORMA 38G H2OH" at bounding box center [1361, 470] width 331 height 30
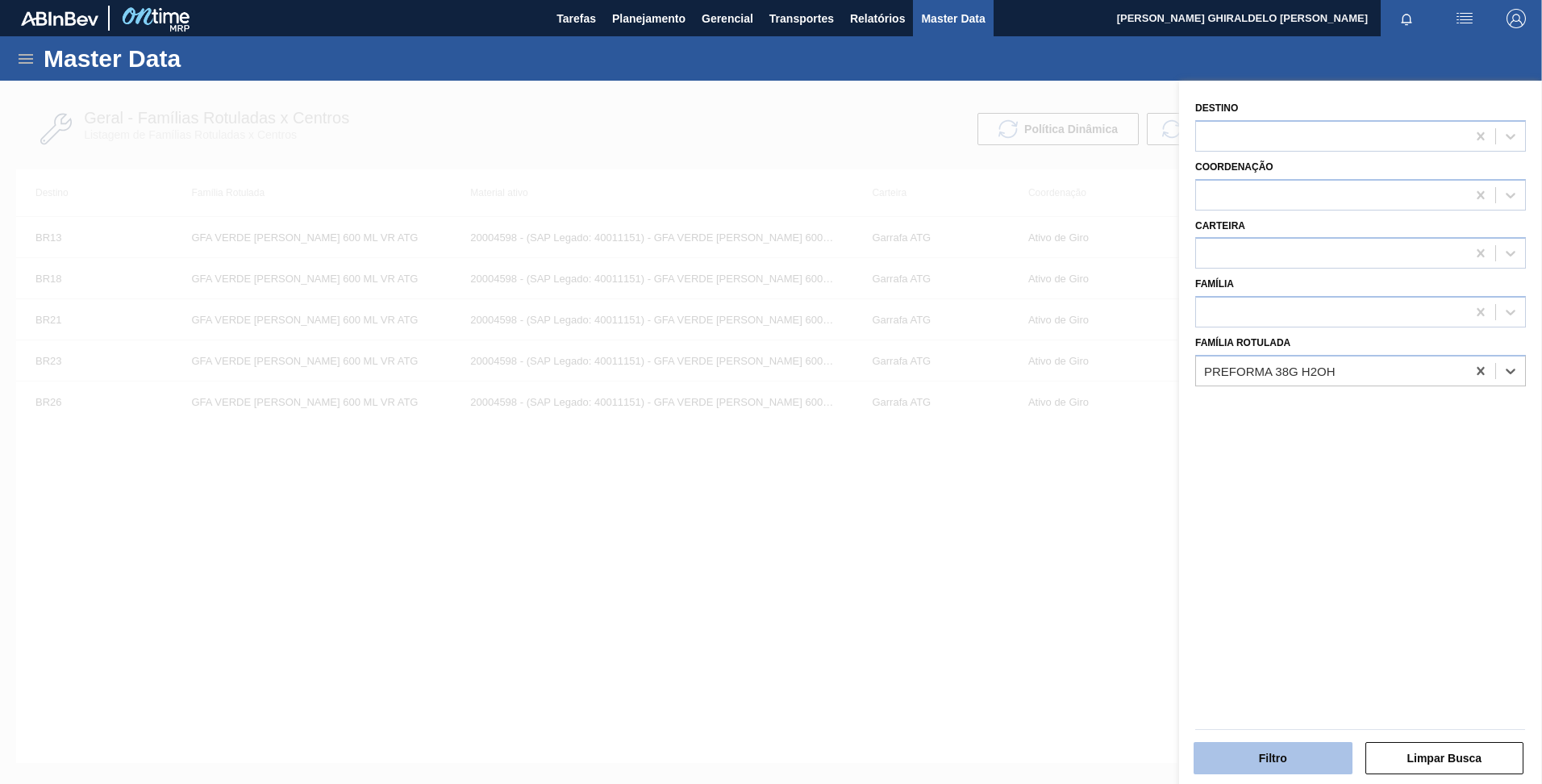
click at [1279, 752] on button "Filtro" at bounding box center [1273, 758] width 159 height 32
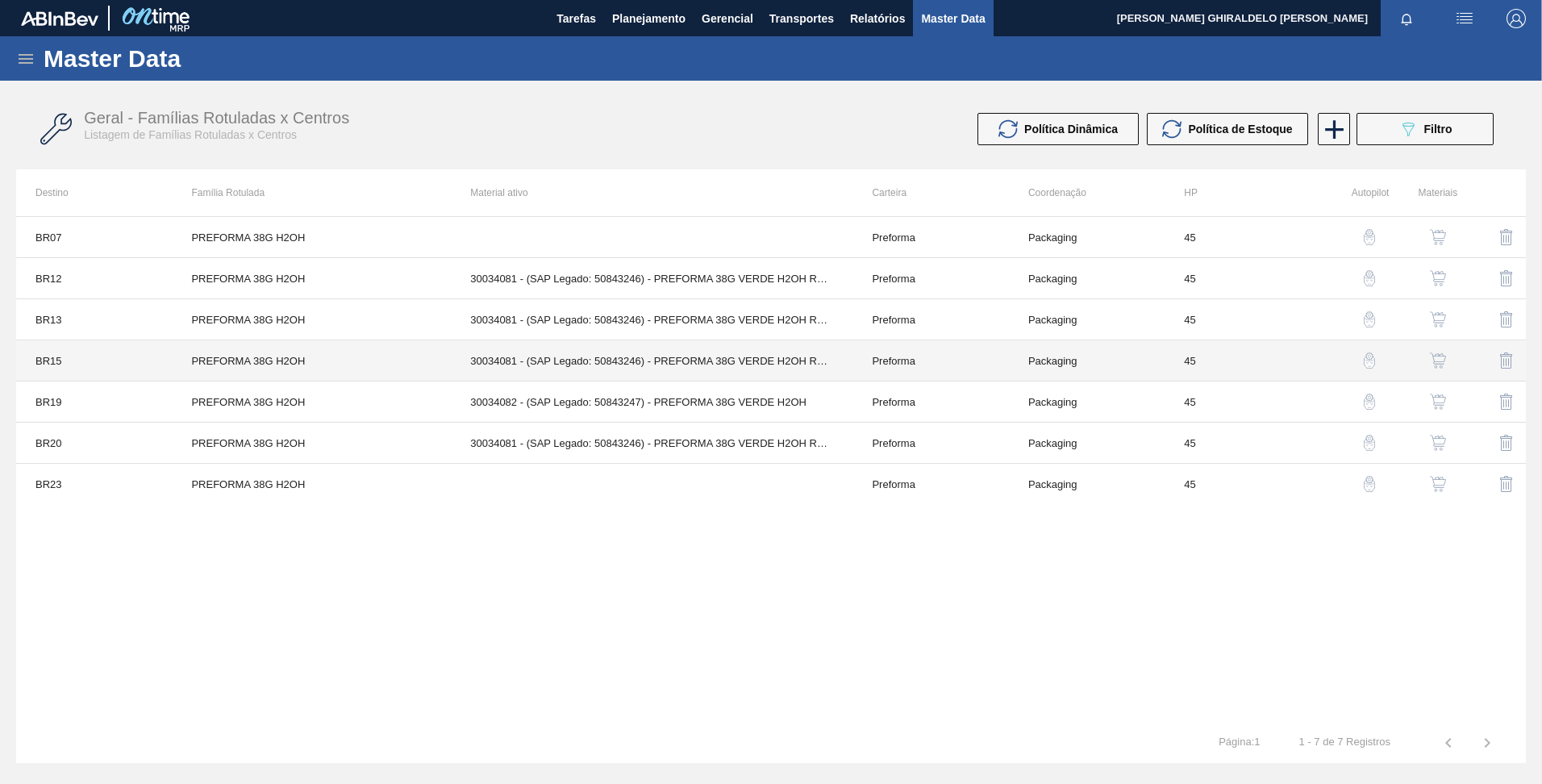
click at [285, 348] on td "PREFORMA 38G H2OH" at bounding box center [311, 361] width 279 height 42
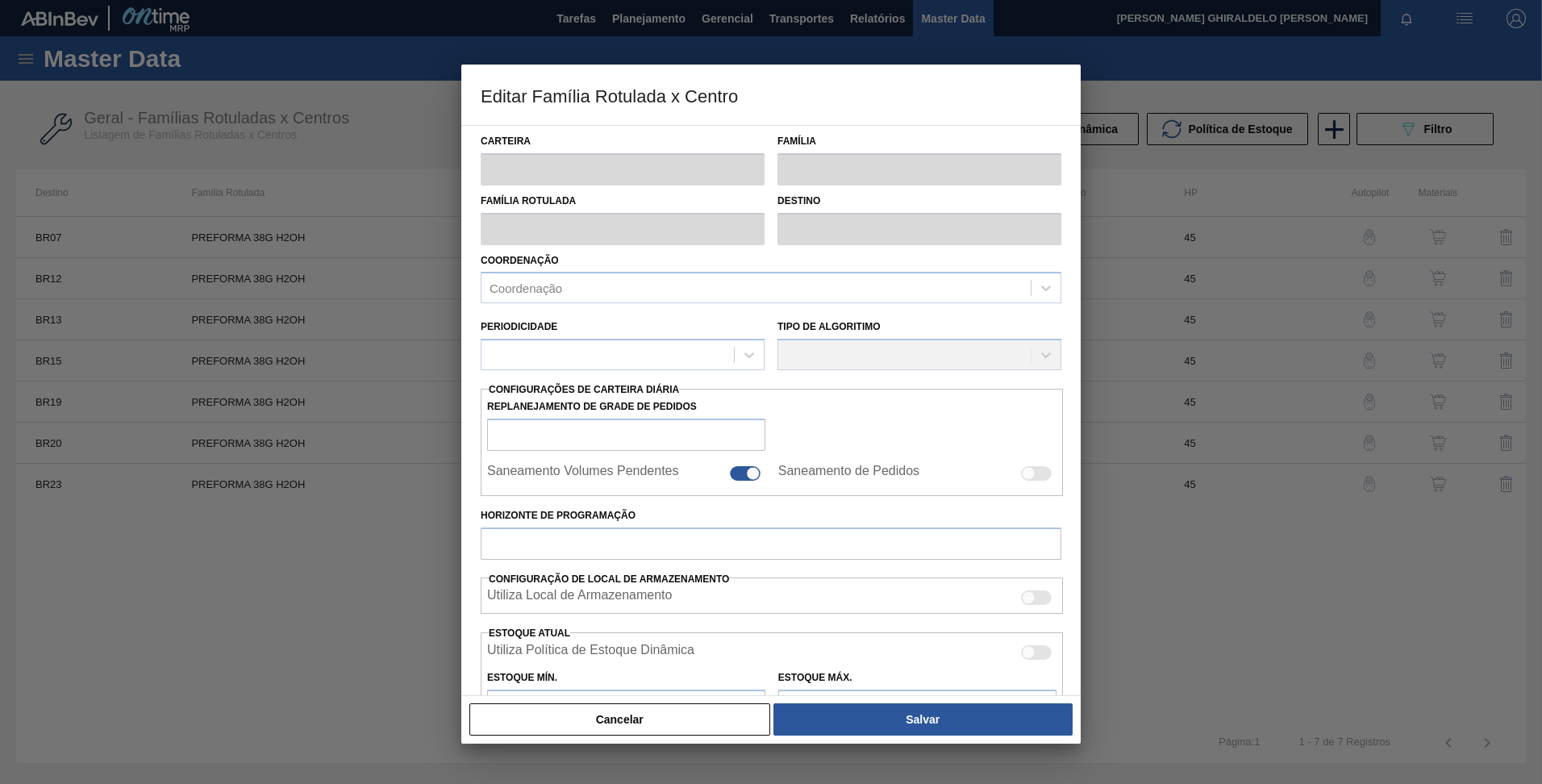
type input "Preforma"
type input "PREFORMA 38G H2OH"
type input "BR15 - Jundiaí"
type input "0"
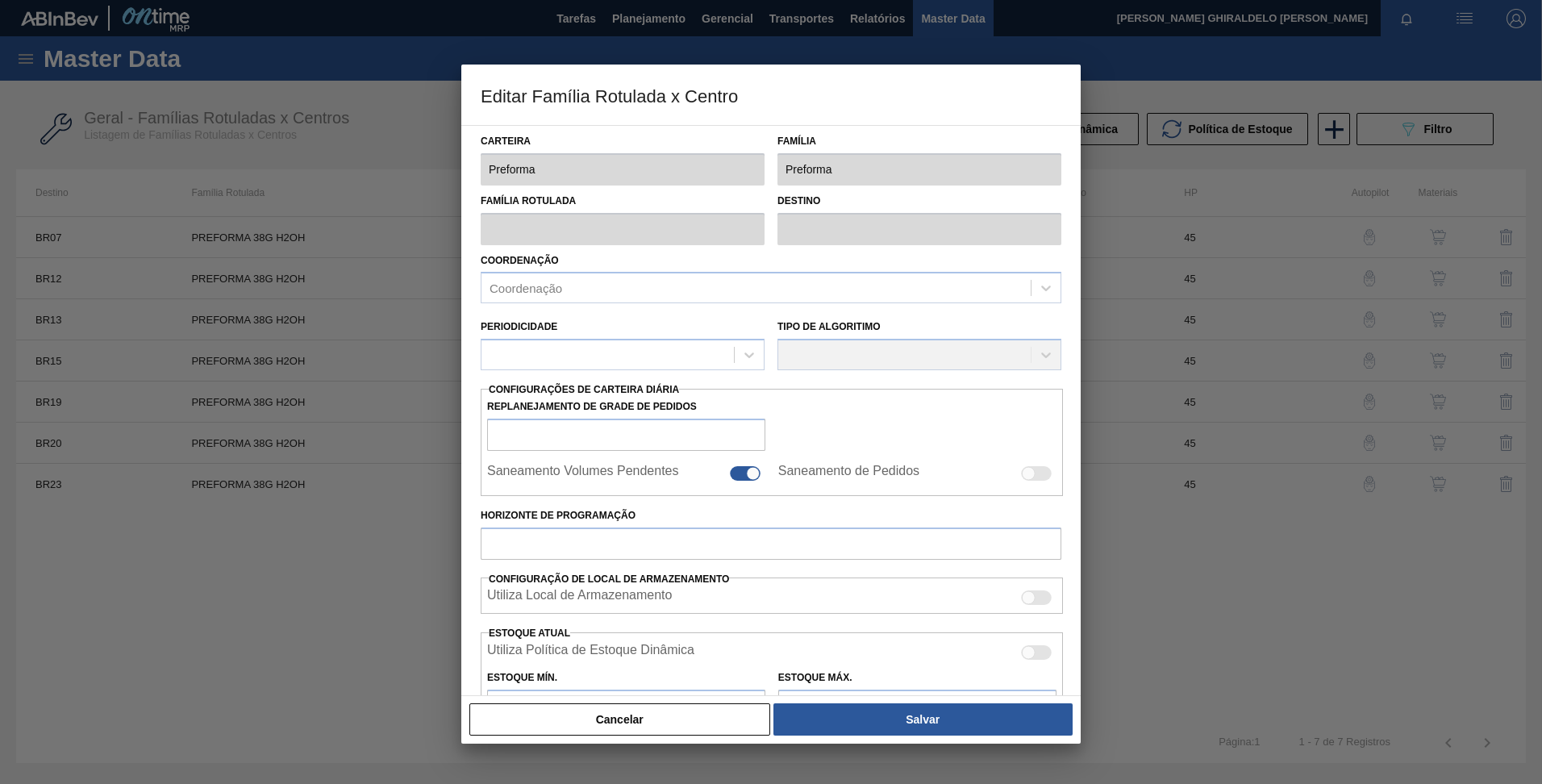
checkbox input "false"
type input "45"
type input "0"
type input "100"
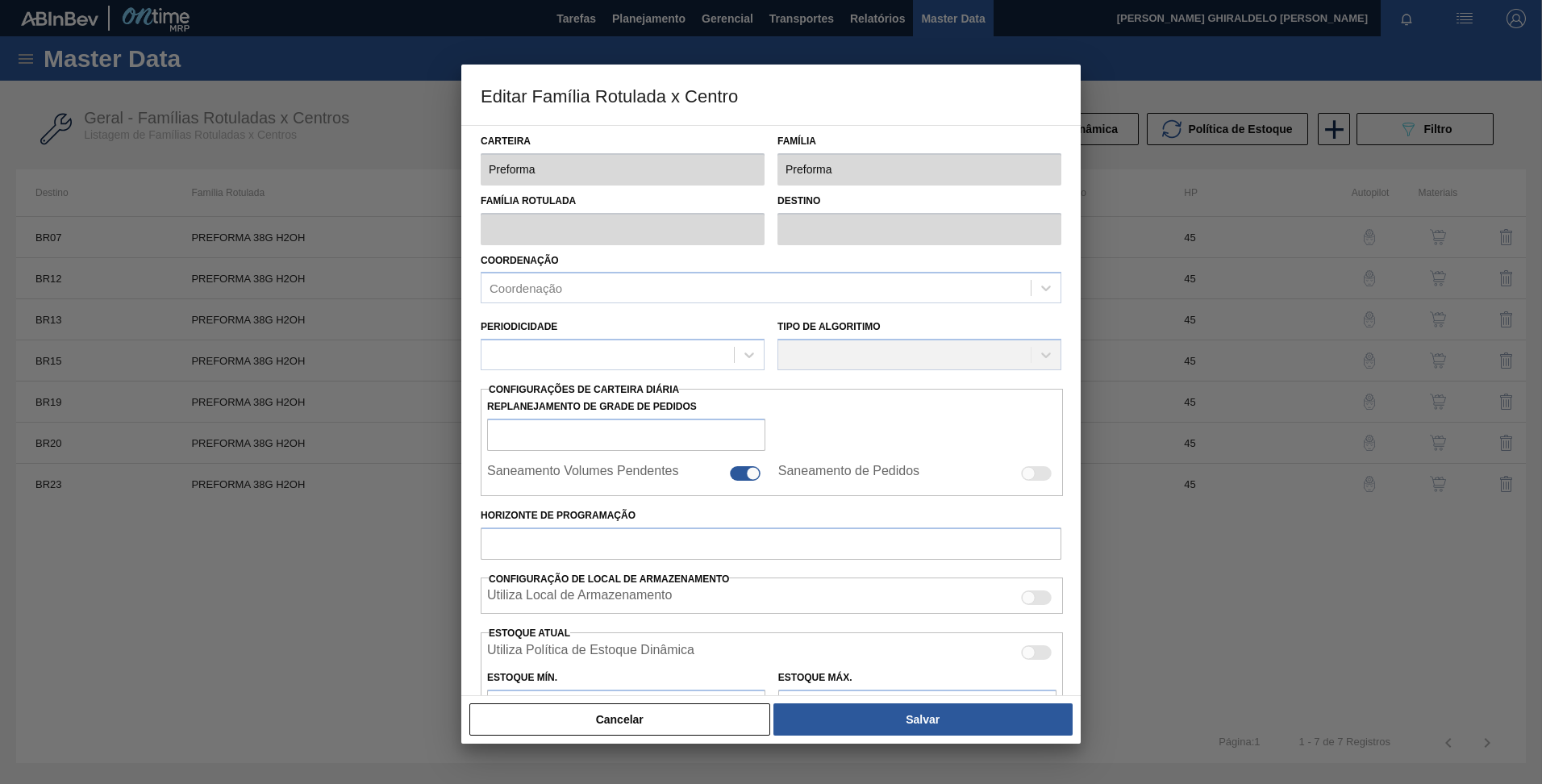
type input "0,000"
checkbox input "true"
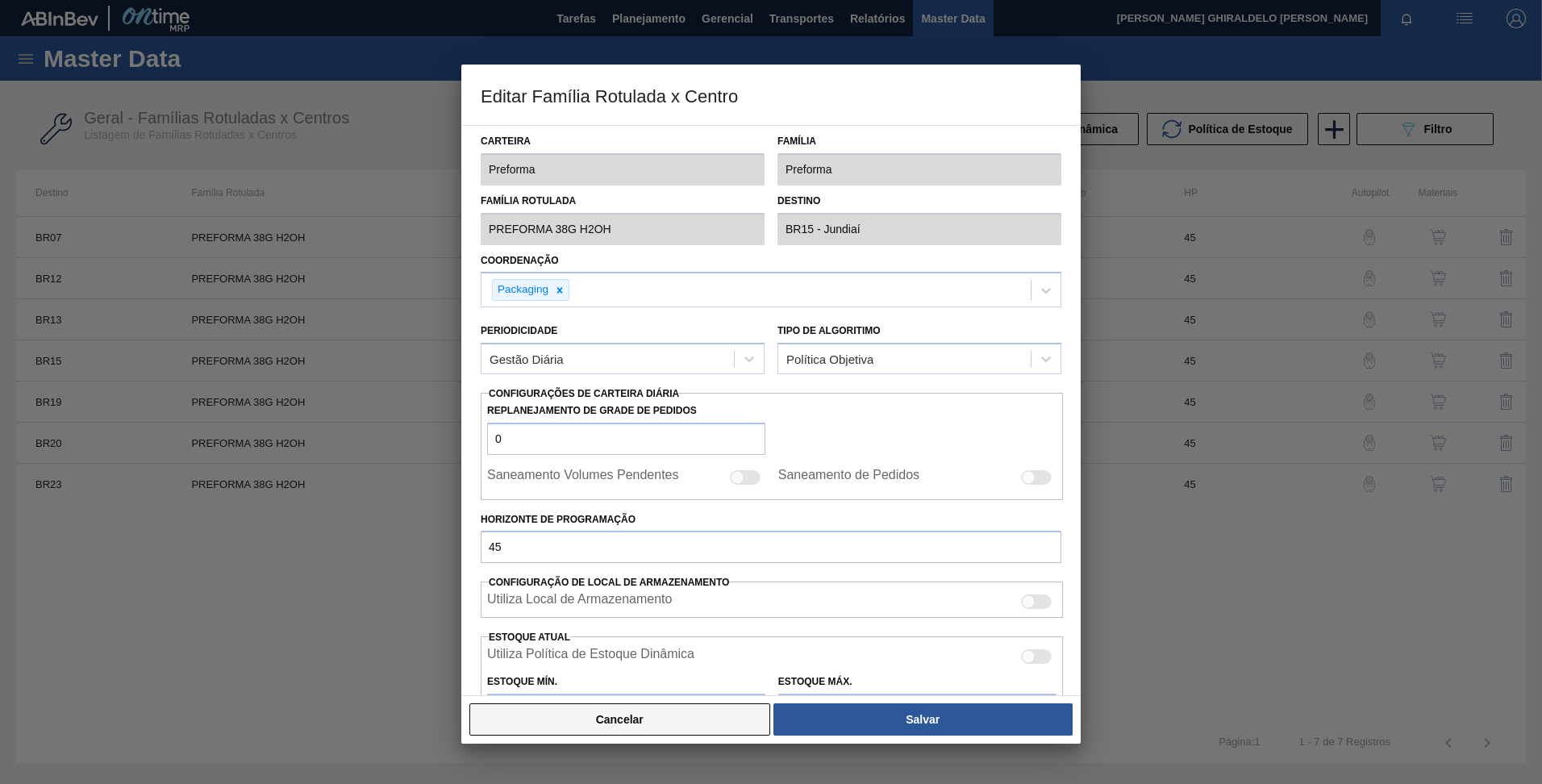
click at [680, 714] on button "Cancelar" at bounding box center [620, 719] width 301 height 32
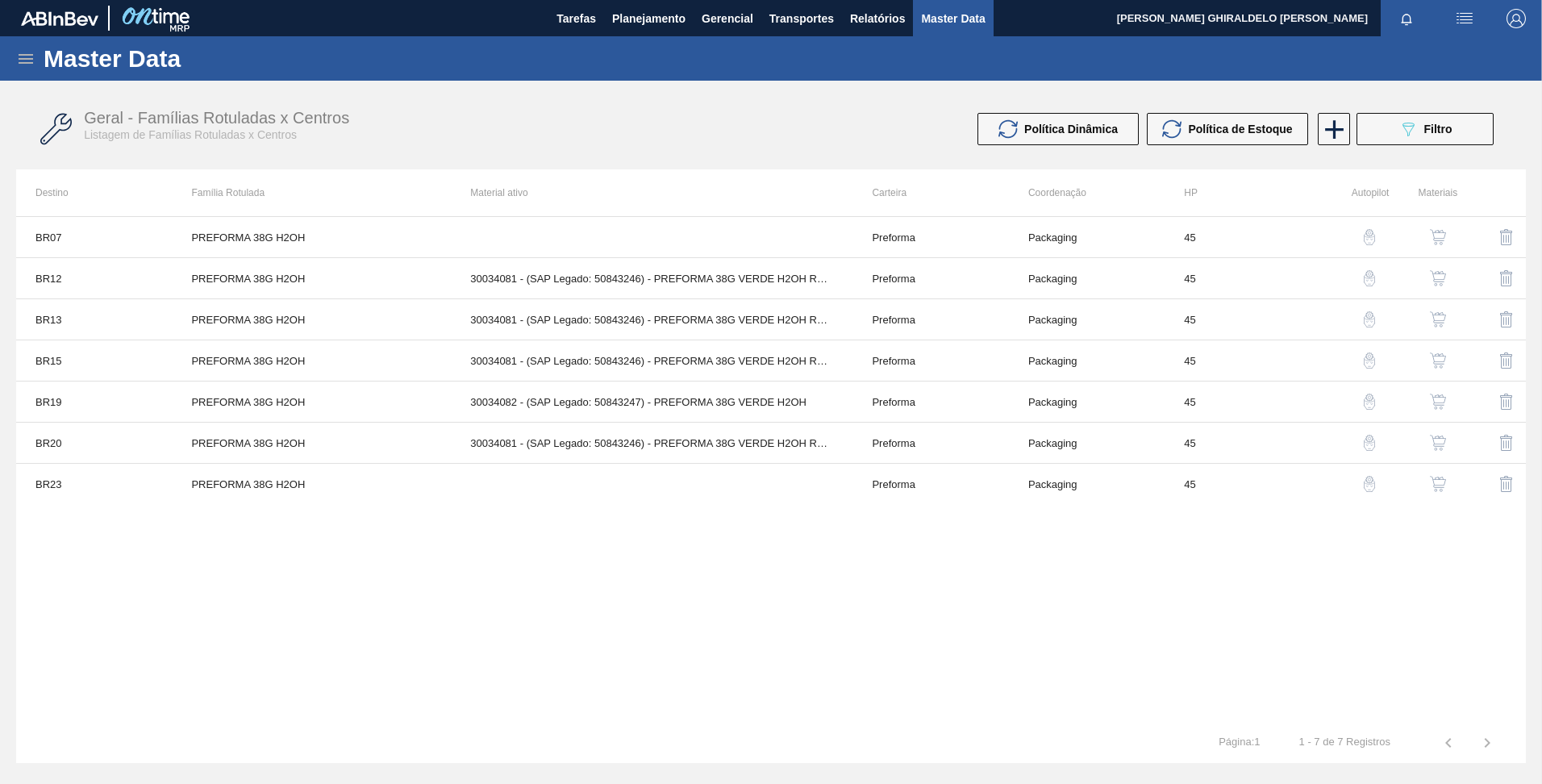
click at [1435, 355] on img "button" at bounding box center [1438, 361] width 16 height 16
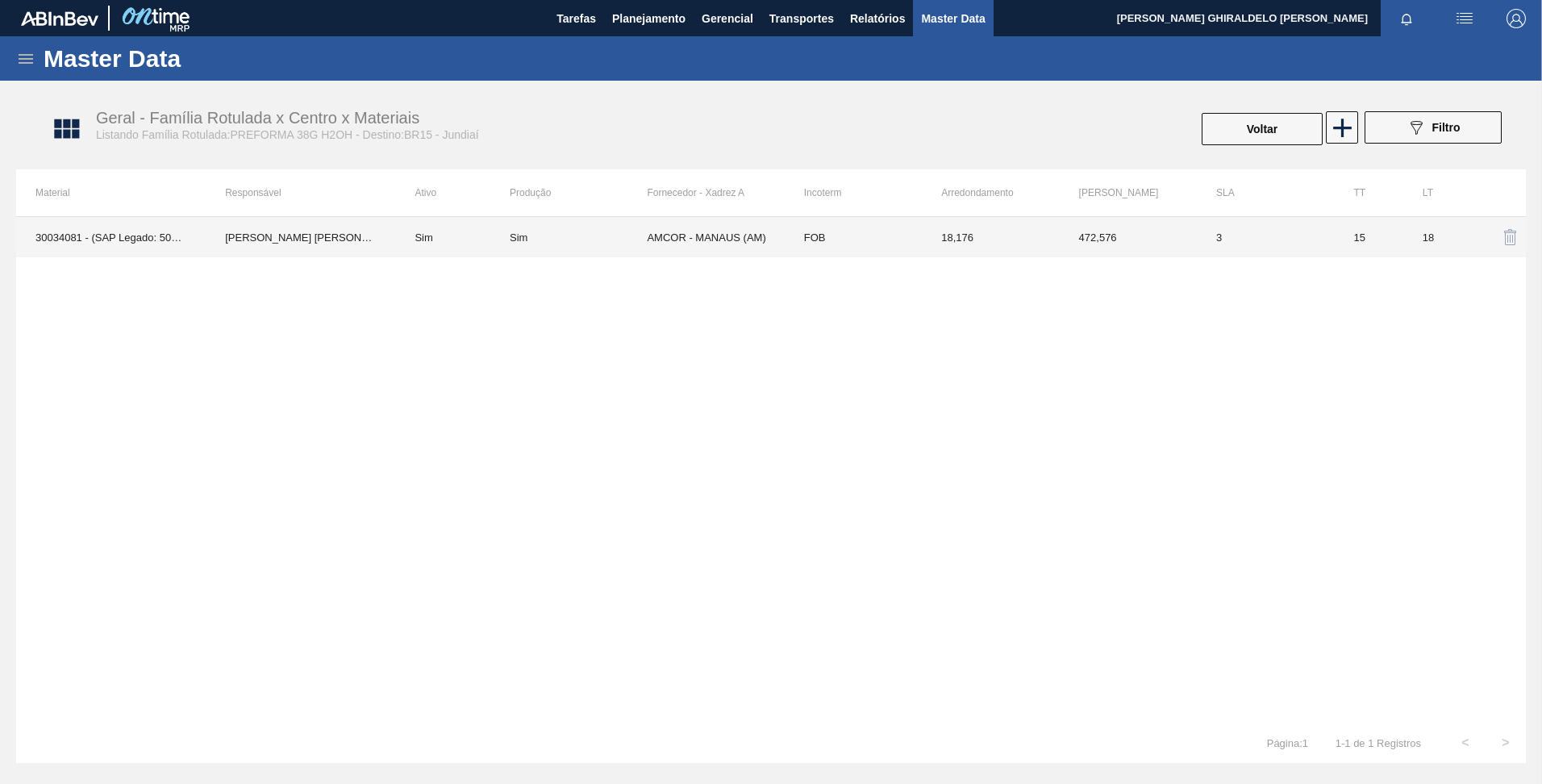
click at [493, 235] on td "Sim" at bounding box center [452, 237] width 114 height 41
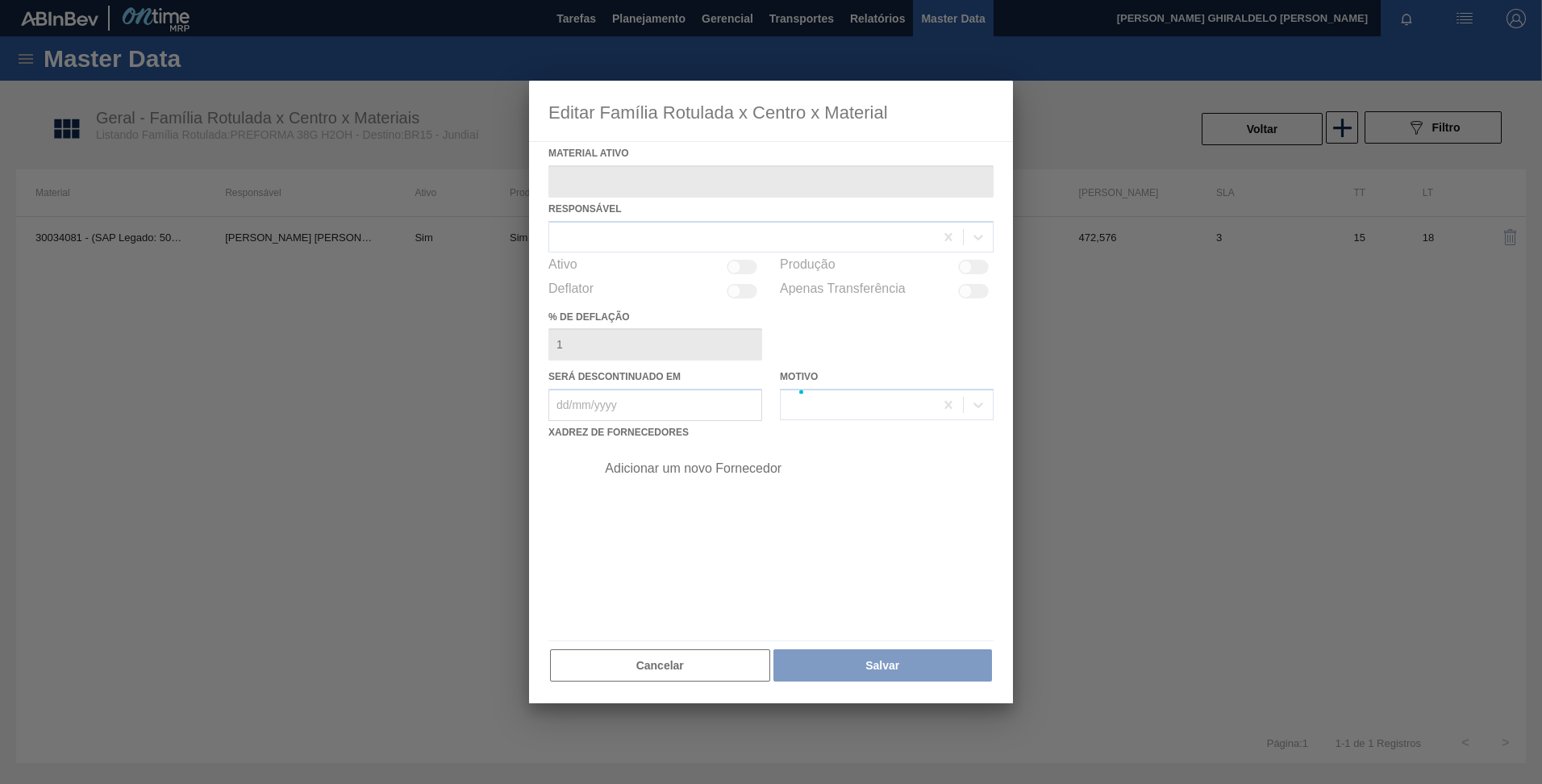
type ativo "30034081 - (SAP Legado: 50843246) - PREFORMA 38G VERDE H2OH RECICLADA"
checkbox input "true"
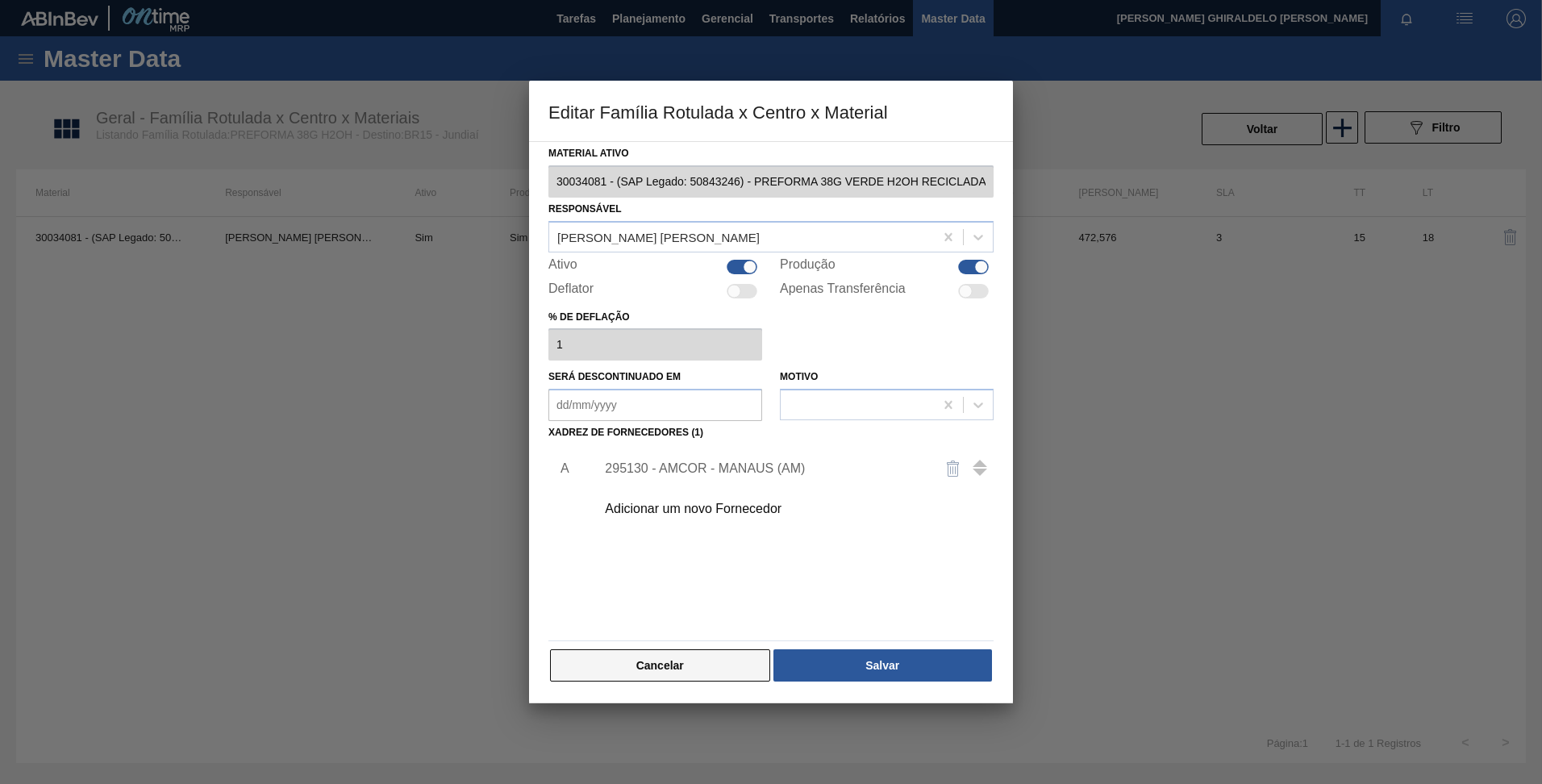
click at [713, 674] on button "Cancelar" at bounding box center [660, 665] width 220 height 32
